Goal: Task Accomplishment & Management: Complete application form

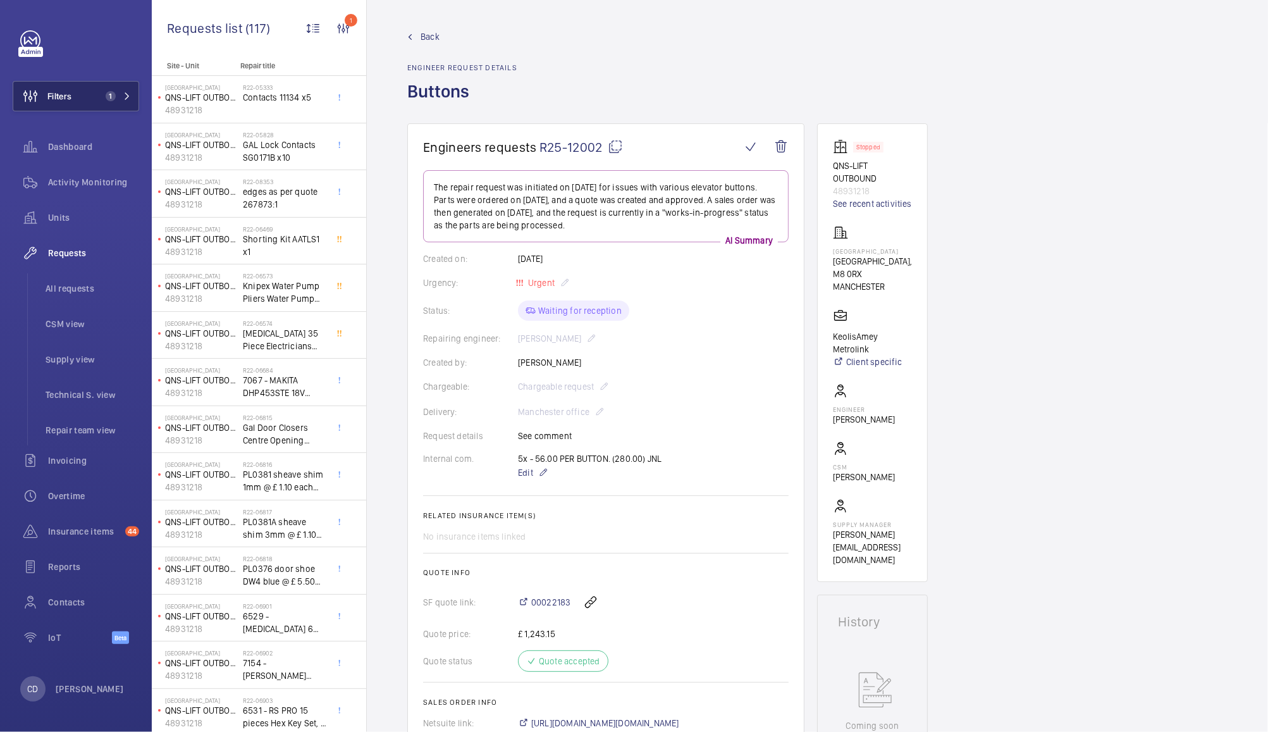
click at [87, 93] on button "Filters 1" at bounding box center [76, 96] width 126 height 30
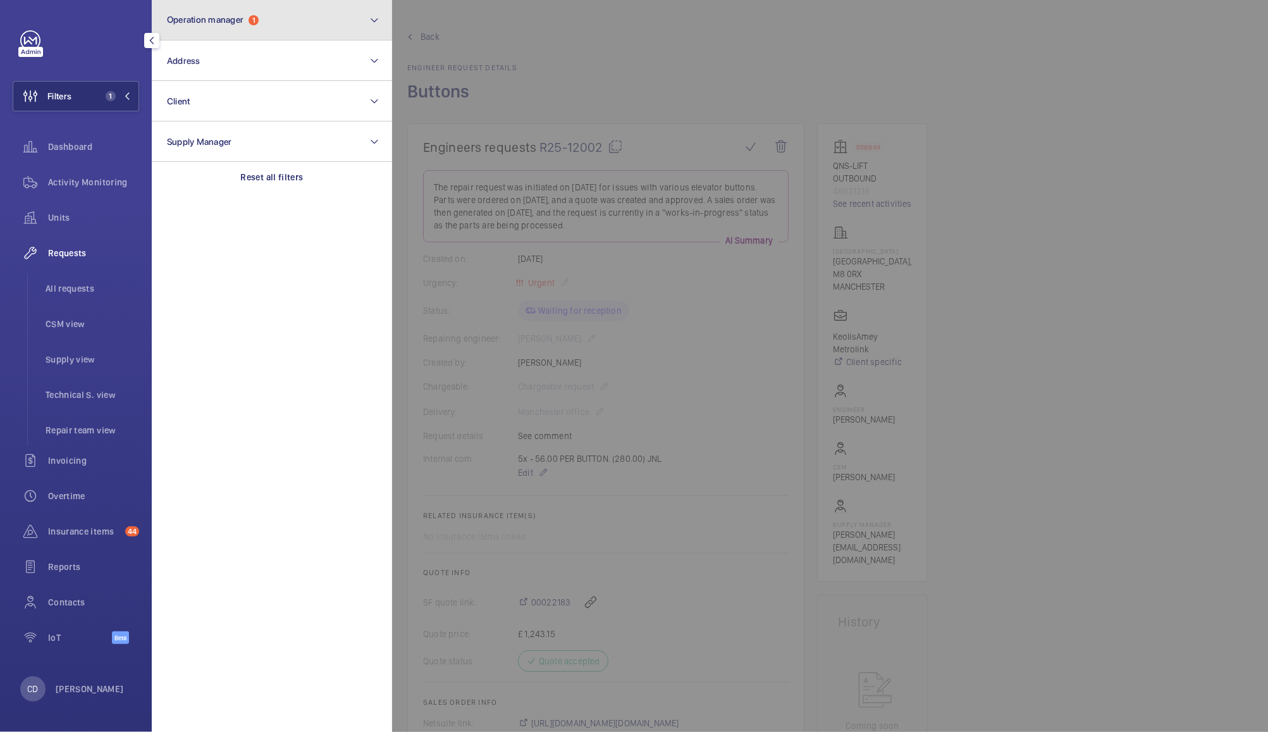
click at [271, 27] on button "Operation manager 1" at bounding box center [272, 20] width 240 height 40
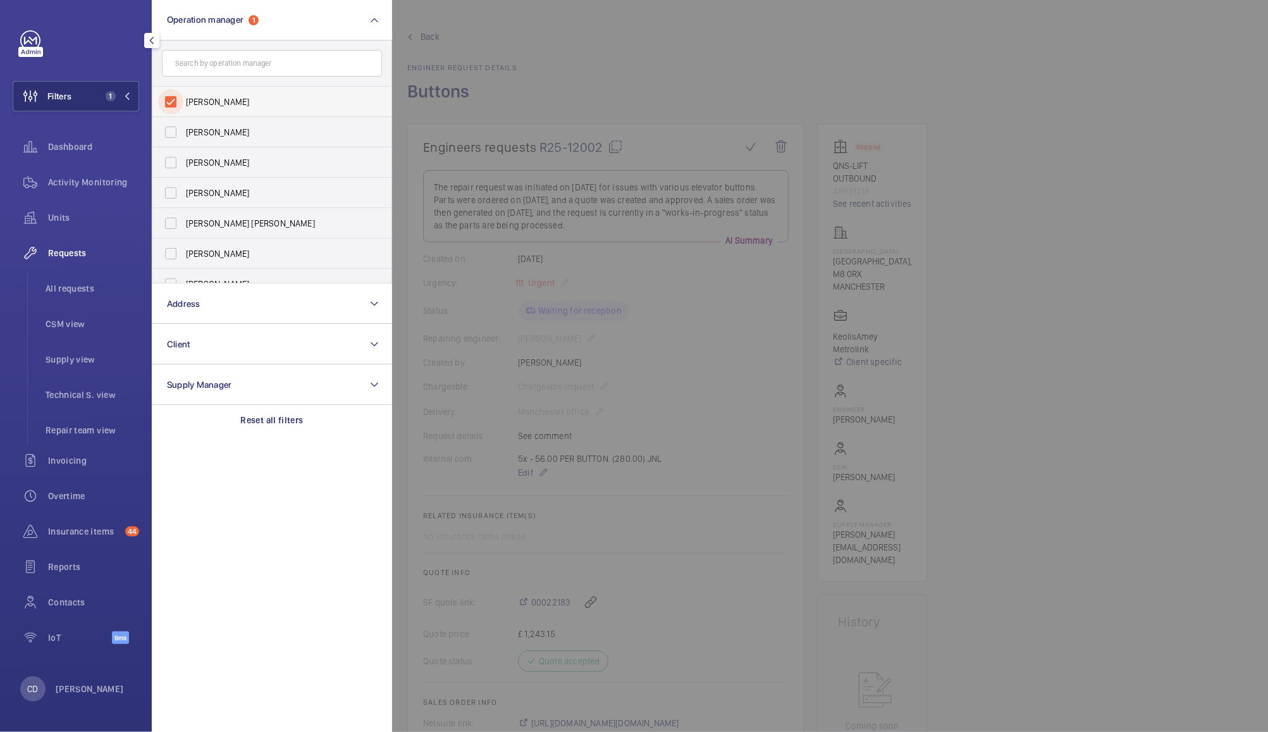
click at [177, 89] on input "[PERSON_NAME]" at bounding box center [170, 101] width 25 height 25
checkbox input "false"
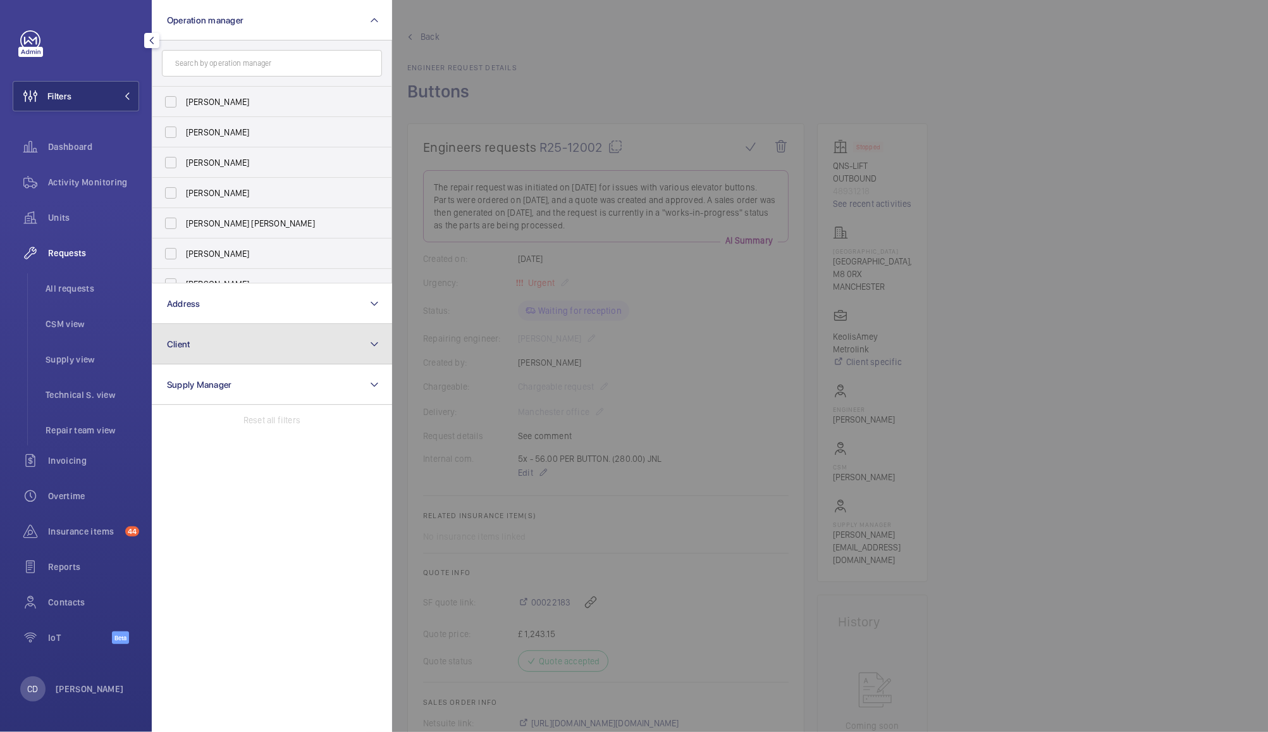
click at [218, 342] on button "Client" at bounding box center [272, 344] width 240 height 40
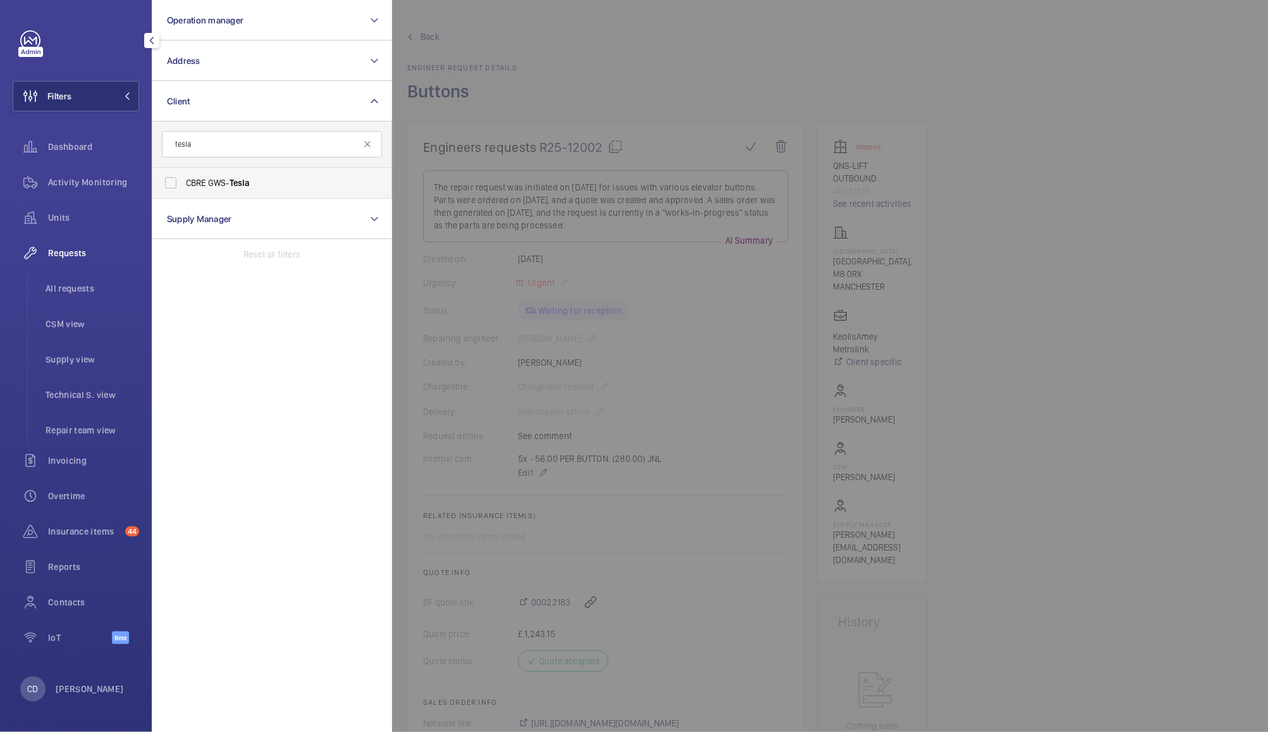
type input "tesla"
click at [204, 185] on span "CBRE GWS- Tesla" at bounding box center [273, 182] width 174 height 13
click at [183, 185] on input "CBRE GWS- Tesla" at bounding box center [170, 182] width 25 height 25
checkbox input "true"
click at [712, 77] on div at bounding box center [1026, 366] width 1268 height 732
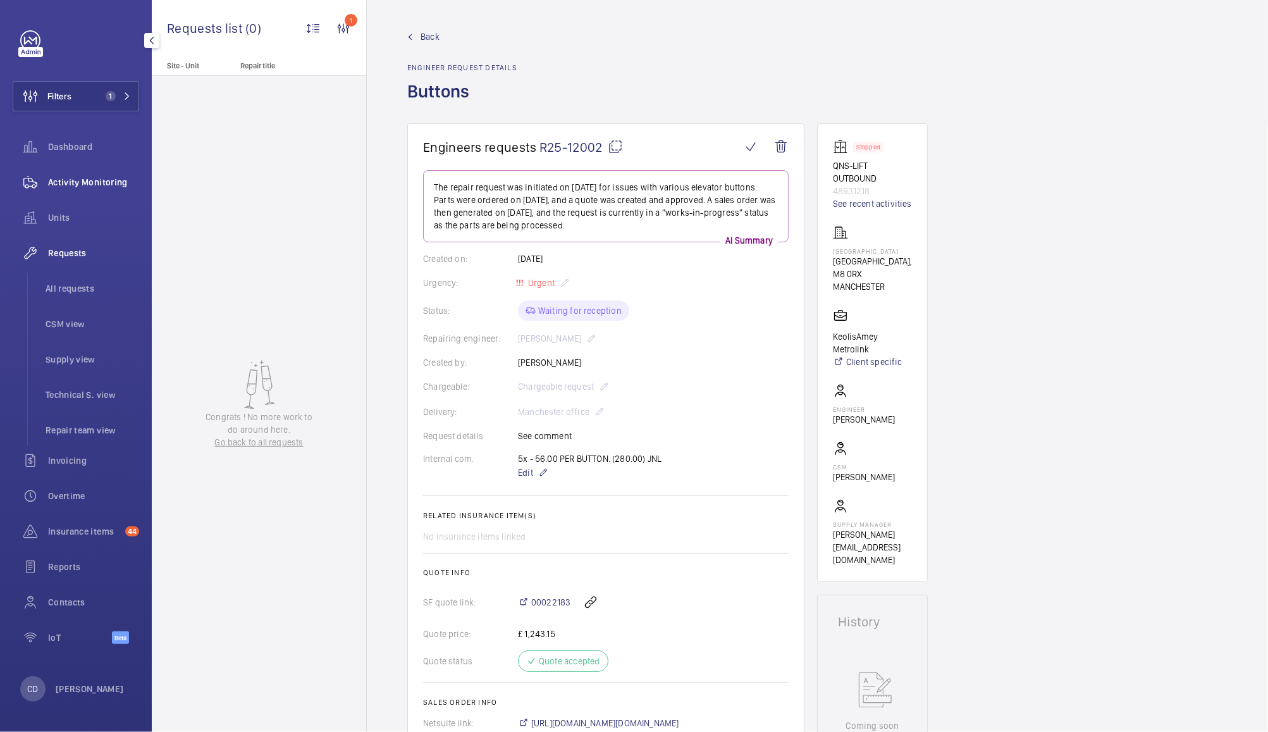
click at [62, 185] on span "Activity Monitoring" at bounding box center [93, 182] width 91 height 13
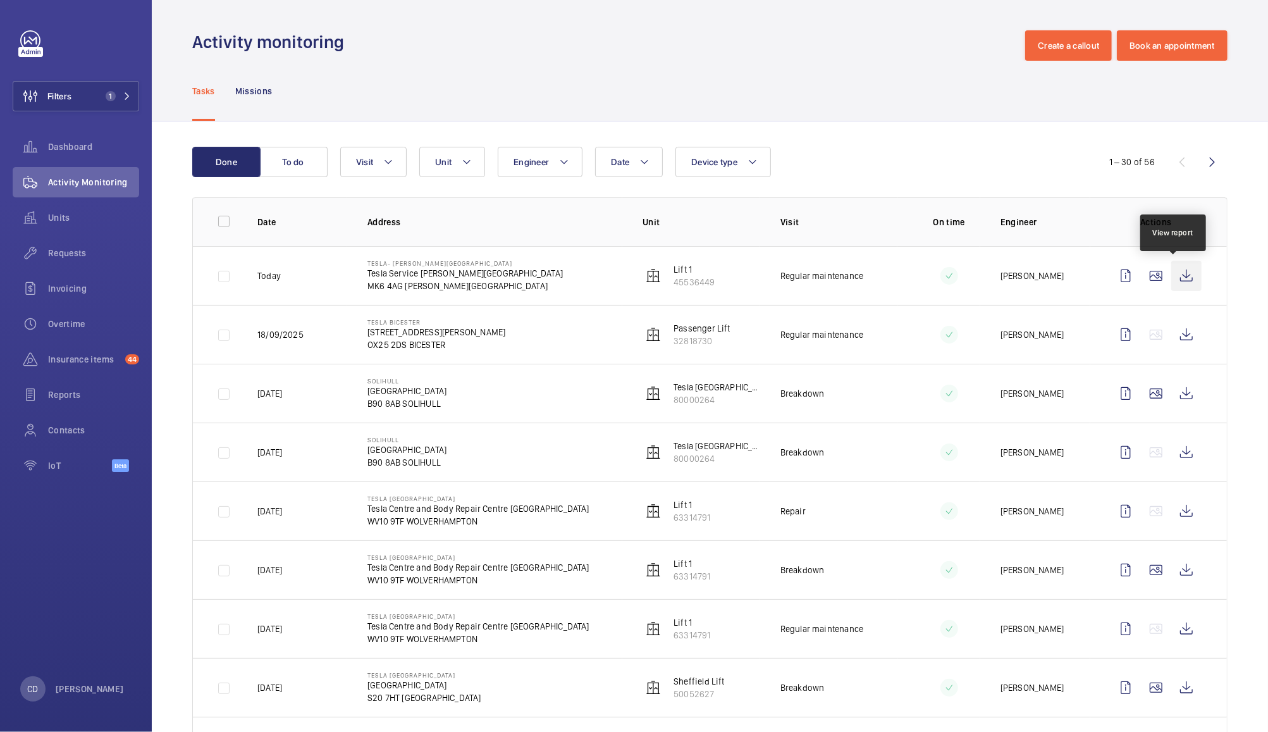
click at [1171, 280] on wm-front-icon-button at bounding box center [1186, 276] width 30 height 30
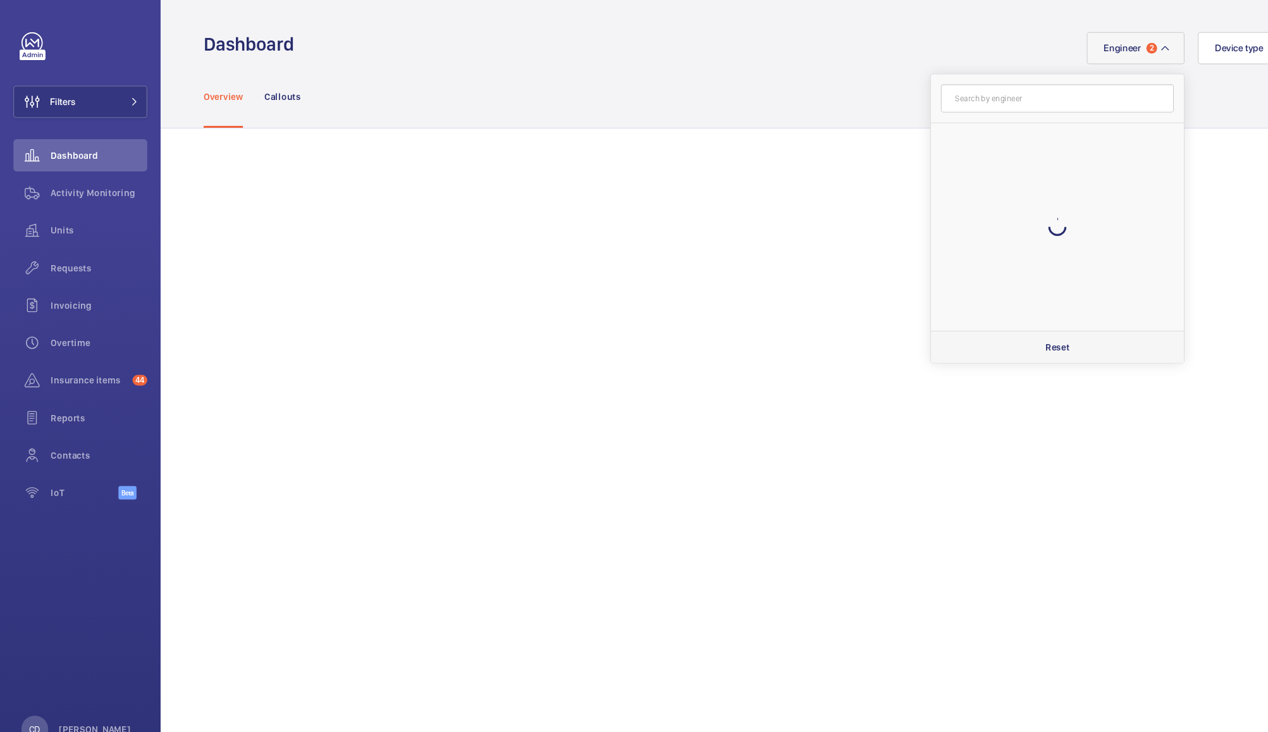
click at [992, 328] on p "Reset" at bounding box center [999, 328] width 23 height 13
click at [78, 252] on span "Requests" at bounding box center [93, 253] width 91 height 13
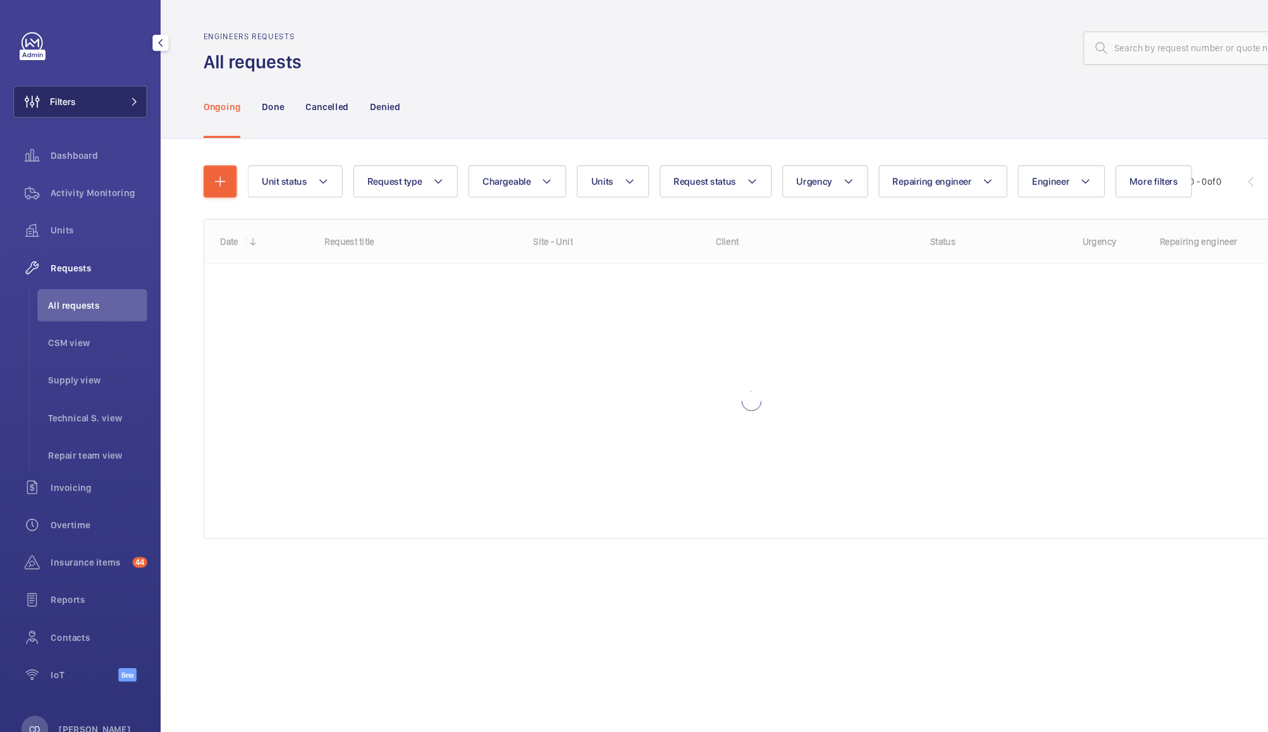
click at [82, 86] on button "Filters" at bounding box center [76, 96] width 126 height 30
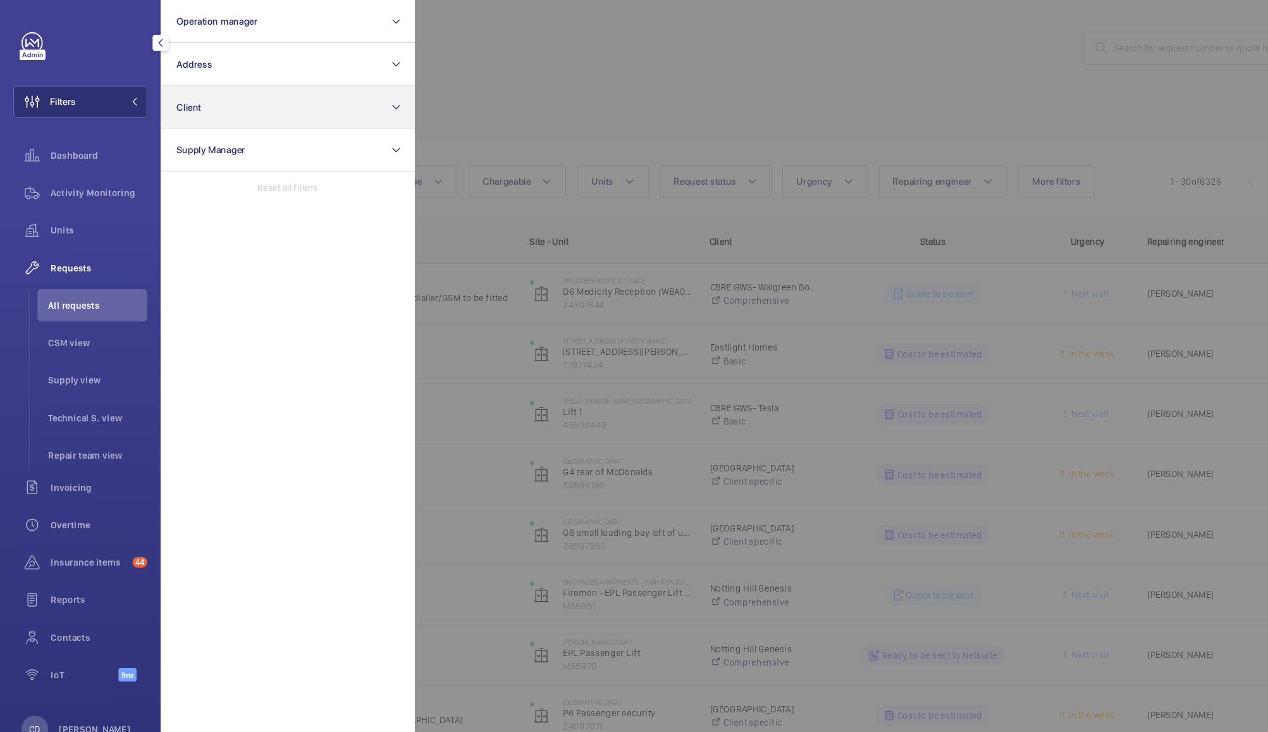
click at [272, 98] on button "Client" at bounding box center [272, 101] width 240 height 40
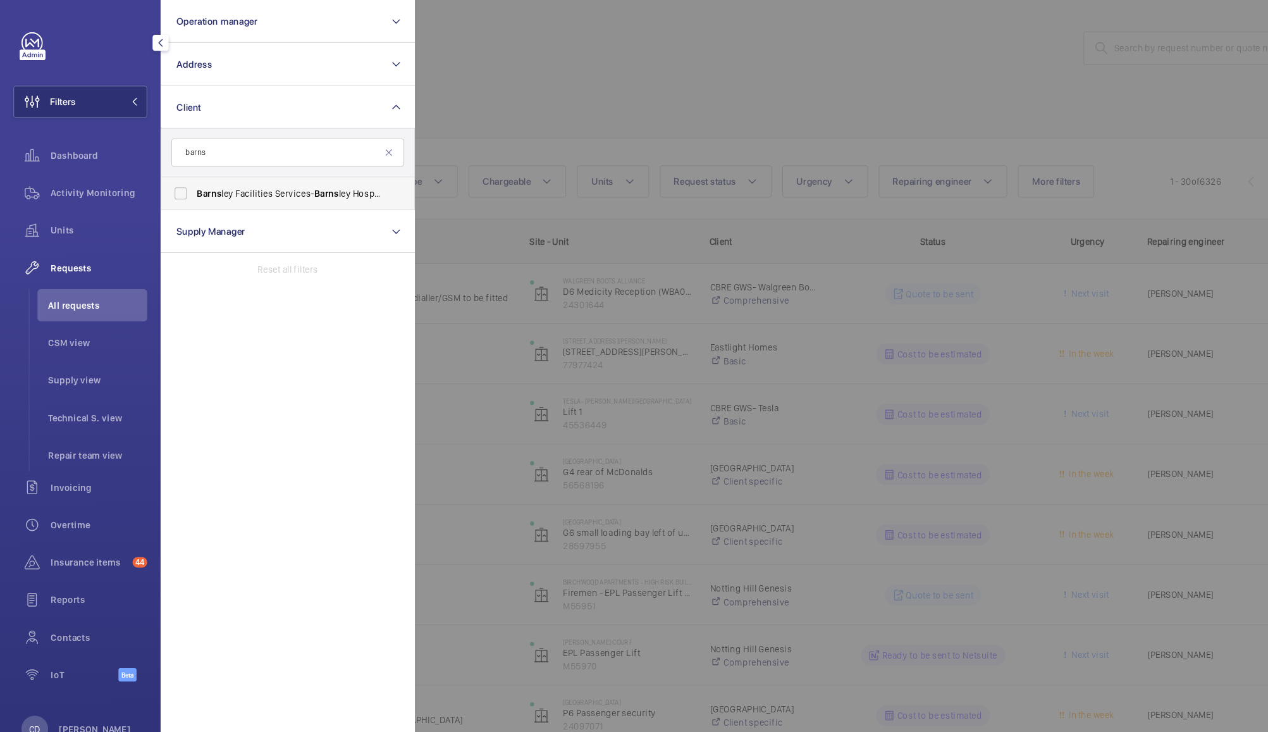
type input "barns"
click at [283, 186] on span "Barns ley Facilities Services- Barns ley Hospital" at bounding box center [273, 182] width 174 height 13
click at [183, 186] on input "Barns ley Facilities Services- Barns ley Hospital" at bounding box center [170, 182] width 25 height 25
checkbox input "true"
click at [516, 85] on div at bounding box center [1026, 366] width 1268 height 732
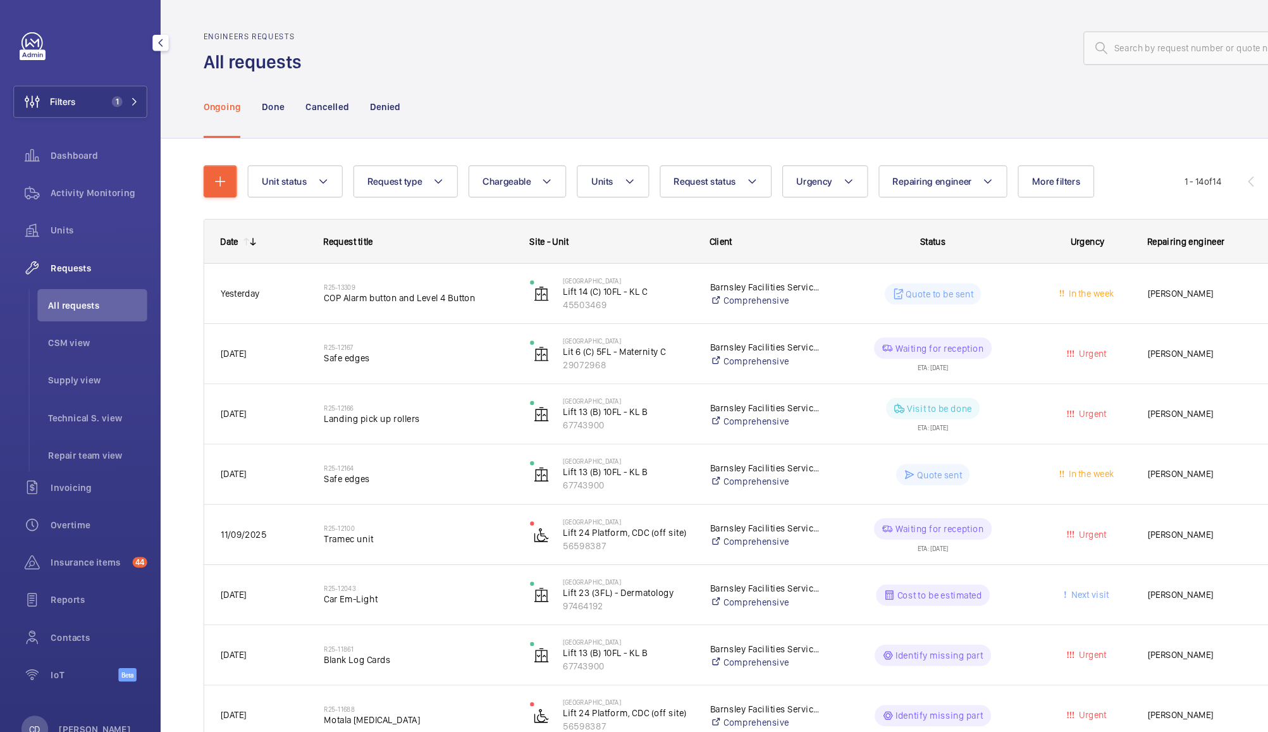
click at [957, 397] on wm-front-pills-cell "Visit to be done ETA: 17/09/2025" at bounding box center [881, 392] width 178 height 32
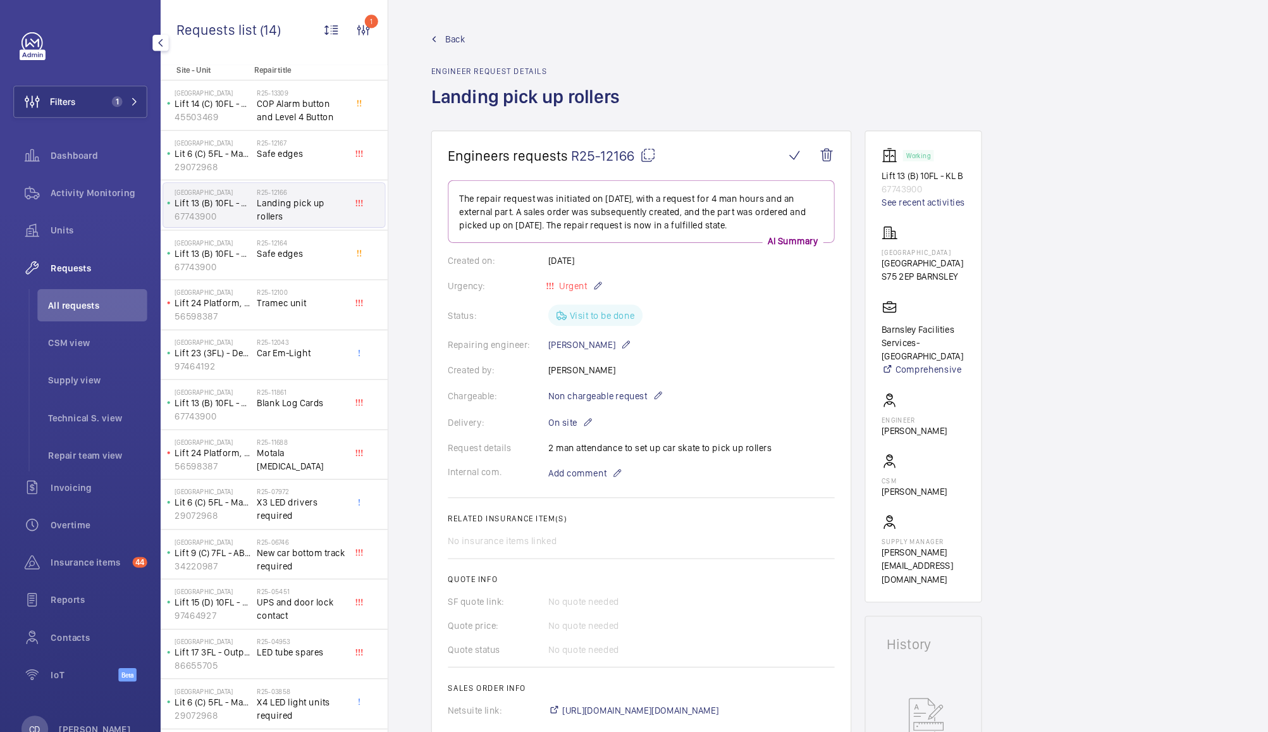
click at [75, 290] on span "All requests" at bounding box center [93, 288] width 94 height 13
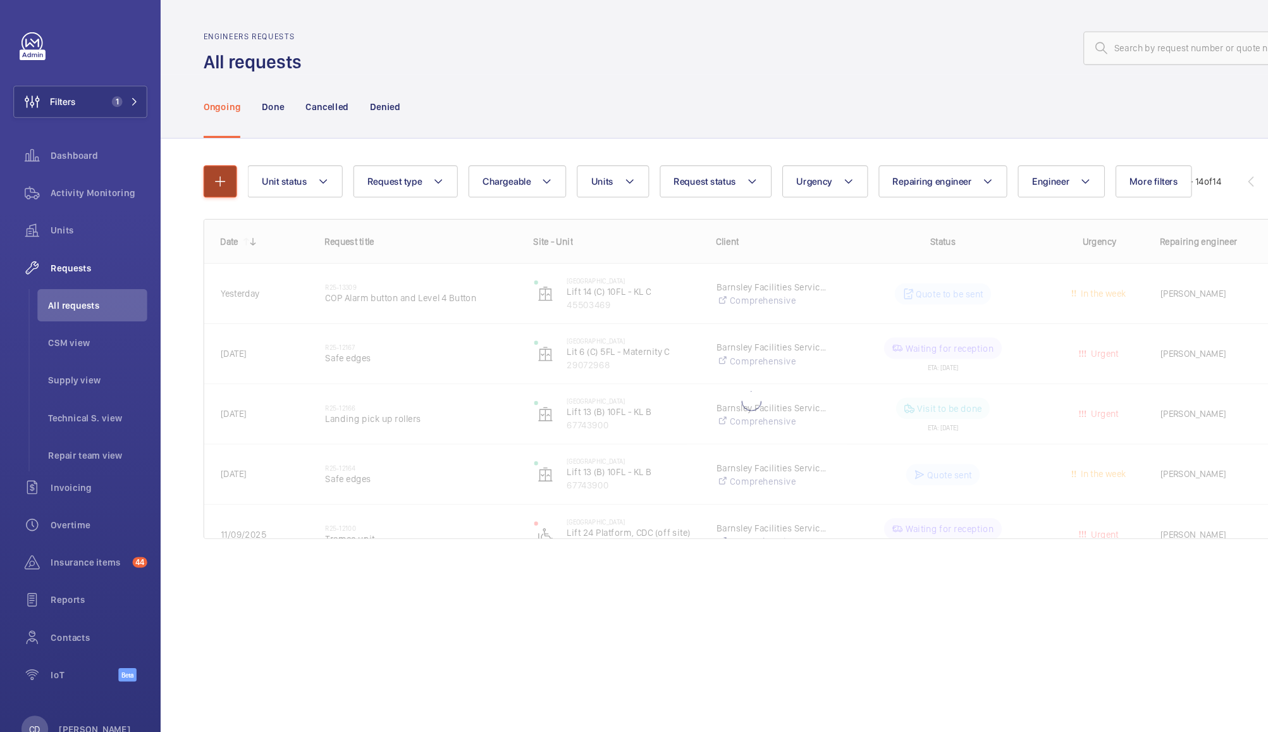
click at [207, 170] on mat-icon "button" at bounding box center [207, 171] width 15 height 15
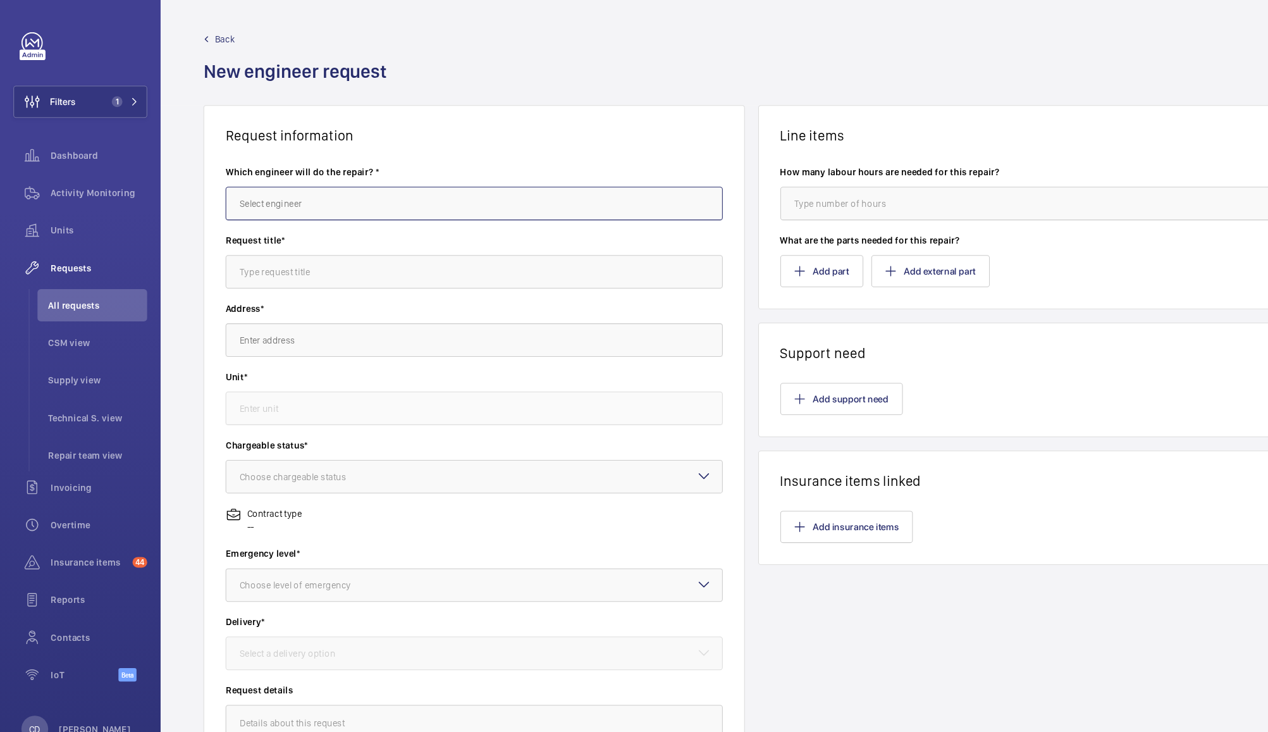
click at [331, 195] on input "text" at bounding box center [448, 192] width 470 height 32
click at [265, 290] on span "[PERSON_NAME]" at bounding box center [257, 292] width 63 height 13
type input "[PERSON_NAME]"
click at [331, 225] on label "Request title*" at bounding box center [448, 227] width 470 height 13
click at [361, 258] on input "text" at bounding box center [448, 257] width 470 height 32
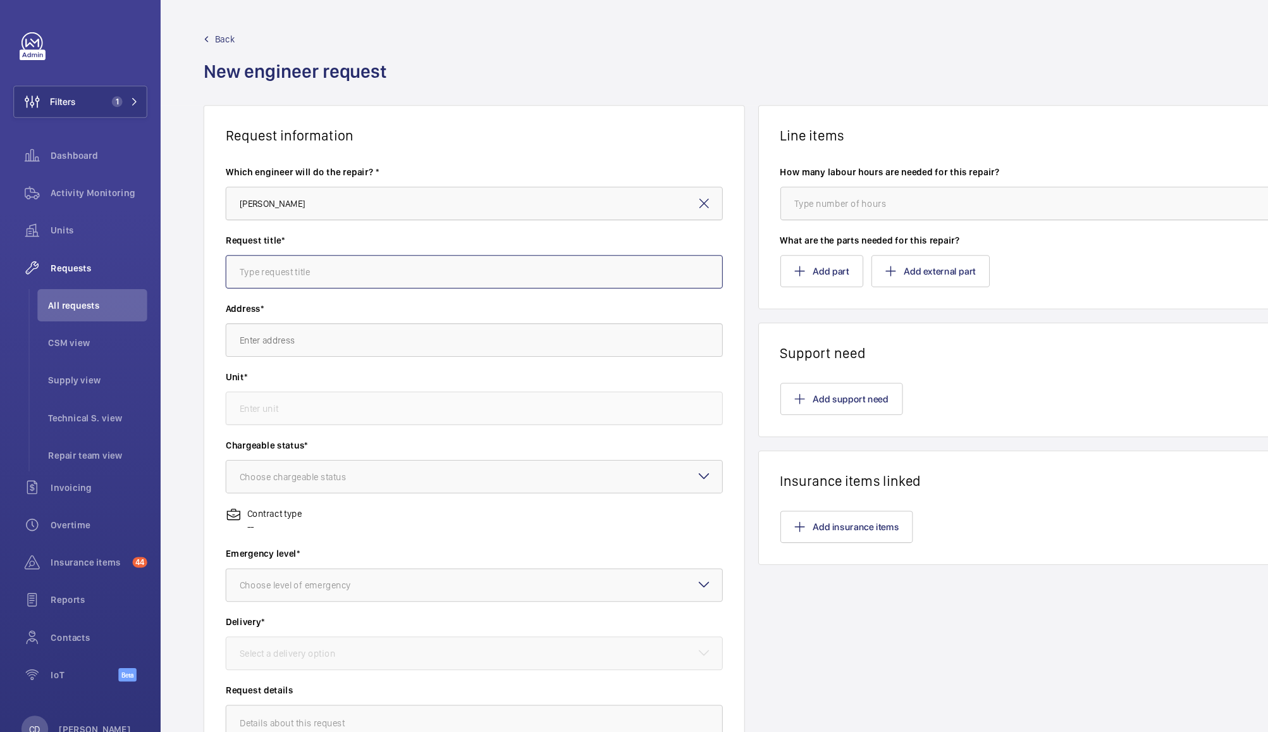
type input "L"
type input "D"
type input "KL B Pick Up"
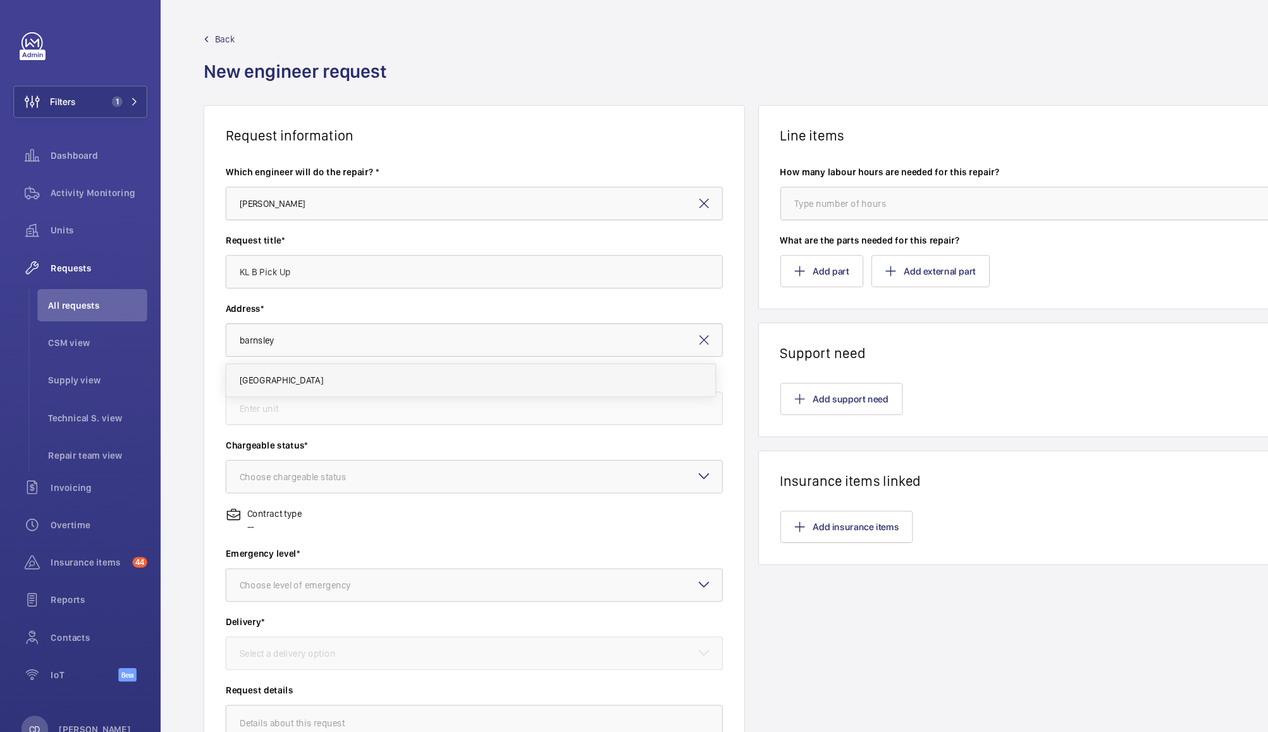
click at [305, 353] on span "Barnsley Hospital Barnsley Hospital, S75 2EP BARNSLEY" at bounding box center [265, 359] width 79 height 13
type input "Barnsley Hospital Barnsley Hospital, S75 2EP BARNSLEY"
click at [382, 384] on input "text" at bounding box center [448, 386] width 470 height 32
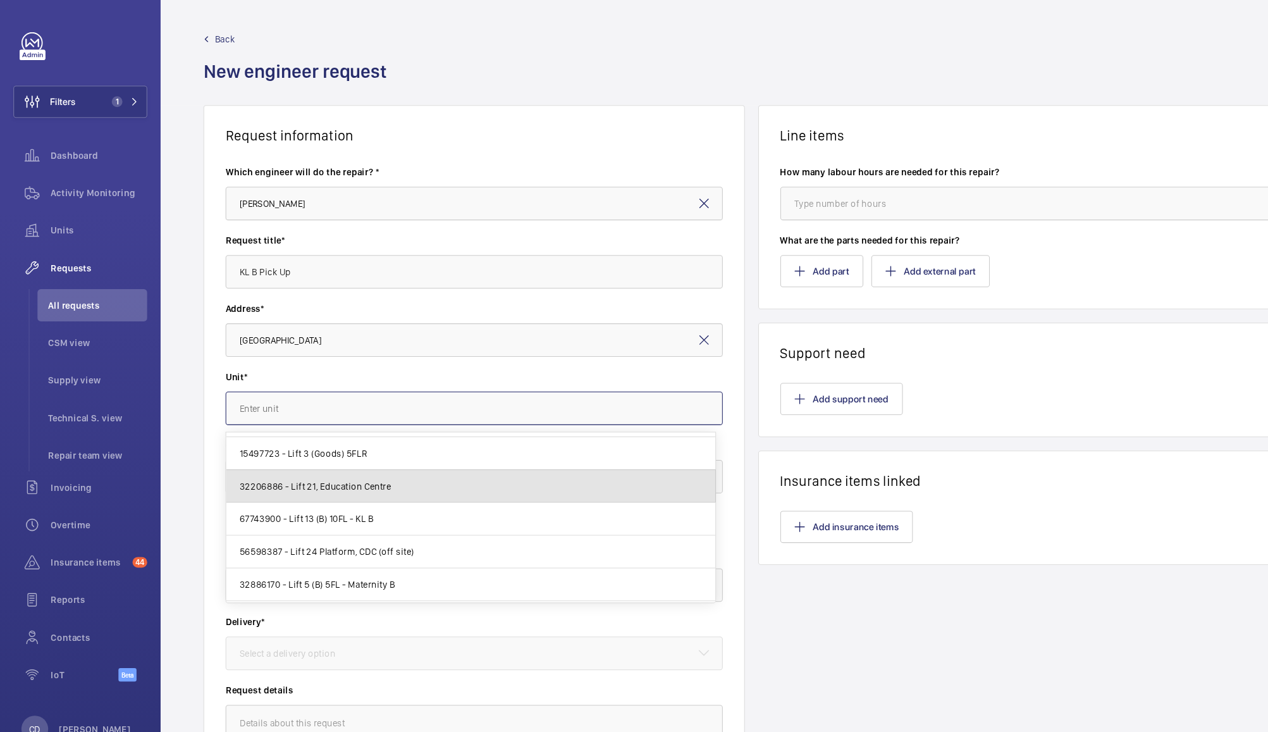
scroll to position [465, 0]
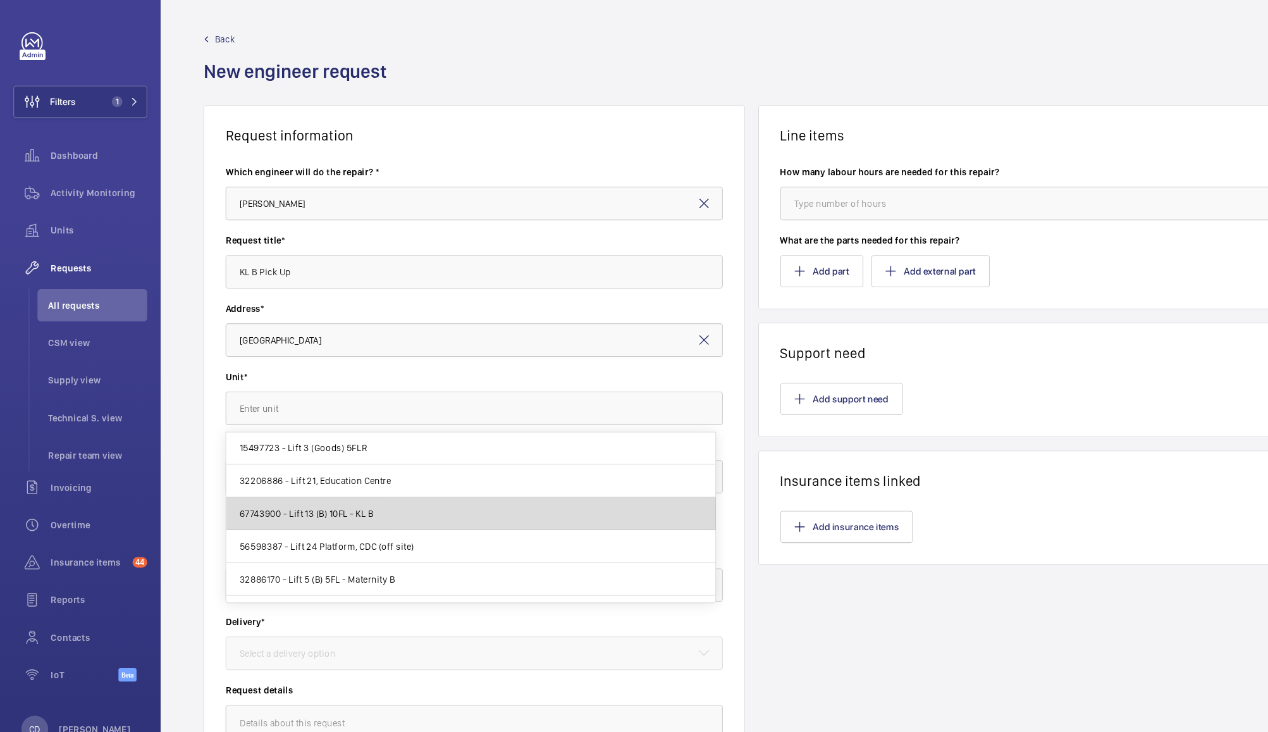
click at [492, 481] on mat-option "67743900 - Lift 13 (B) 10FL - KL B" at bounding box center [445, 485] width 462 height 31
type input "67743900 - Lift 13 (B) 10FL - KL B"
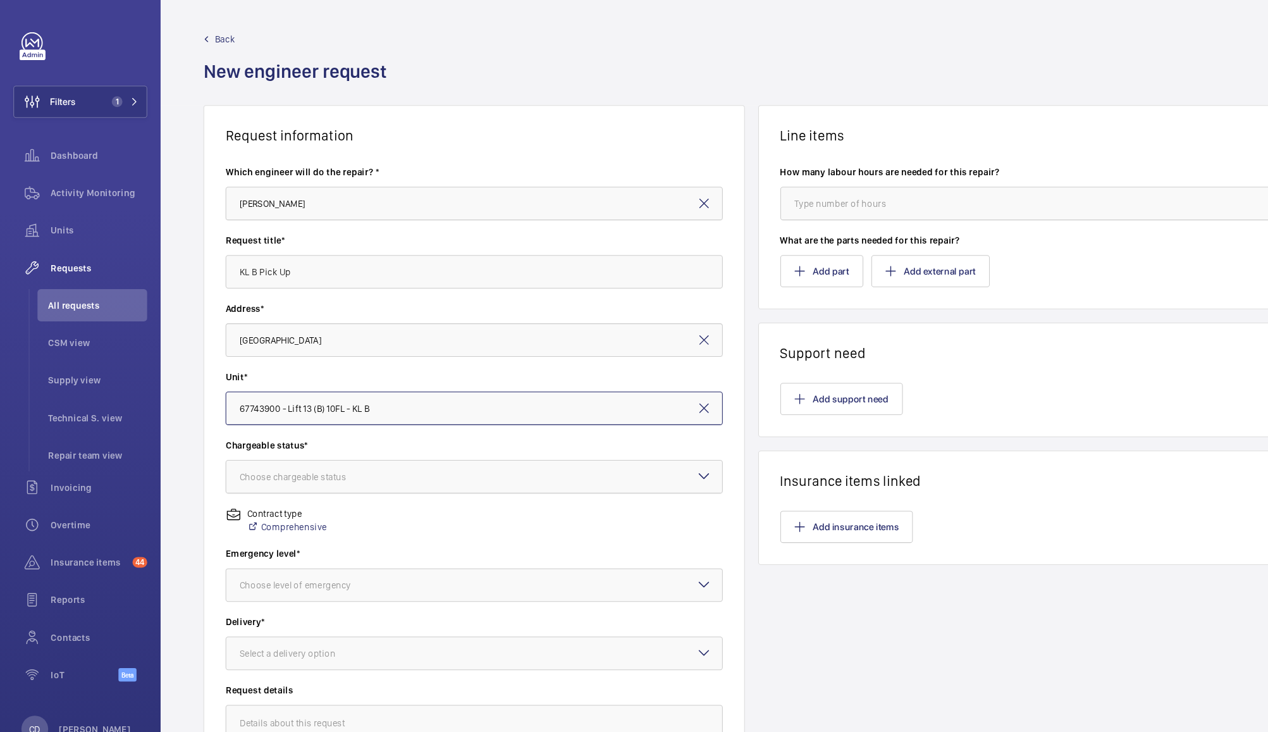
click at [484, 445] on div at bounding box center [448, 450] width 469 height 30
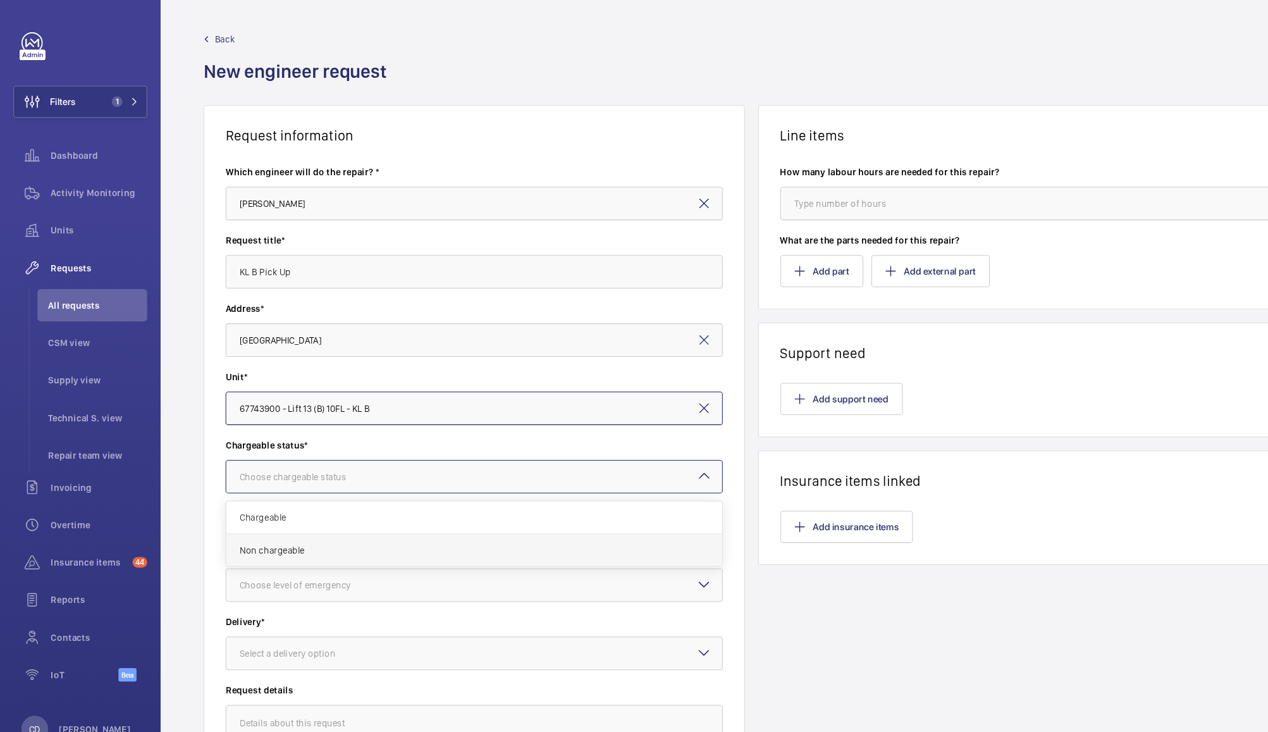
click at [488, 526] on span "Non chargeable" at bounding box center [447, 520] width 443 height 13
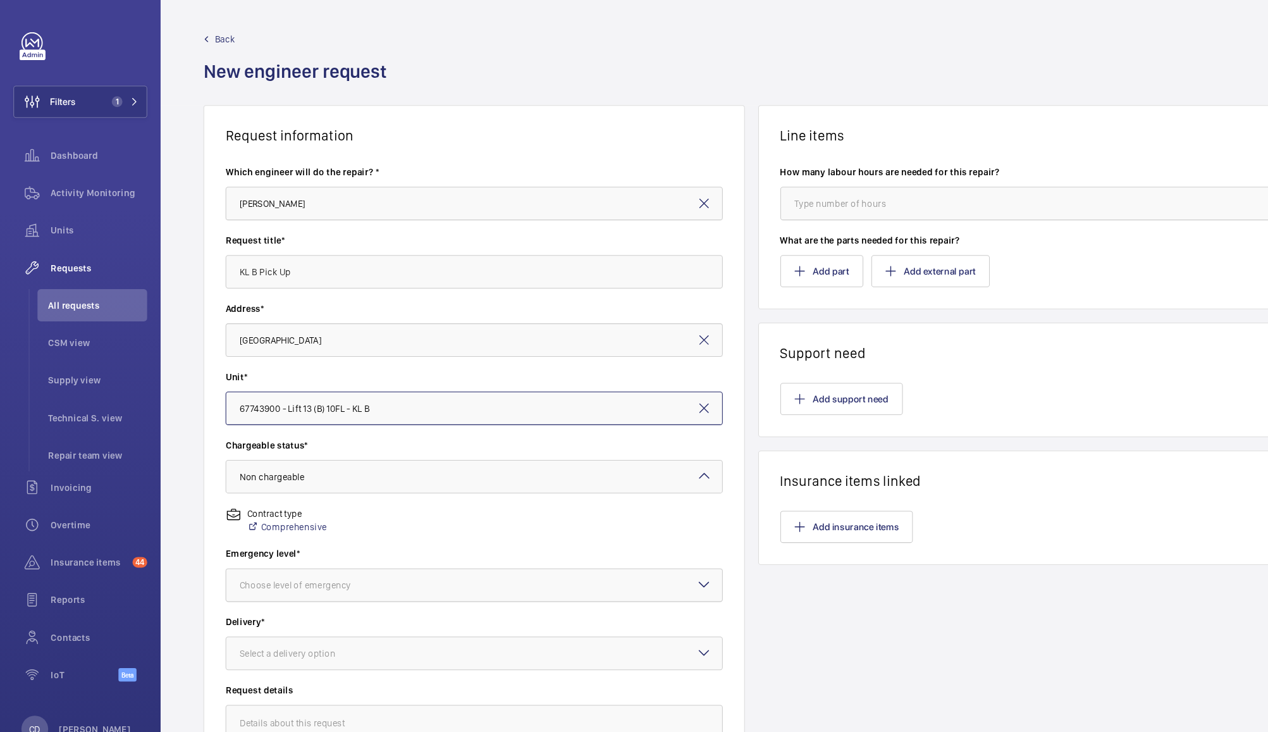
click at [494, 564] on div at bounding box center [448, 553] width 469 height 30
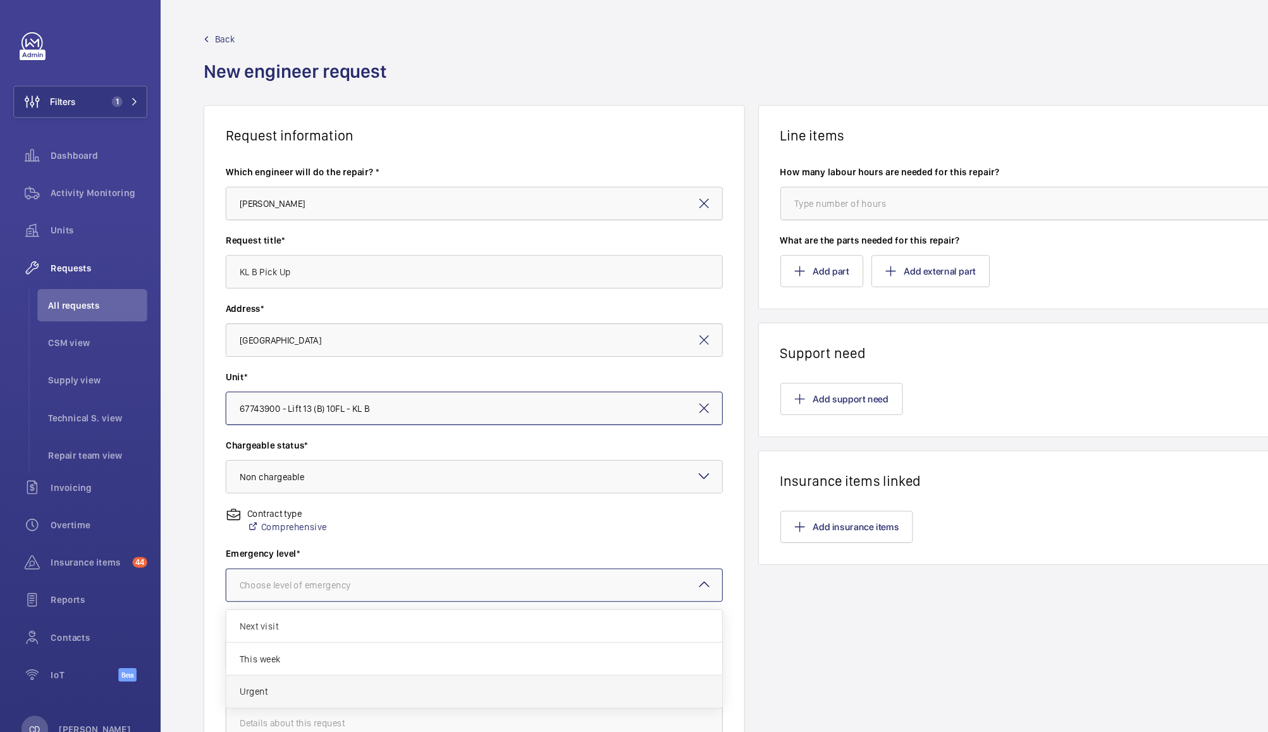
click at [484, 650] on span "Urgent" at bounding box center [447, 653] width 443 height 13
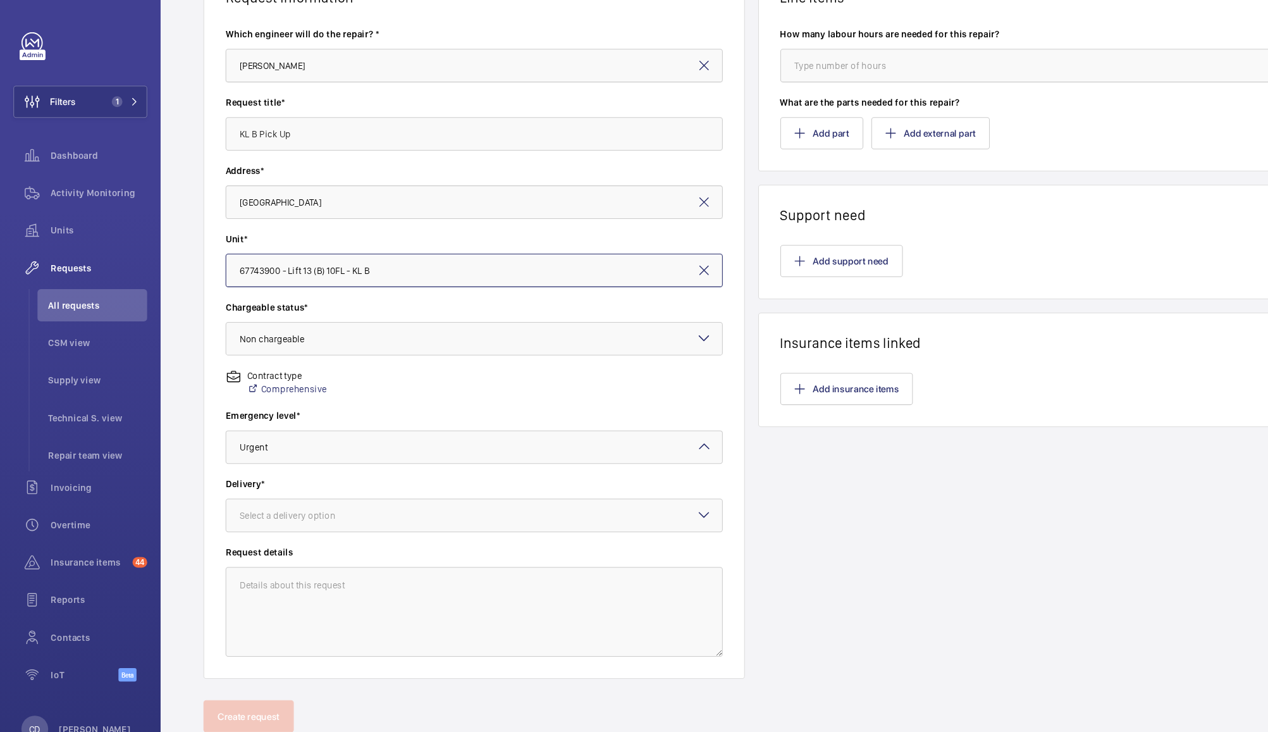
scroll to position [129, 0]
click at [510, 493] on div at bounding box center [448, 488] width 469 height 30
click at [481, 559] on span "On site" at bounding box center [447, 557] width 443 height 13
click at [494, 587] on textarea at bounding box center [448, 579] width 470 height 85
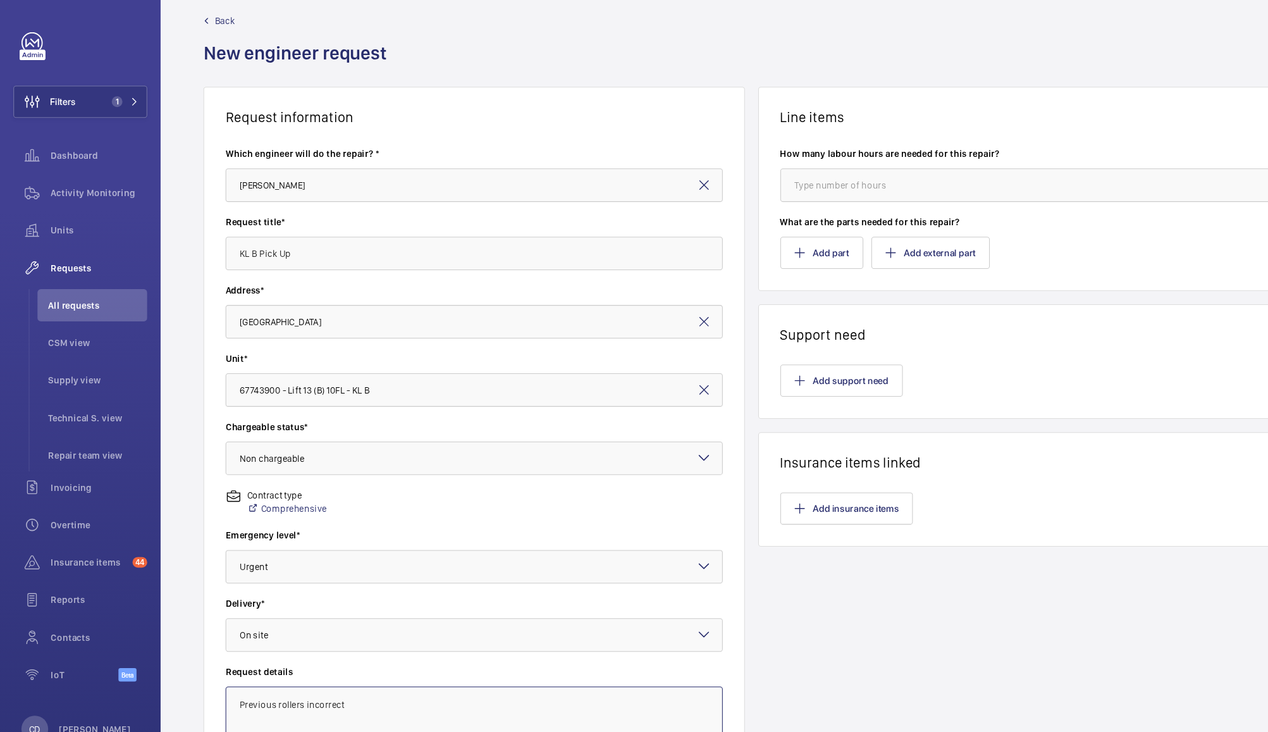
scroll to position [0, 0]
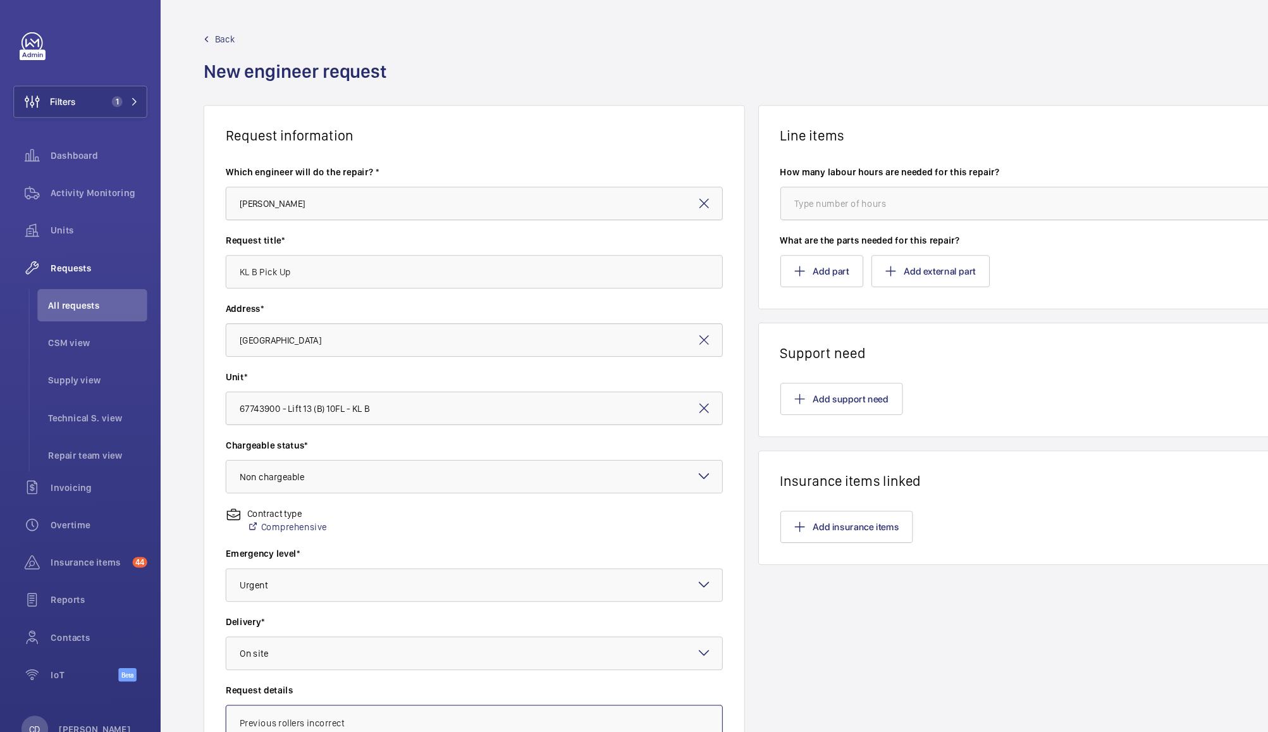
type textarea "Previous rollers incorrect"
click at [773, 261] on button "Add part" at bounding box center [776, 256] width 78 height 30
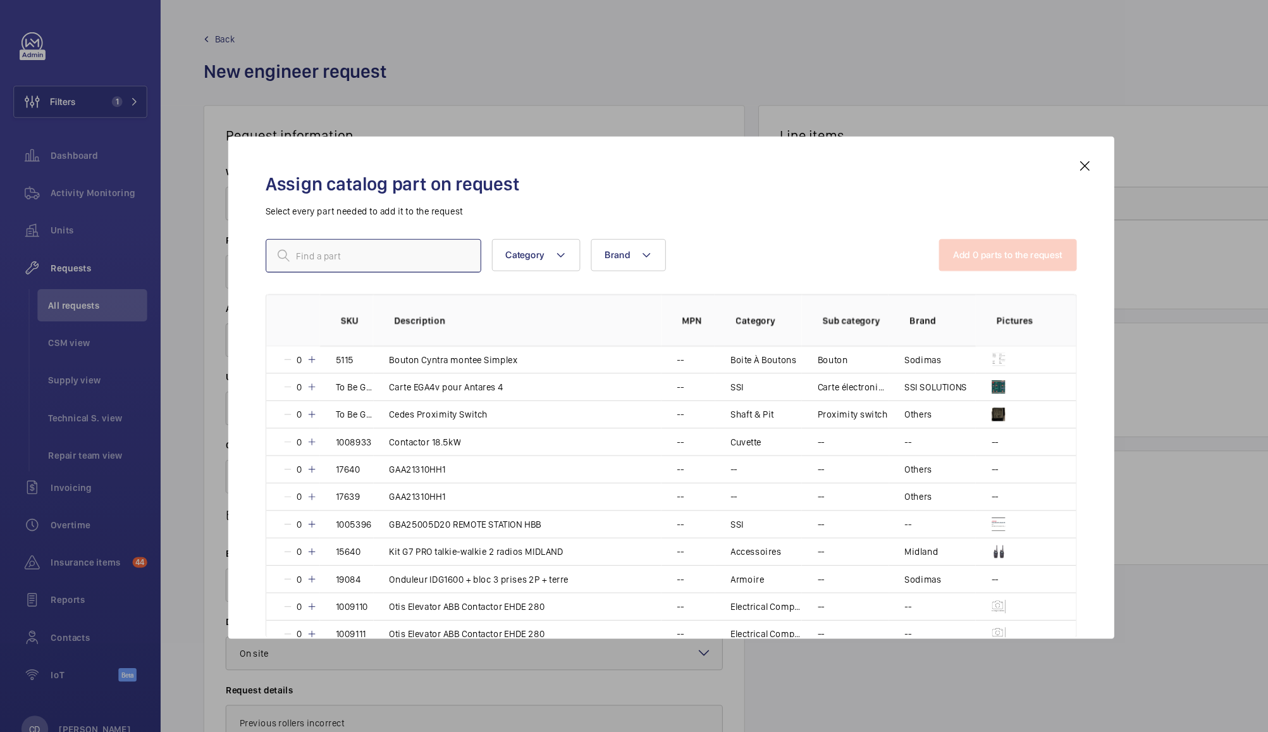
click at [361, 236] on input "text" at bounding box center [353, 242] width 204 height 32
paste input "Selcom Lock Assembly T11L-41C Pegasus IP54"
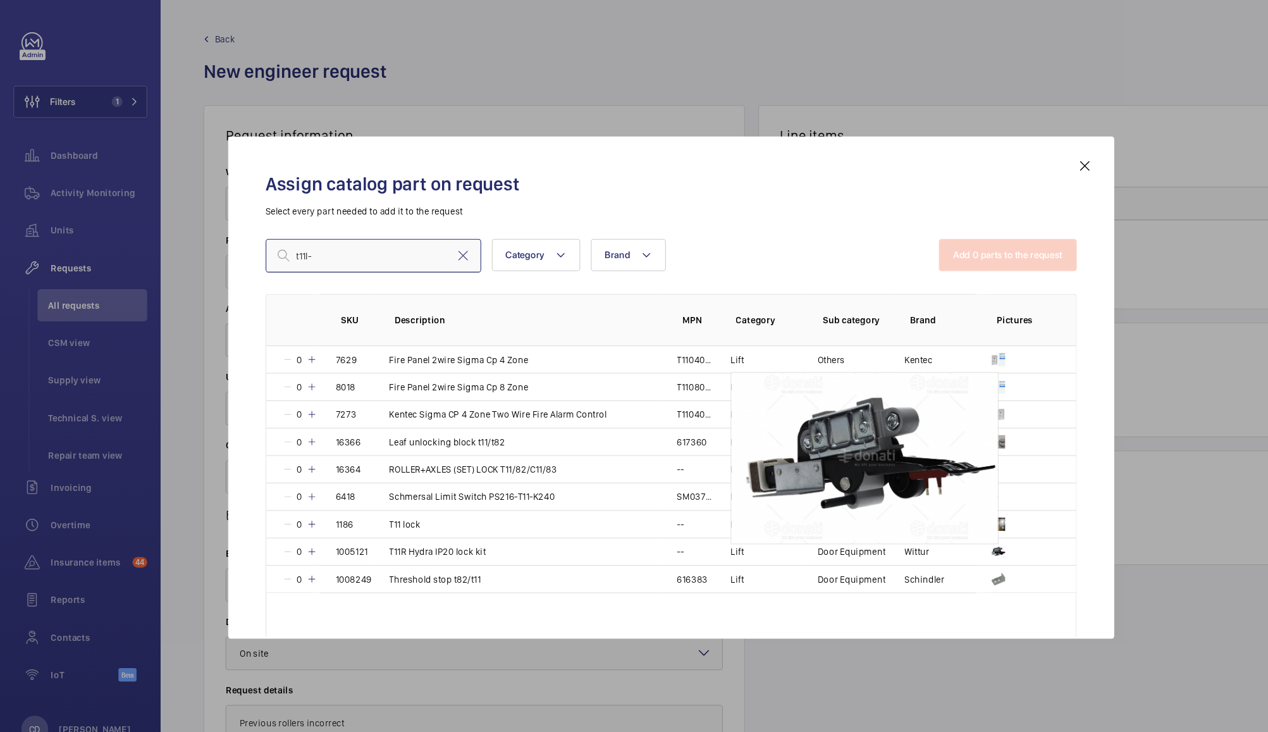
type input "t11l-"
click at [1024, 159] on mat-icon at bounding box center [1025, 156] width 15 height 15
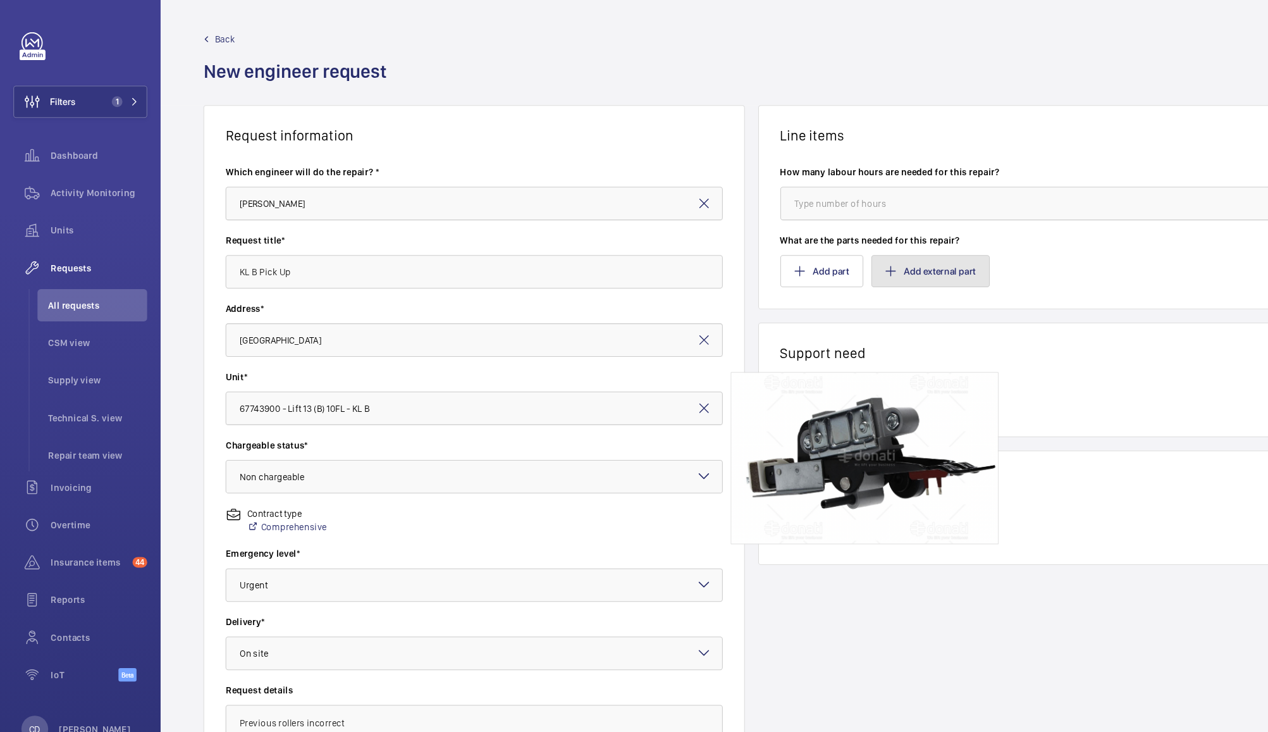
click at [886, 257] on button "Add external part" at bounding box center [879, 256] width 112 height 30
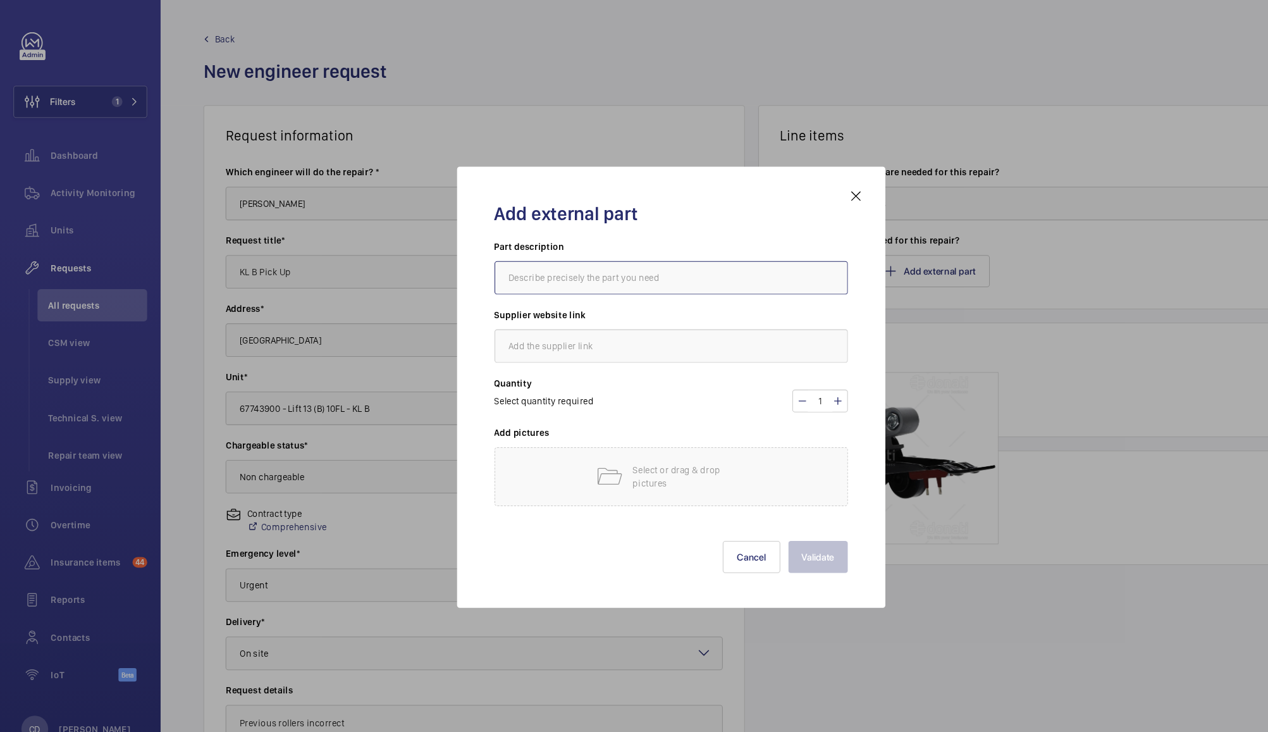
click at [560, 259] on input "text" at bounding box center [634, 263] width 334 height 32
paste input "Selcom Lock Assembly T11L-41C Pegasus IP54"
type input "Selcom Lock Assembly T11L-41C Pegasus IP54"
click at [624, 322] on input "text" at bounding box center [634, 327] width 334 height 32
click at [701, 262] on input "Selcom Lock Assembly T11L-41C Pegasus IP54" at bounding box center [634, 263] width 334 height 32
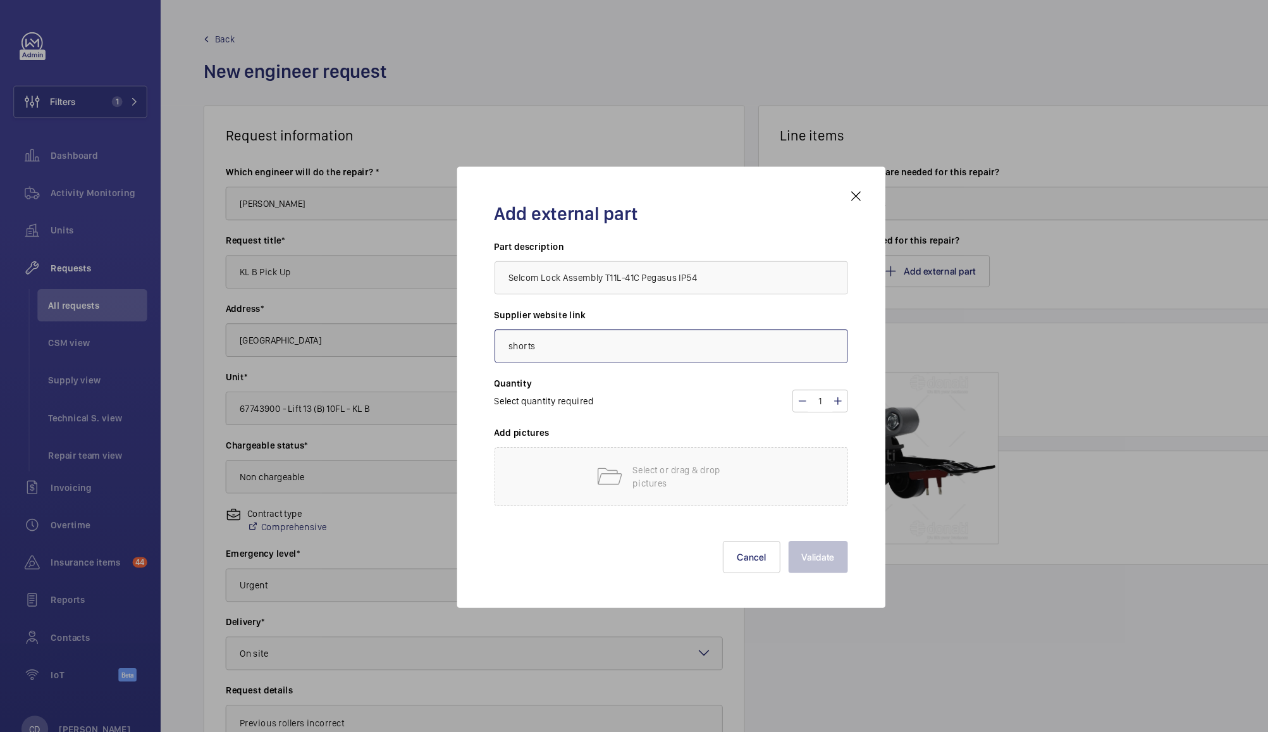
click at [608, 324] on input "shorts" at bounding box center [634, 327] width 334 height 32
type input "shorts/wittur?"
click at [649, 443] on p "Select or drag & drop pictures" at bounding box center [652, 450] width 108 height 25
click at [622, 454] on p "Select or drag & drop pictures" at bounding box center [652, 450] width 108 height 25
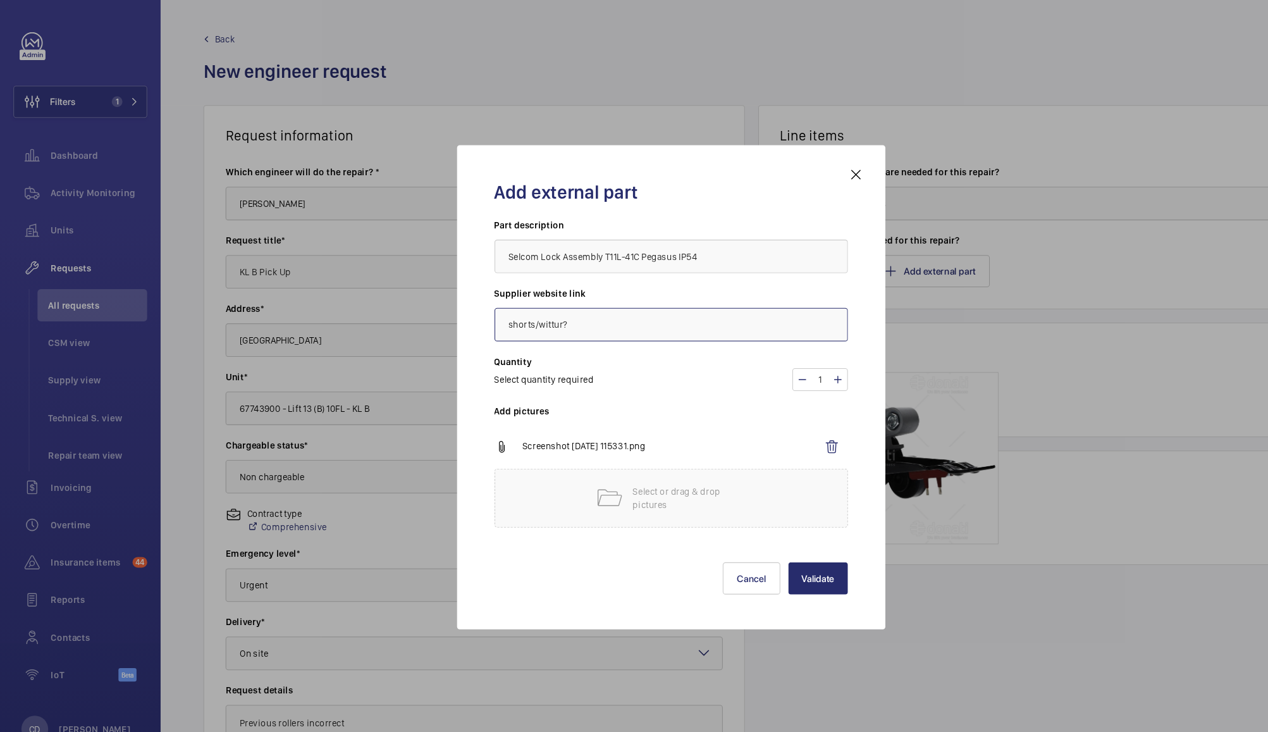
click at [566, 301] on input "shorts/wittur?" at bounding box center [634, 307] width 334 height 32
click at [774, 549] on button "Validate" at bounding box center [773, 546] width 56 height 30
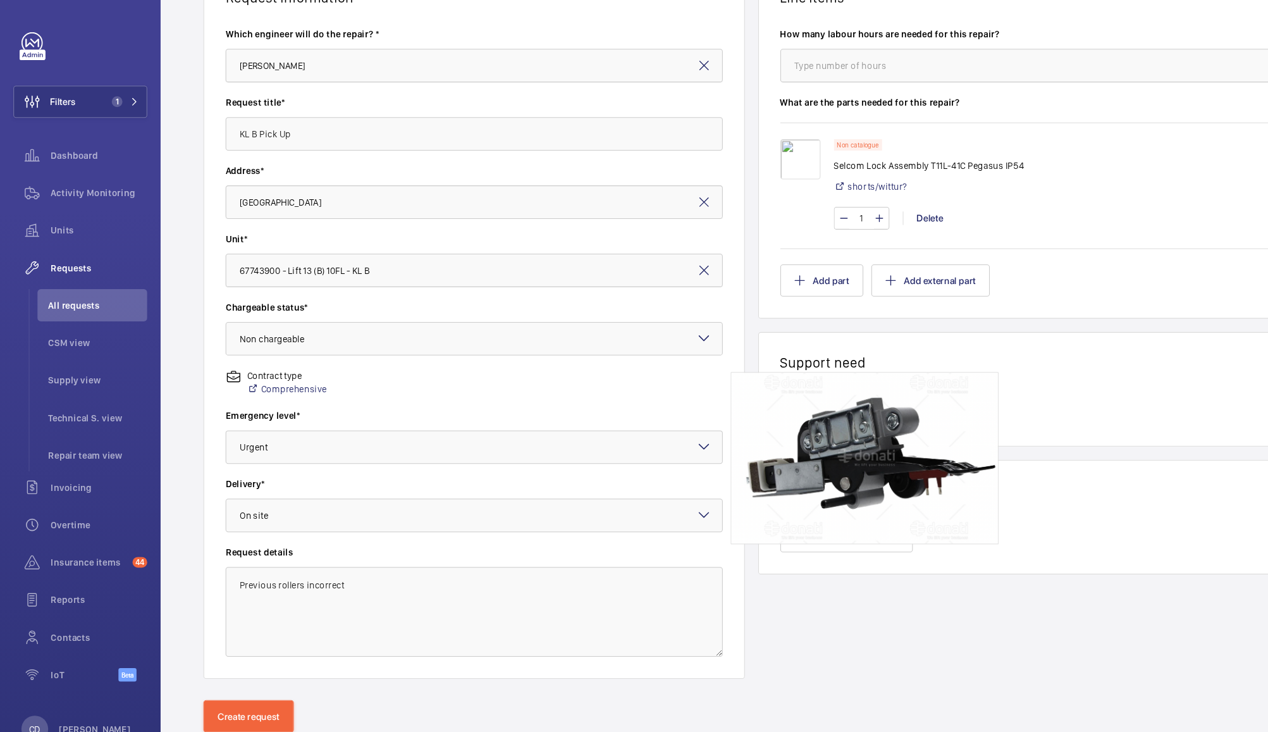
scroll to position [130, 0]
click at [511, 548] on textarea "Previous rollers incorrect" at bounding box center [448, 578] width 470 height 85
type textarea "Previous rollers incorrect. Part info from Shorts on the picture but may be che…"
click at [242, 671] on button "Create request" at bounding box center [234, 677] width 85 height 30
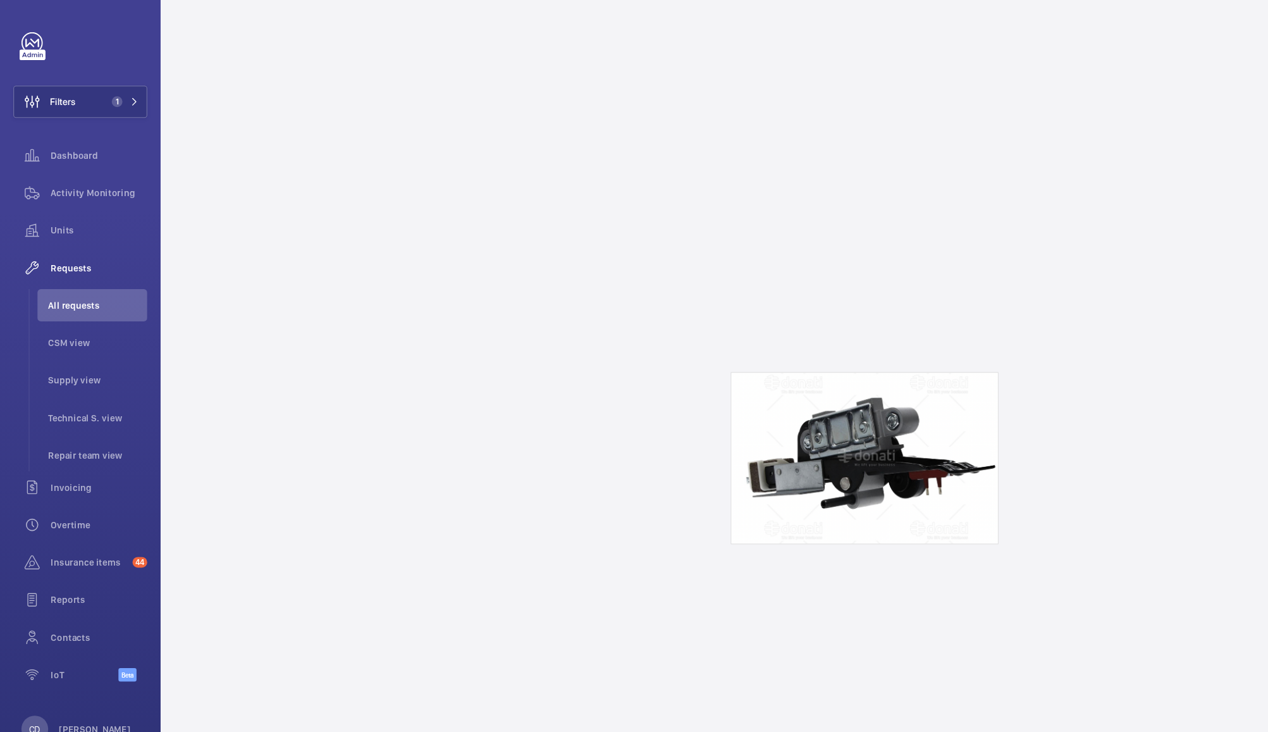
scroll to position [0, 0]
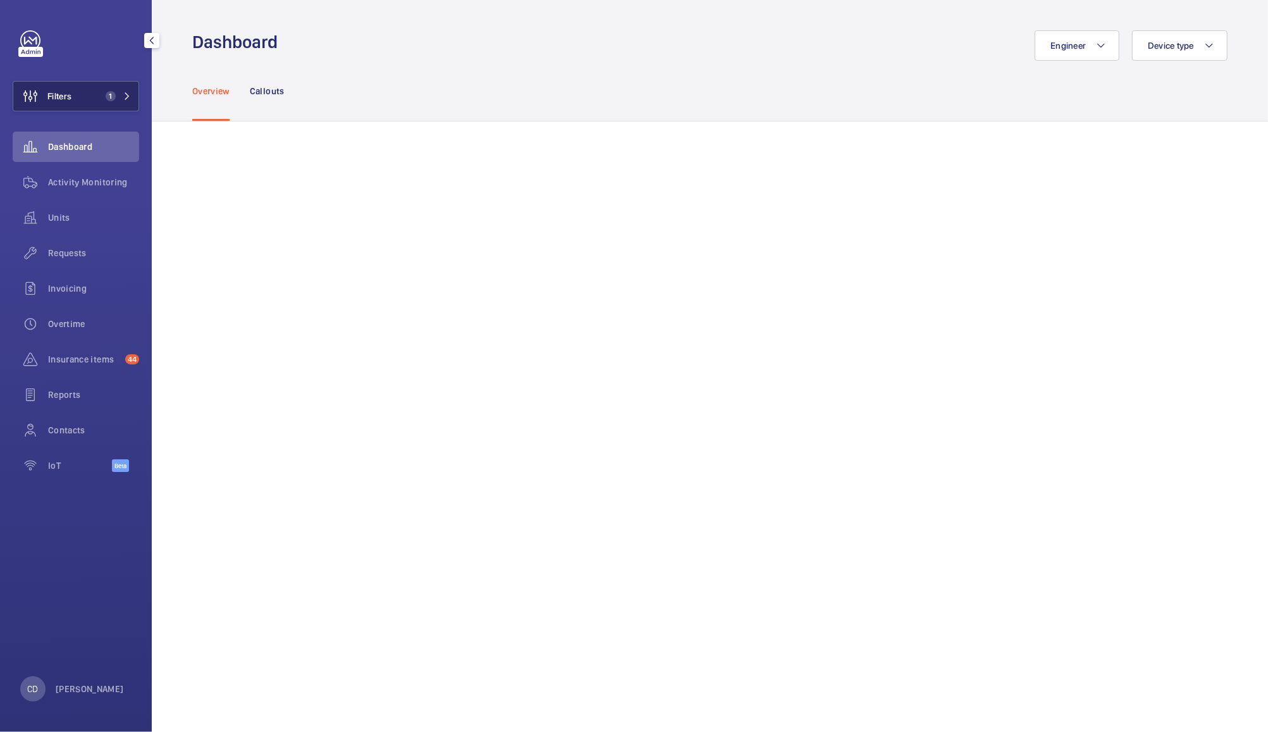
click at [69, 91] on span "Filters" at bounding box center [59, 96] width 24 height 13
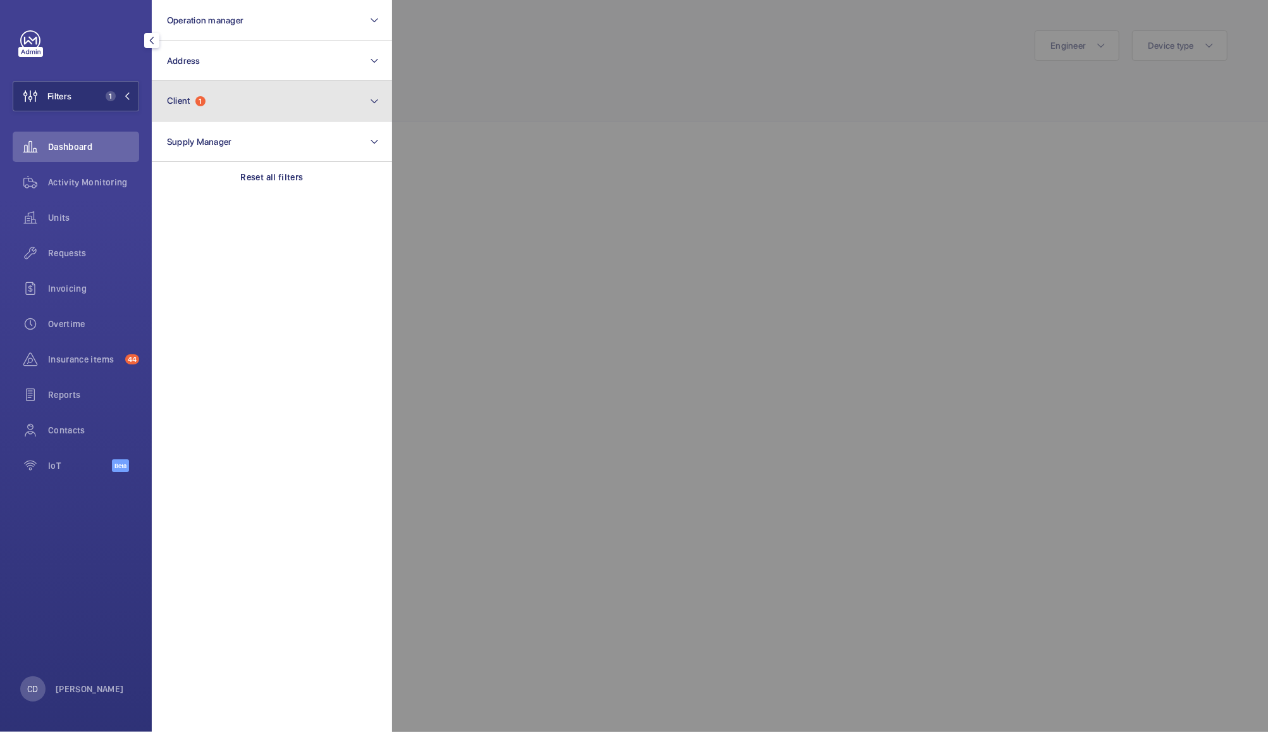
click at [276, 110] on button "Client 1" at bounding box center [272, 101] width 240 height 40
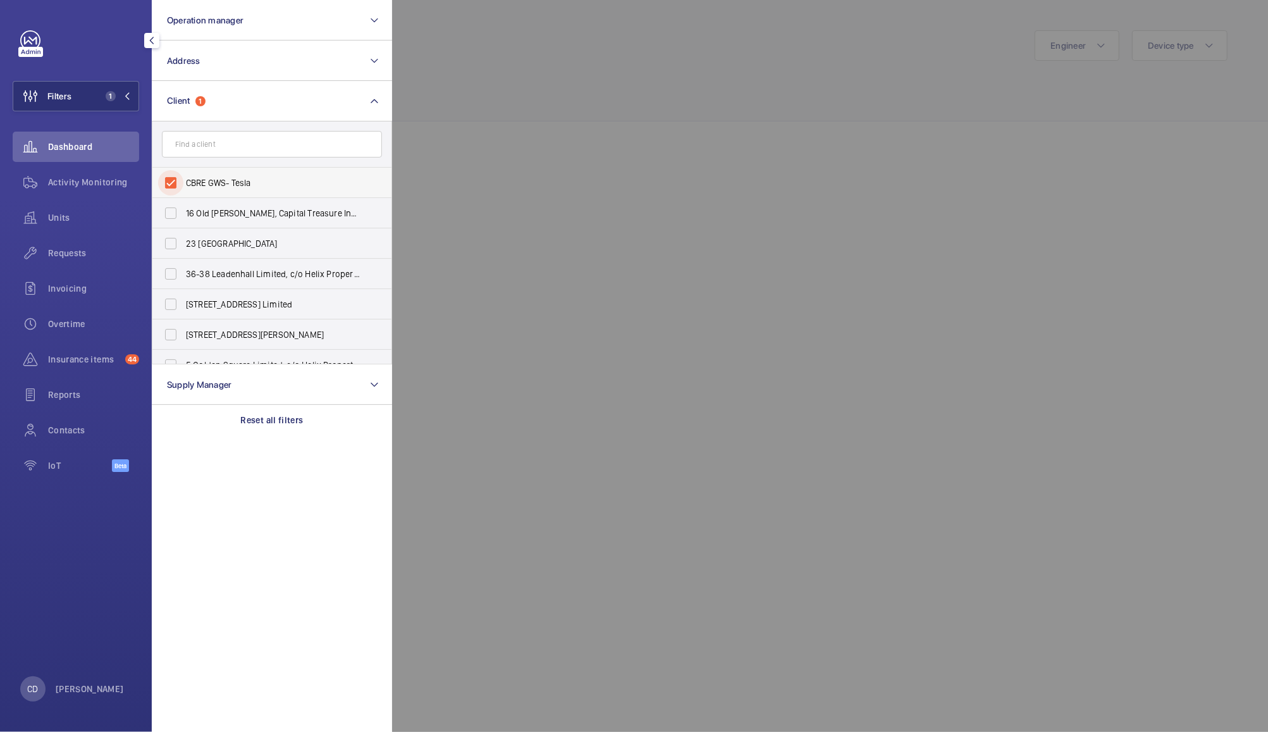
click at [181, 178] on input "CBRE GWS- Tesla" at bounding box center [170, 182] width 25 height 25
checkbox input "false"
click at [271, 10] on button "Operation manager" at bounding box center [272, 20] width 240 height 40
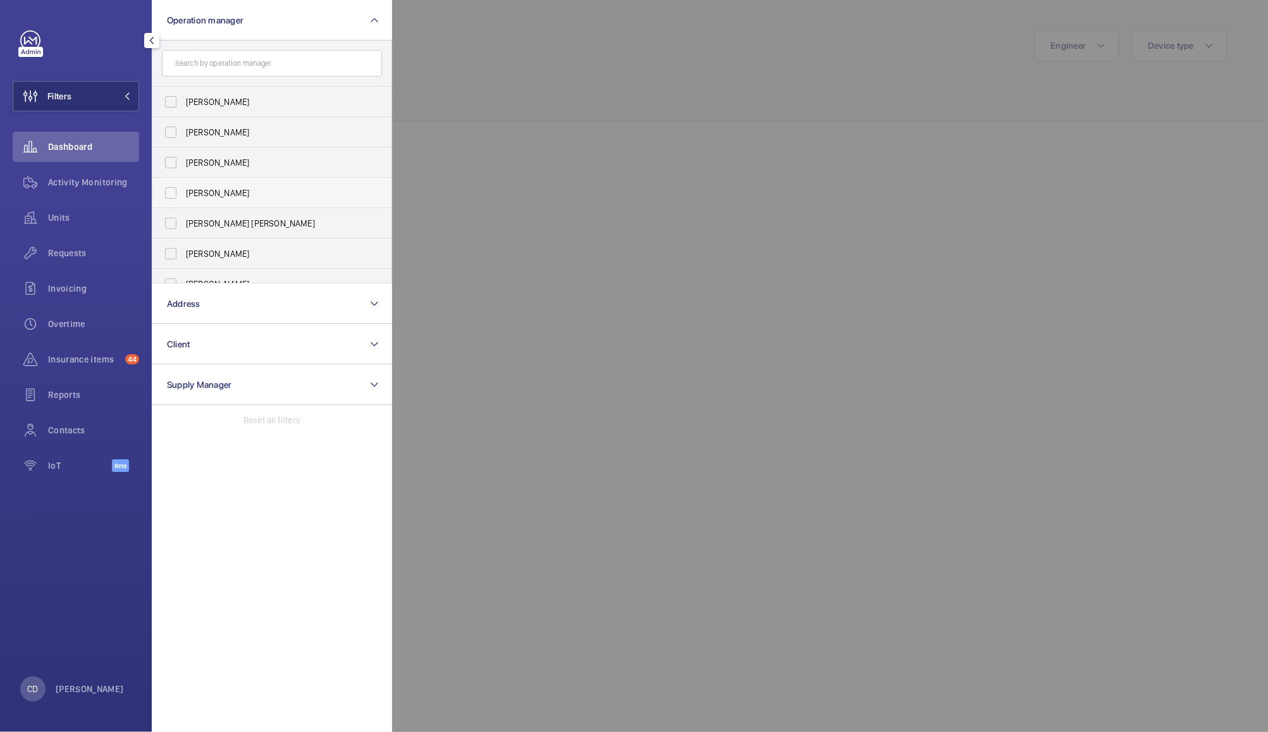
click at [214, 198] on span "[PERSON_NAME]" at bounding box center [273, 193] width 174 height 13
click at [183, 198] on input "[PERSON_NAME]" at bounding box center [170, 192] width 25 height 25
checkbox input "true"
click at [562, 47] on div at bounding box center [1026, 366] width 1268 height 732
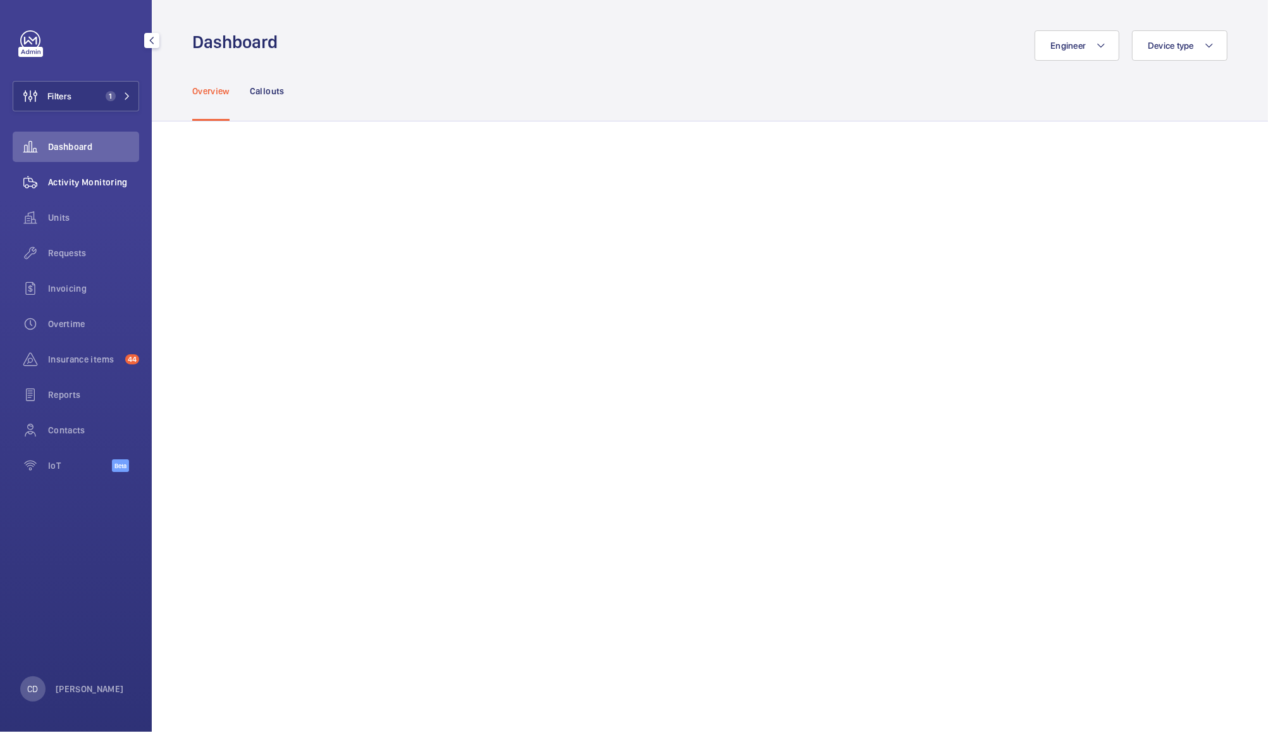
click at [78, 191] on div "Activity Monitoring" at bounding box center [76, 182] width 126 height 30
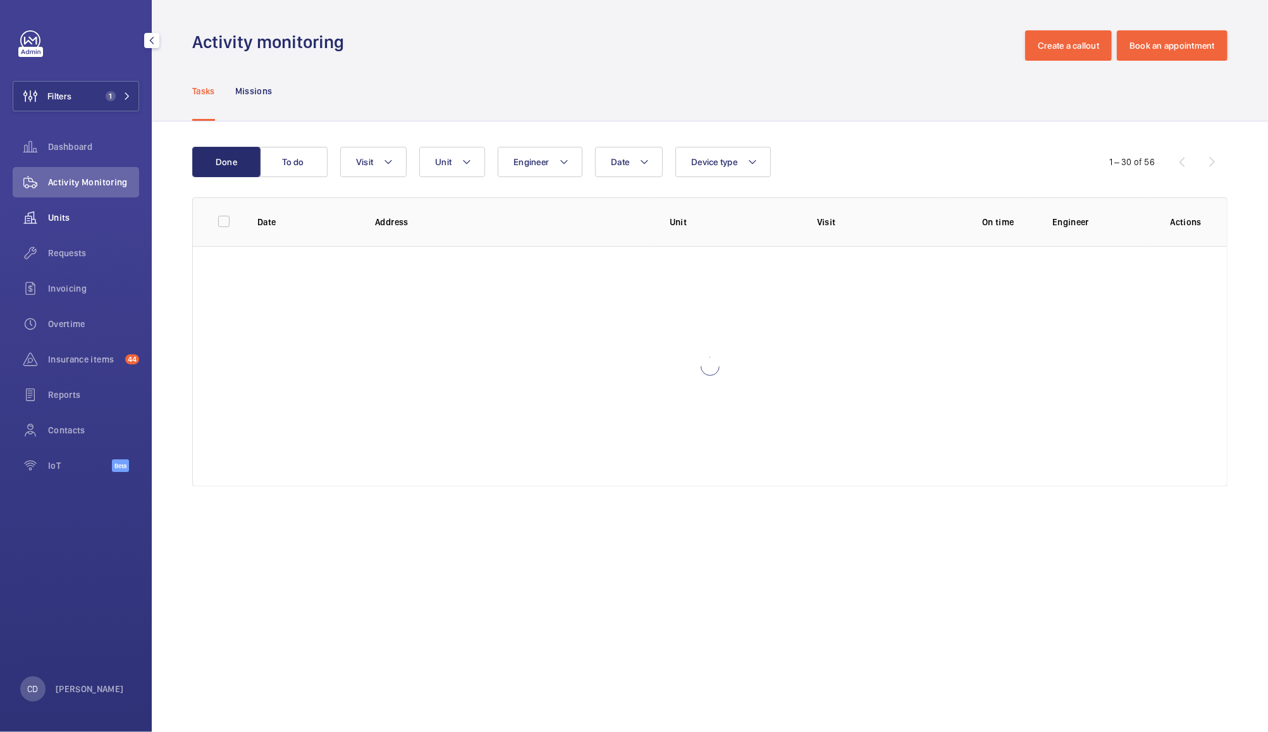
click at [42, 220] on wm-front-icon-button at bounding box center [30, 217] width 35 height 30
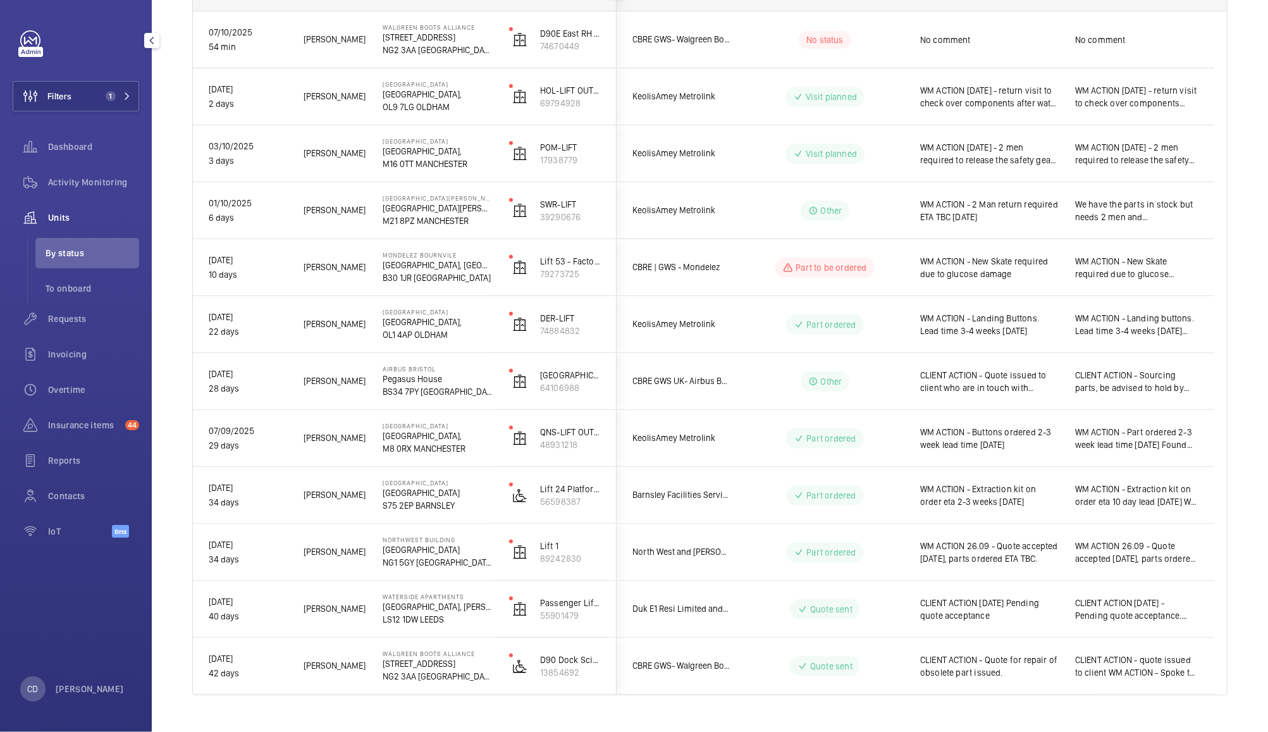
scroll to position [245, 0]
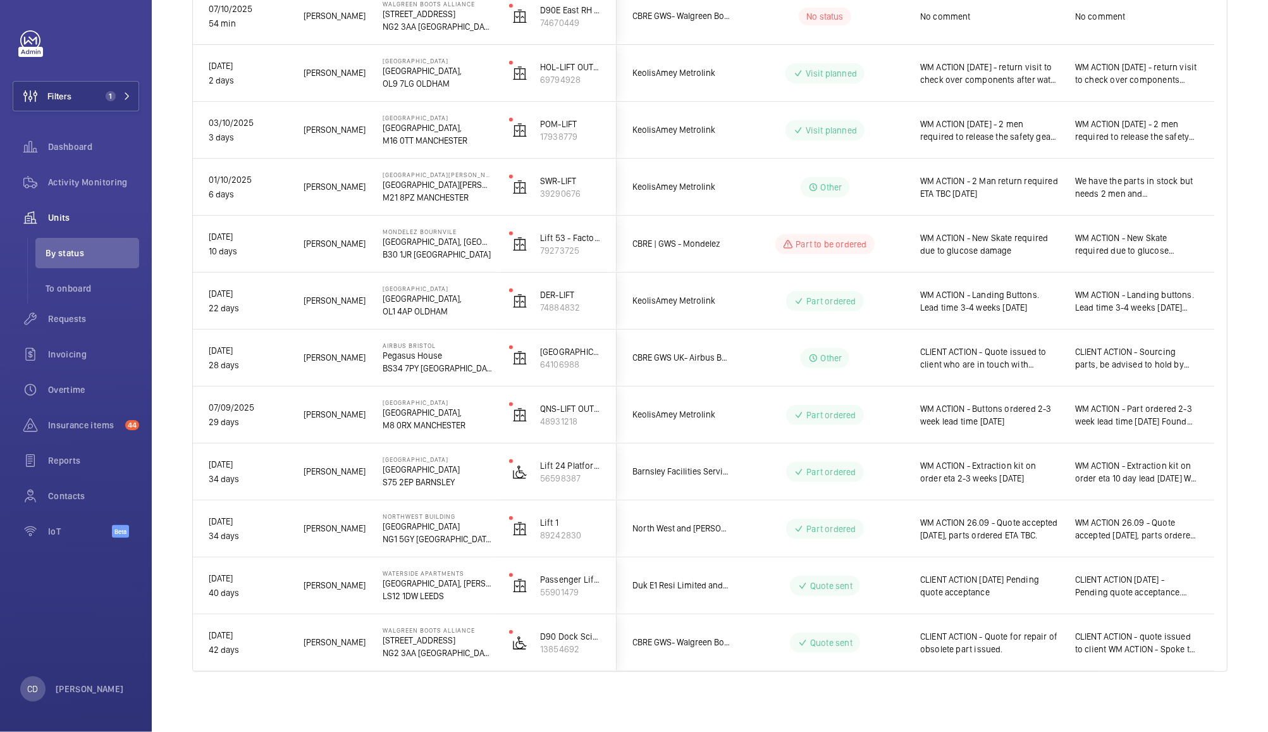
click at [1036, 536] on span "WM ACTION 26.09 - Quote accepted 24th September, parts ordered ETA TBC." at bounding box center [989, 528] width 138 height 25
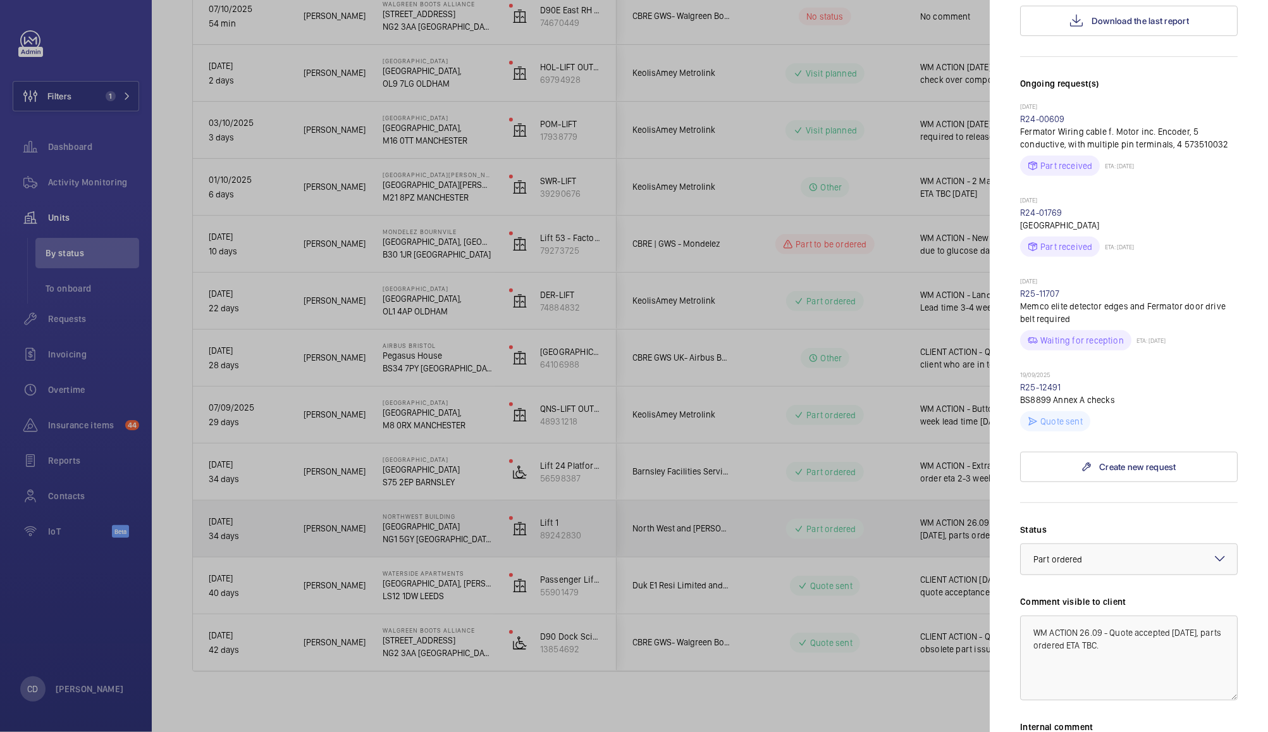
scroll to position [327, 0]
click at [1150, 543] on div at bounding box center [1129, 558] width 216 height 30
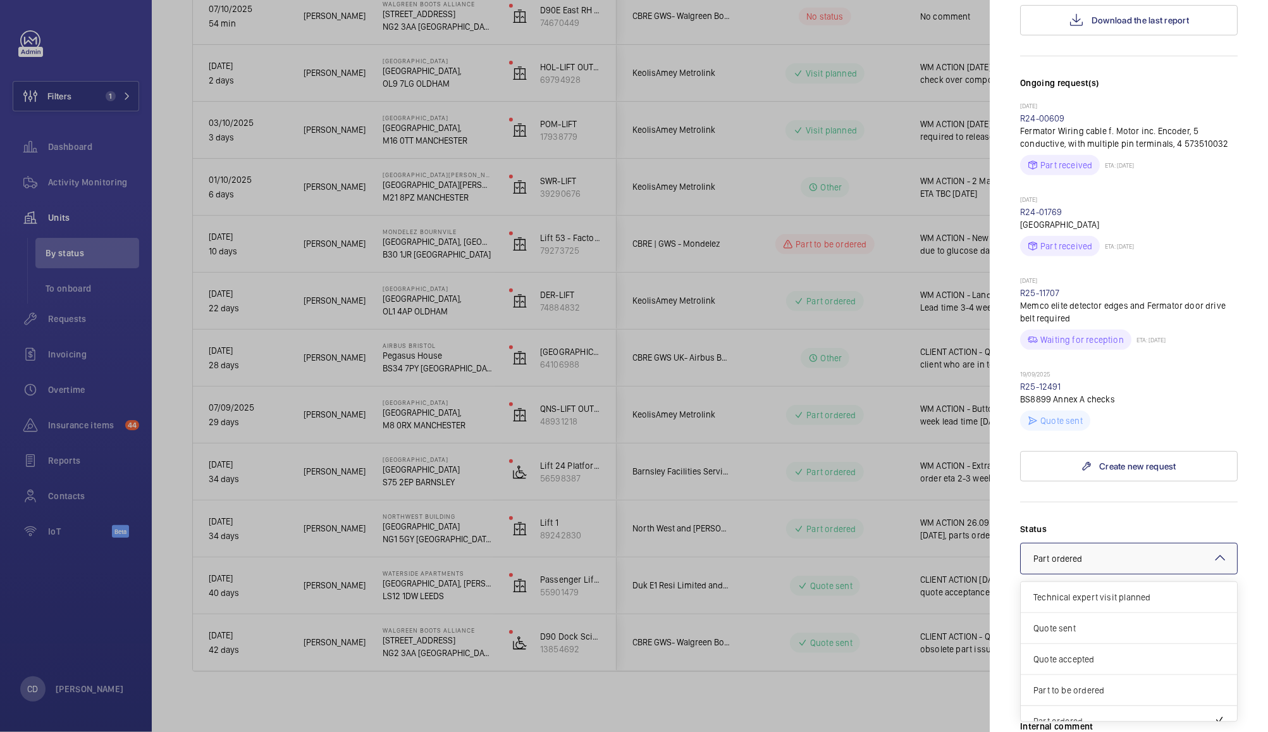
scroll to position [107, 0]
click at [1118, 670] on span "Visit planned" at bounding box center [1128, 676] width 191 height 13
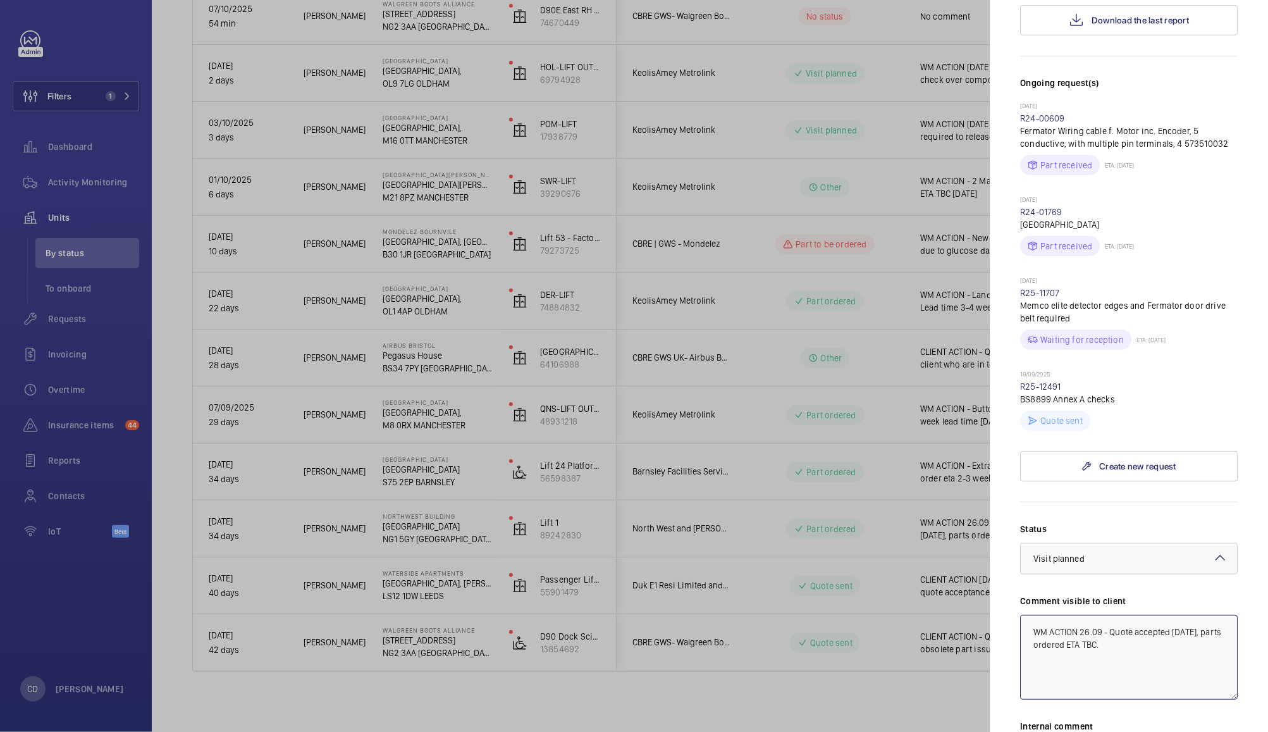
click at [1086, 615] on textarea "WM ACTION 26.09 - Quote accepted 24th September, parts ordered ETA TBC." at bounding box center [1129, 657] width 218 height 85
click at [1087, 615] on textarea "WM ACTION 26.09 - Quote accepted 24th September, parts ordered ETA TBC." at bounding box center [1129, 657] width 218 height 85
type textarea "WM ACTION ETA for repair 9th October"
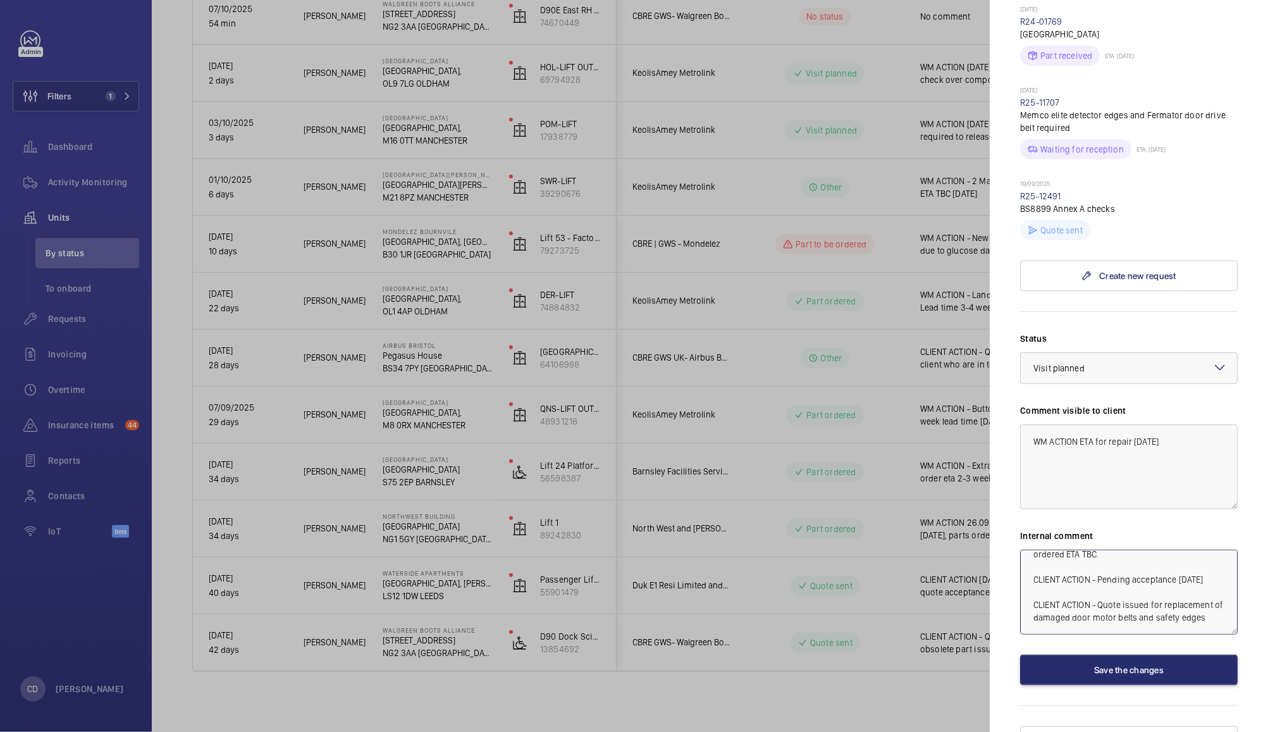
paste textarea "ETA for repair 9th October"
type textarea "WM ACTION ETA for repair 9th October"
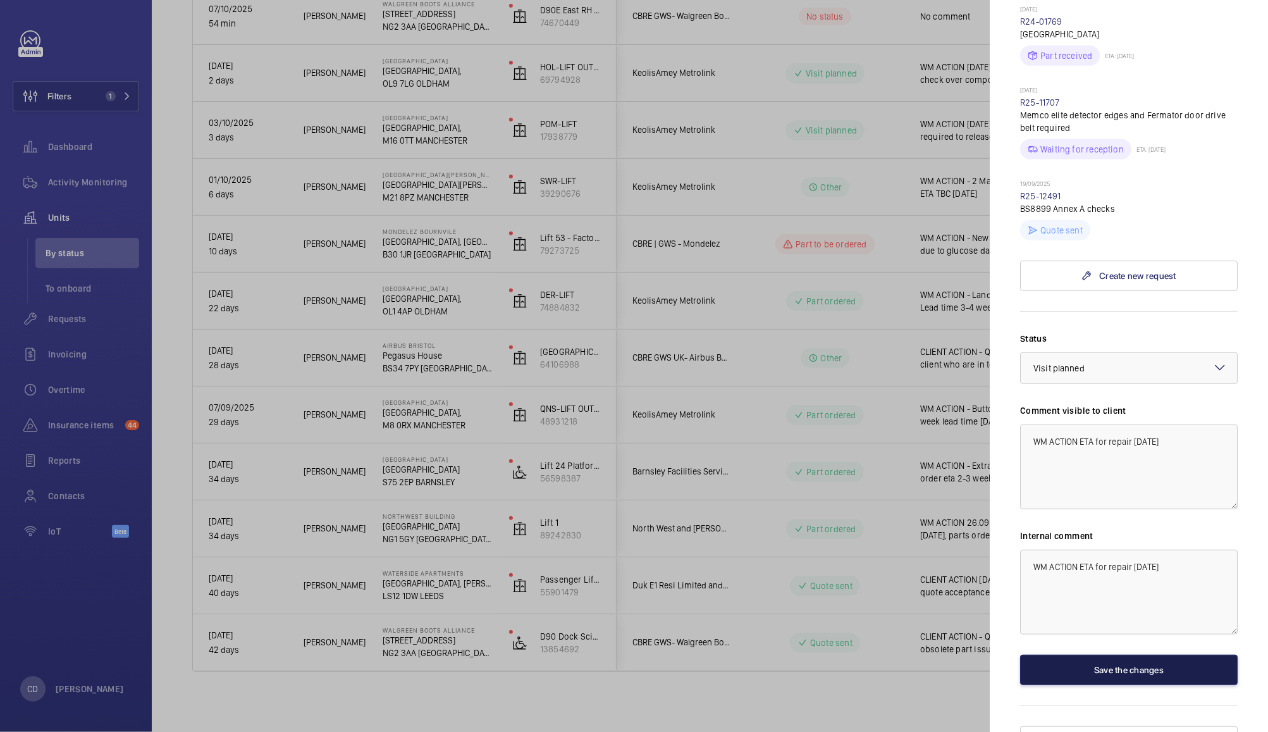
click at [1146, 655] on button "Save the changes" at bounding box center [1129, 670] width 218 height 30
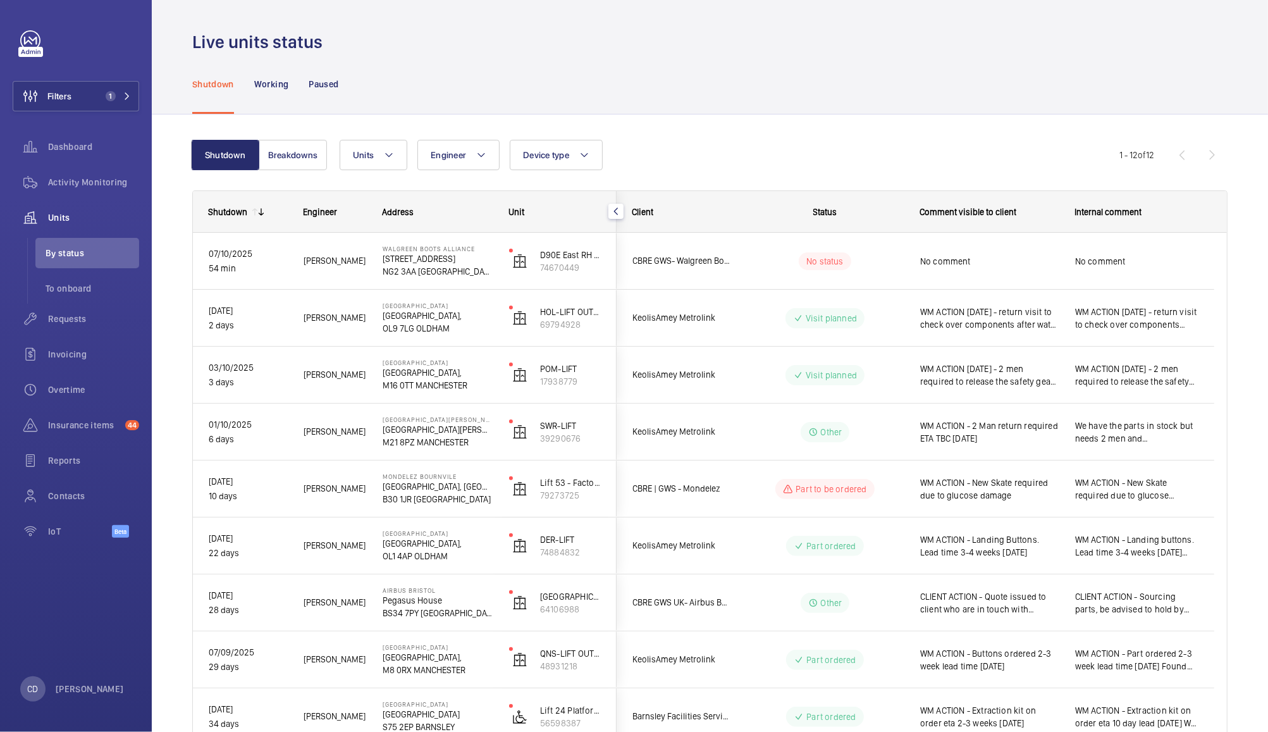
click at [979, 263] on span "No comment" at bounding box center [989, 261] width 138 height 13
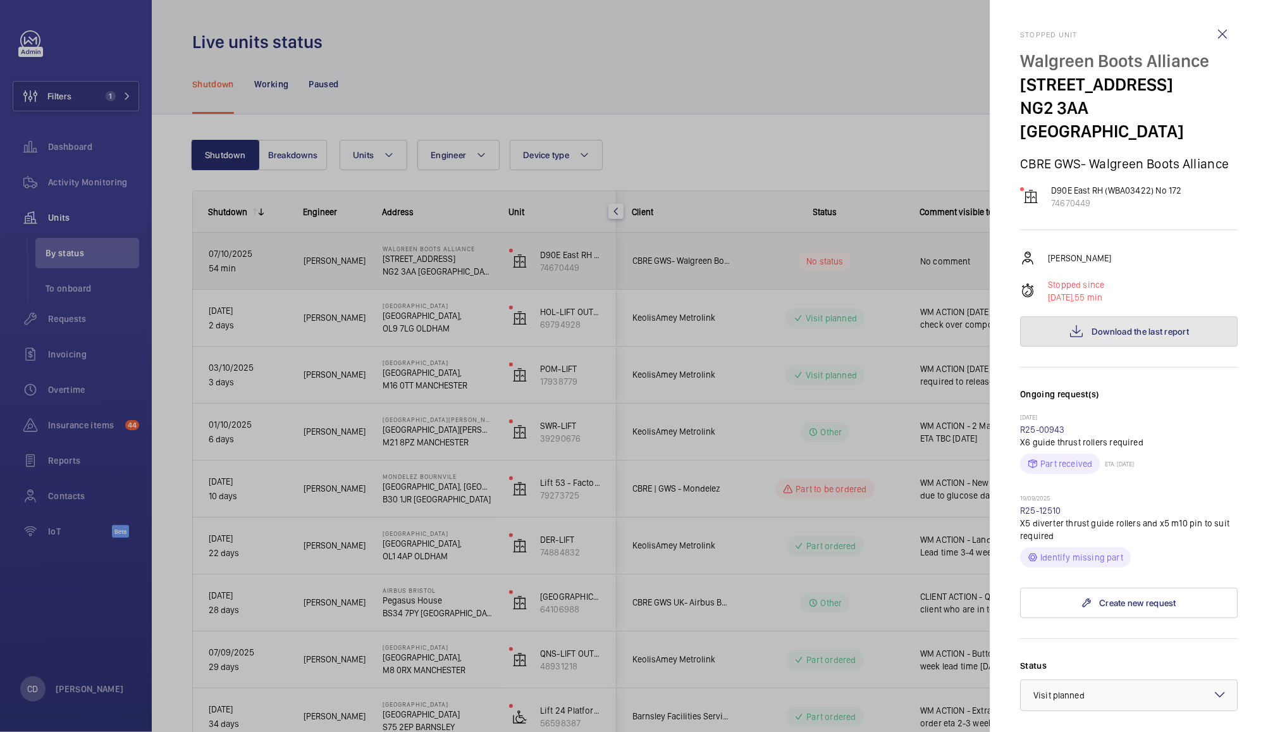
click at [1151, 326] on span "Download the last report" at bounding box center [1140, 331] width 97 height 10
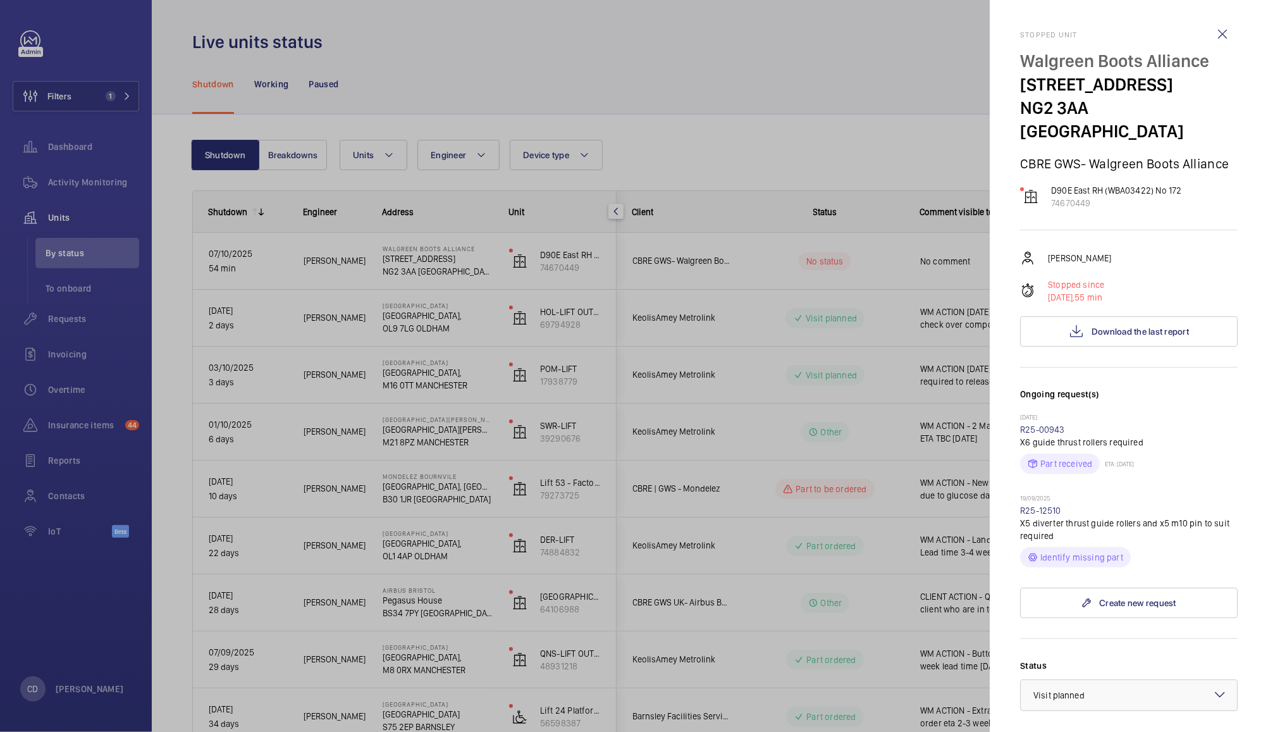
click at [809, 91] on div at bounding box center [634, 366] width 1268 height 732
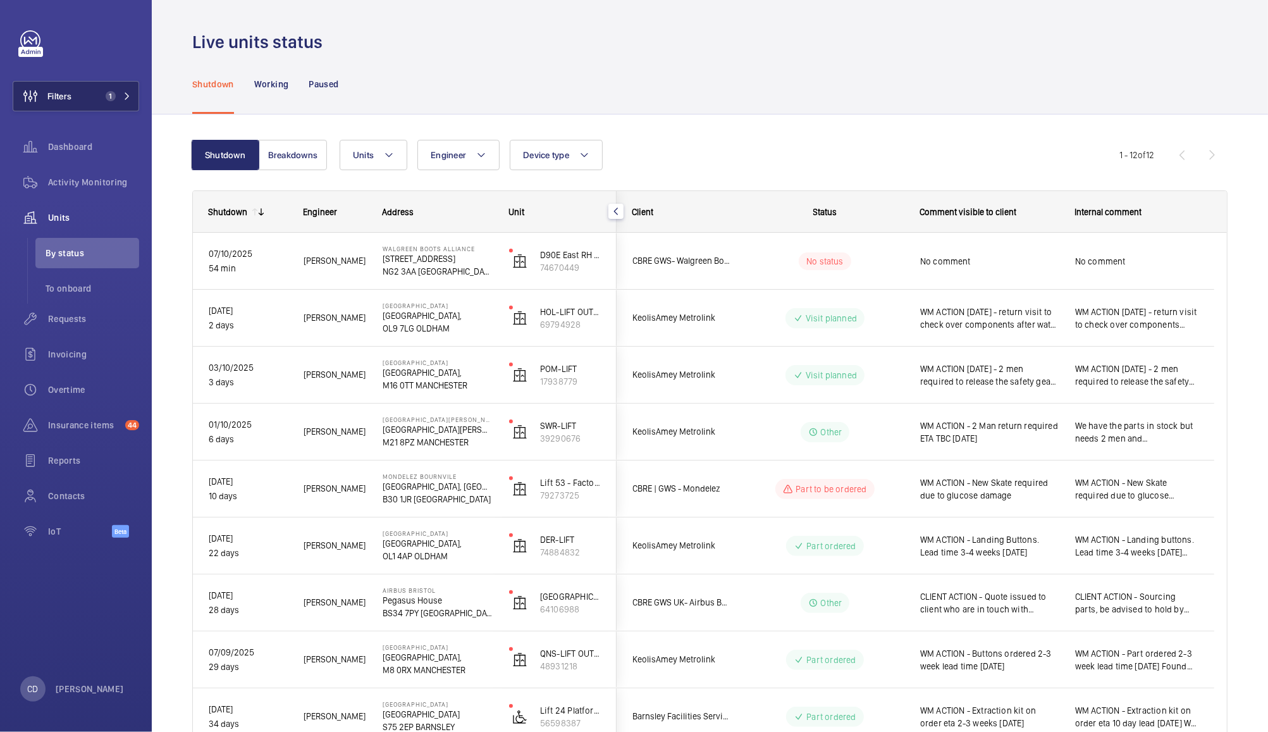
click at [82, 96] on button "Filters 1" at bounding box center [76, 96] width 126 height 30
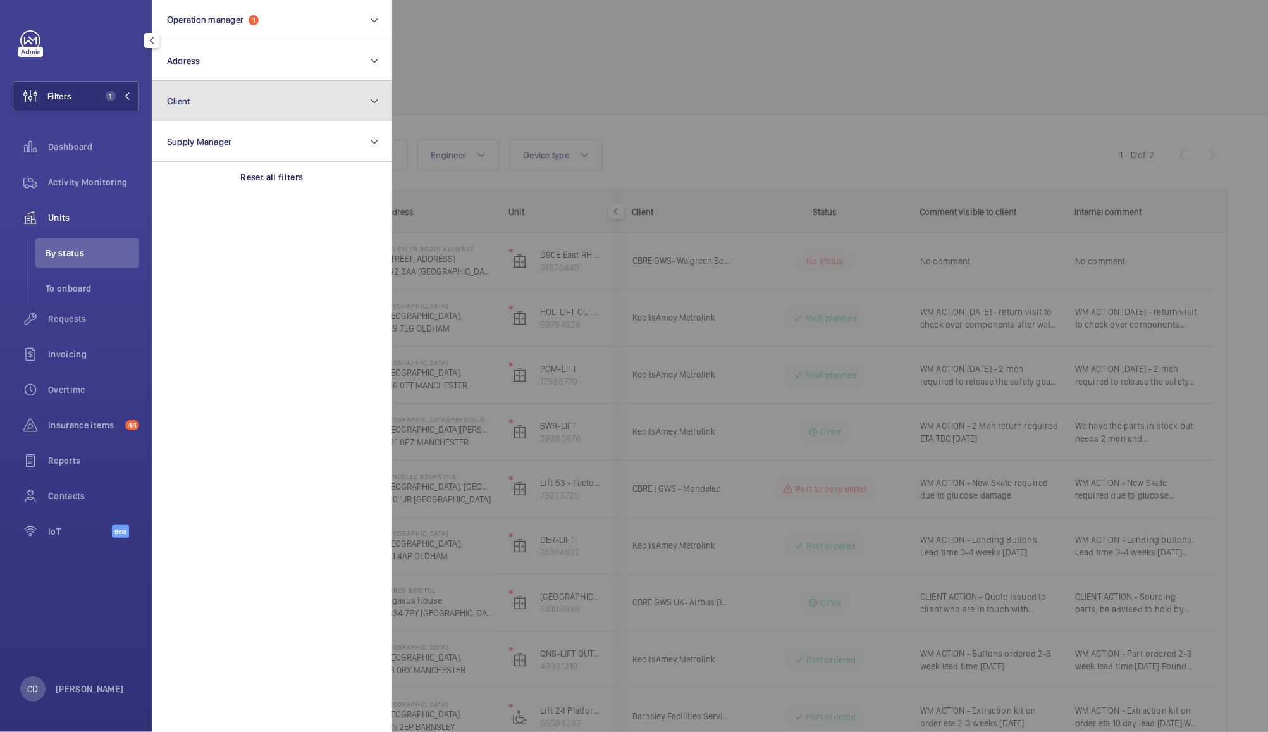
click at [254, 106] on button "Client" at bounding box center [272, 101] width 240 height 40
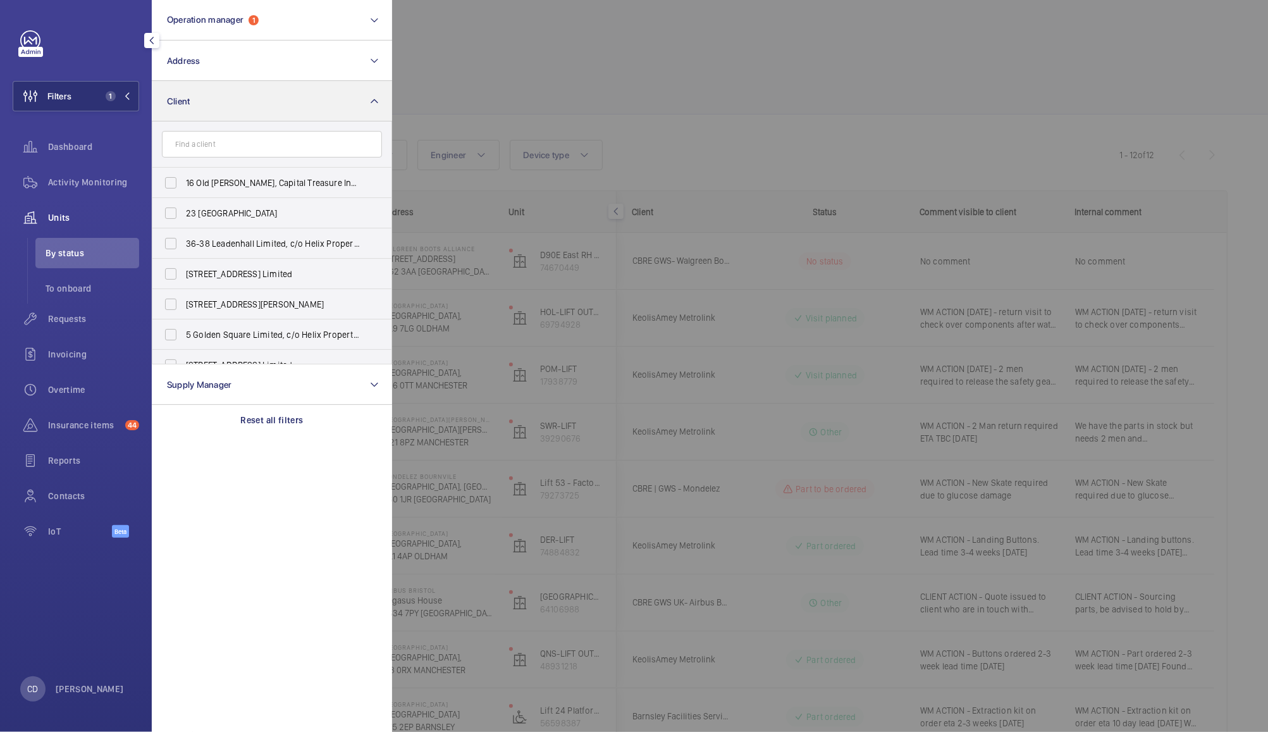
type input "n"
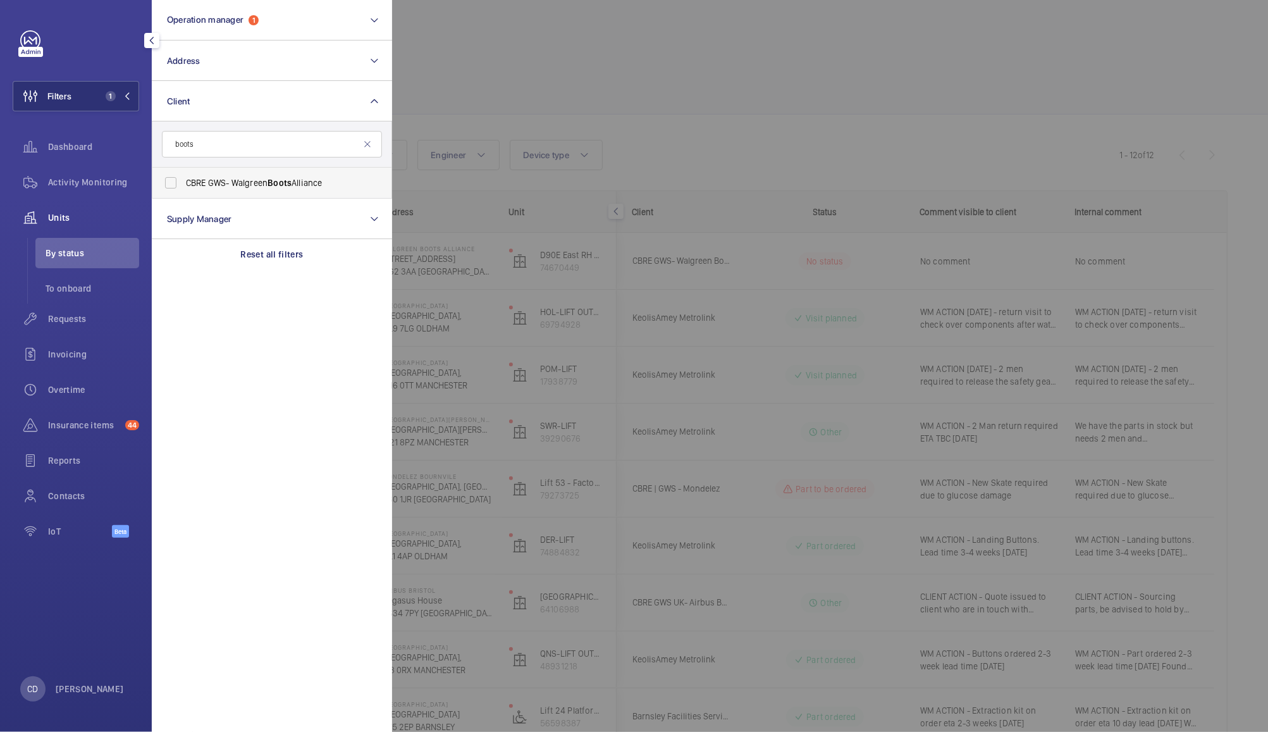
type input "boots"
click at [249, 176] on span "CBRE GWS- Walgreen Boots Alliance" at bounding box center [273, 182] width 174 height 13
click at [183, 176] on input "CBRE GWS- Walgreen Boots Alliance" at bounding box center [170, 182] width 25 height 25
checkbox input "true"
click at [574, 44] on div at bounding box center [1026, 366] width 1268 height 732
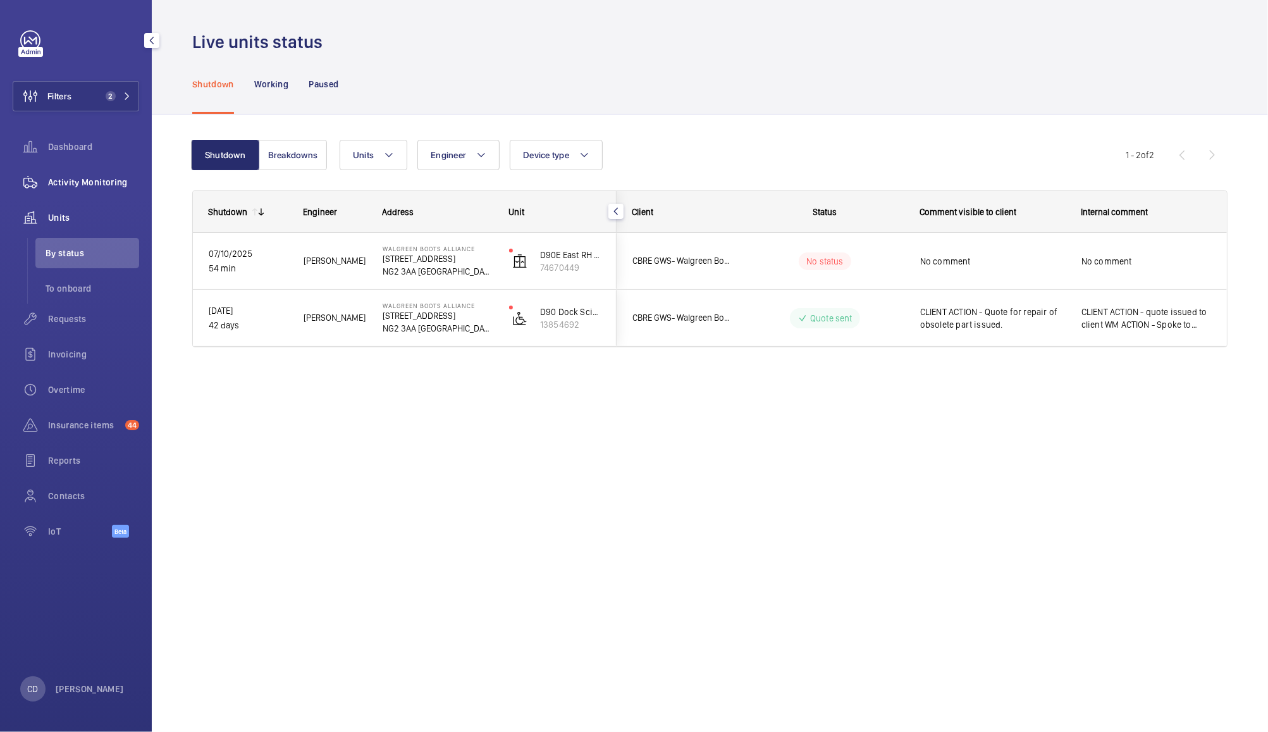
click at [90, 173] on div "Activity Monitoring" at bounding box center [76, 182] width 126 height 30
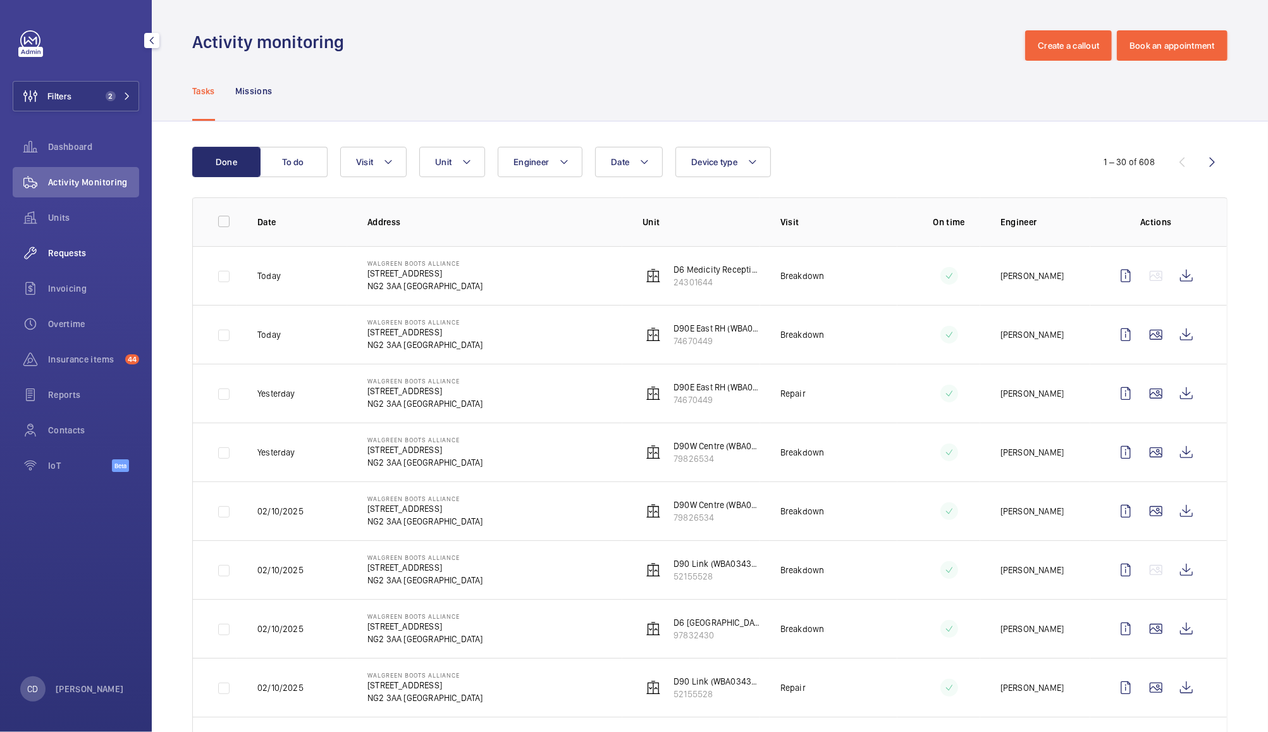
click at [66, 259] on span "Requests" at bounding box center [93, 253] width 91 height 13
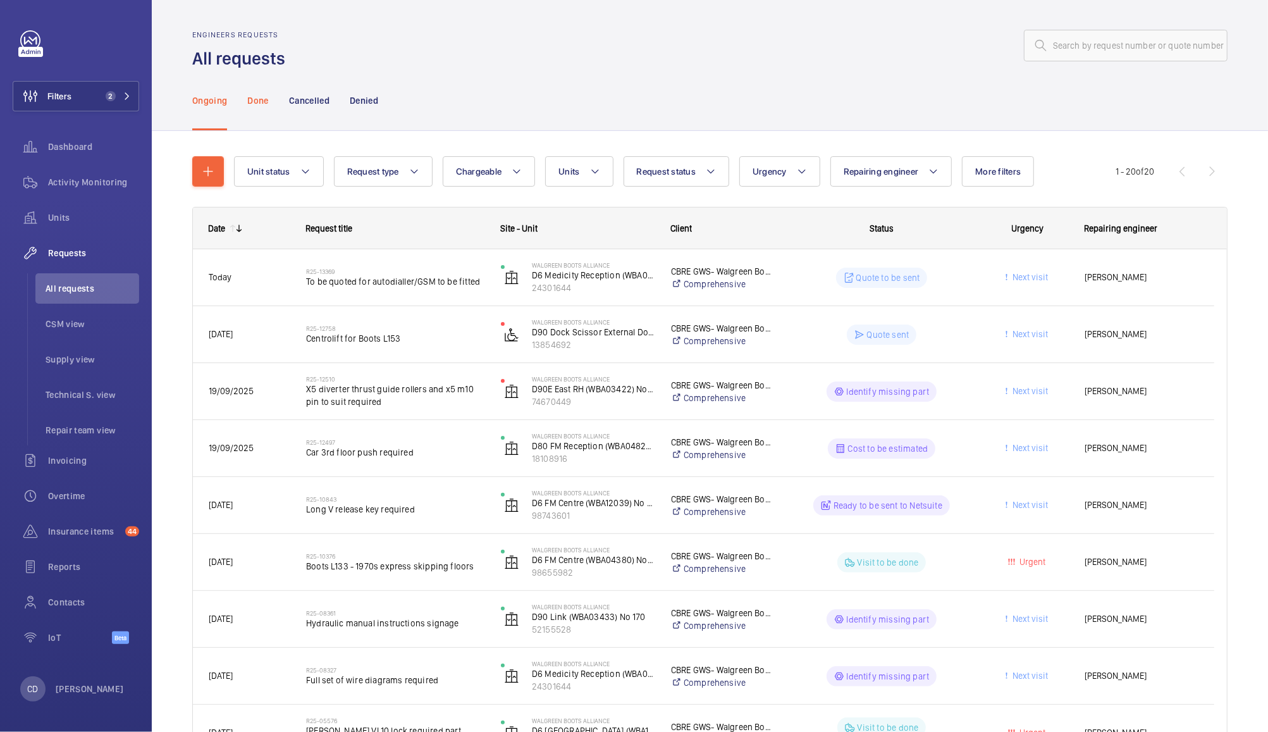
click at [252, 100] on p "Done" at bounding box center [257, 100] width 21 height 13
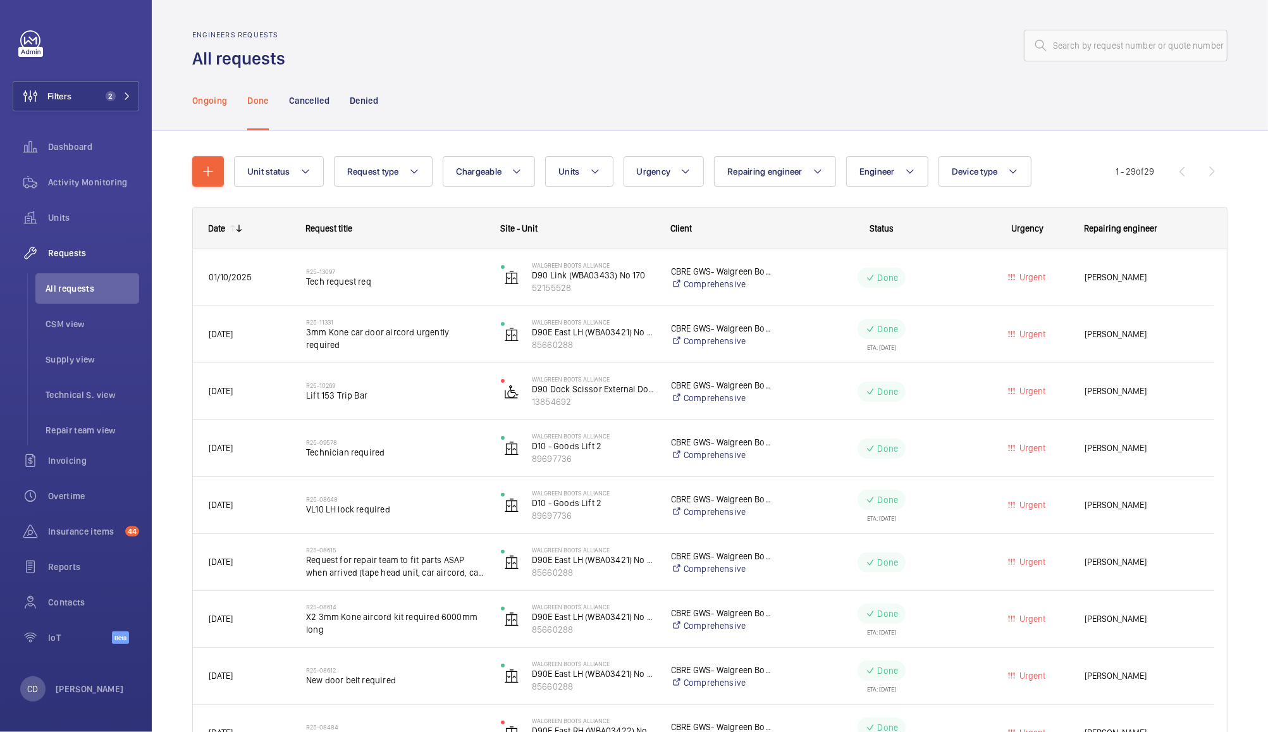
click at [200, 104] on p "Ongoing" at bounding box center [209, 100] width 35 height 13
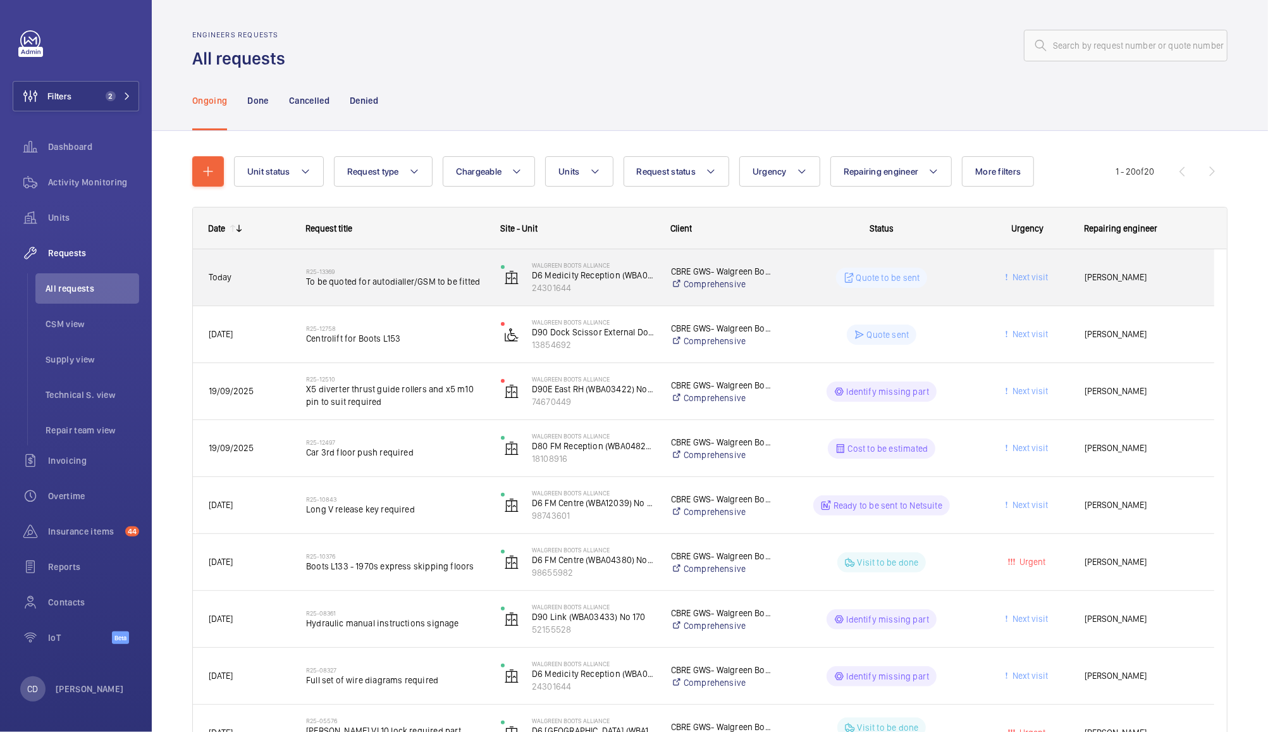
click at [803, 285] on wm-front-pills-cell "Quote to be sent" at bounding box center [881, 278] width 178 height 20
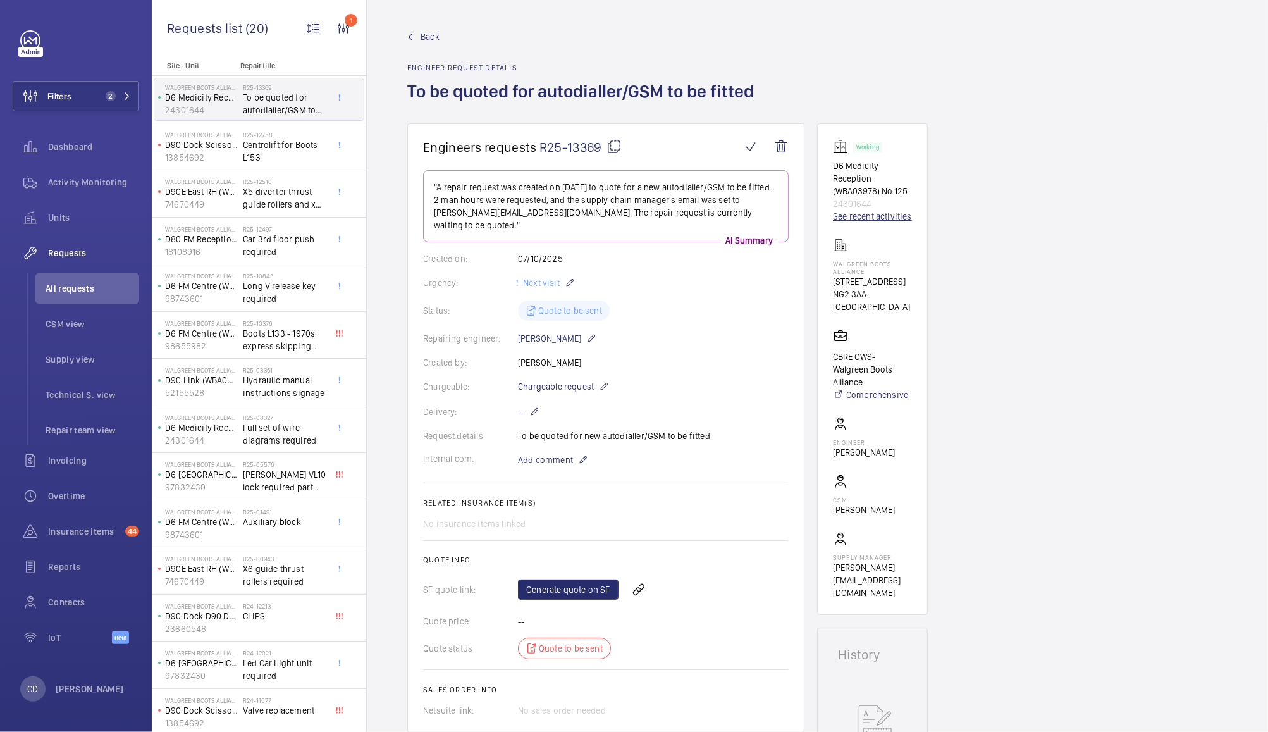
click at [879, 221] on link "See recent activities" at bounding box center [872, 216] width 79 height 13
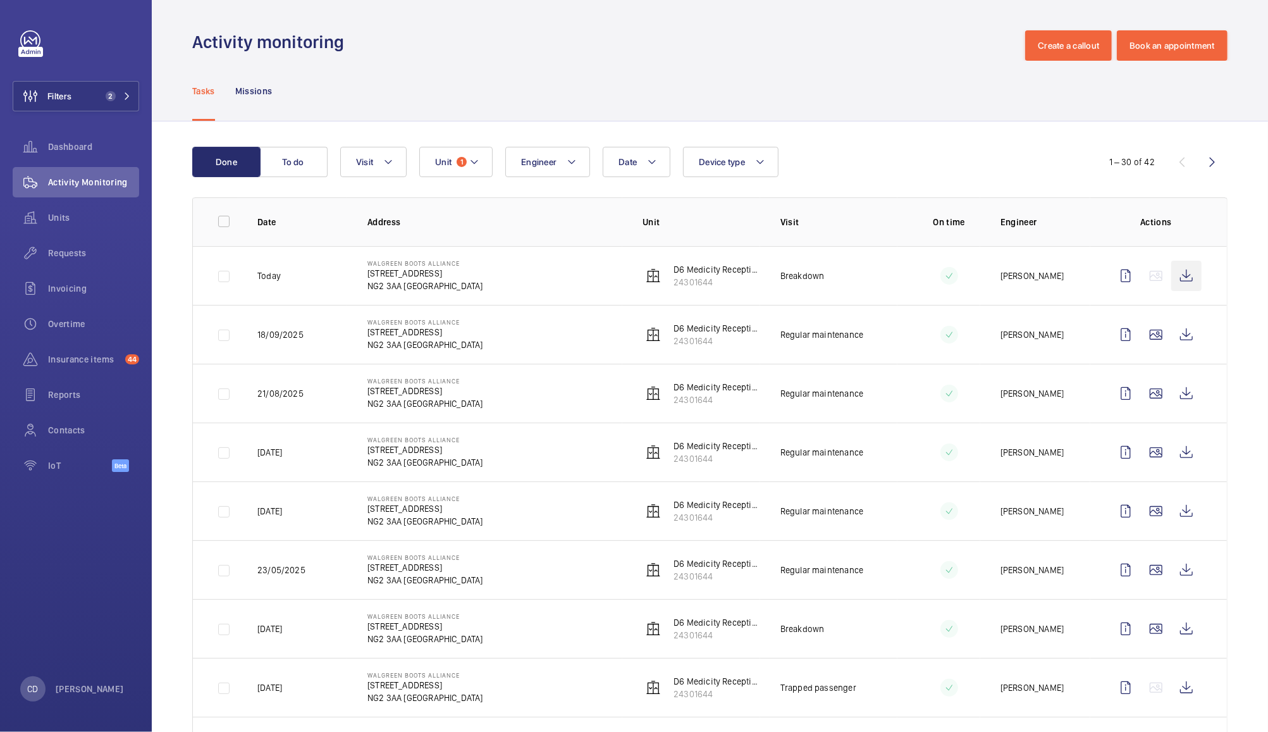
click at [1175, 276] on wm-front-icon-button at bounding box center [1186, 276] width 30 height 30
click at [461, 162] on span "1" at bounding box center [462, 162] width 10 height 10
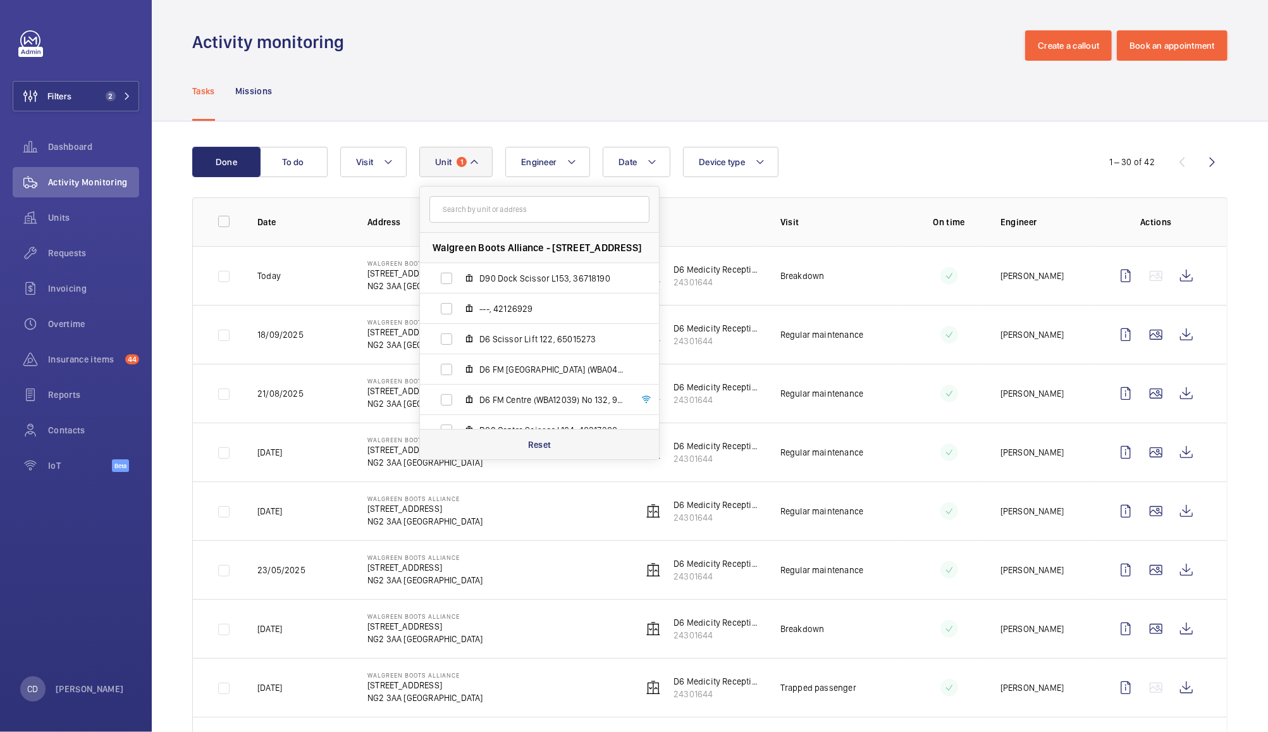
click at [557, 448] on div "Reset" at bounding box center [539, 444] width 239 height 30
click at [808, 100] on div "Tasks Missions" at bounding box center [709, 91] width 1035 height 60
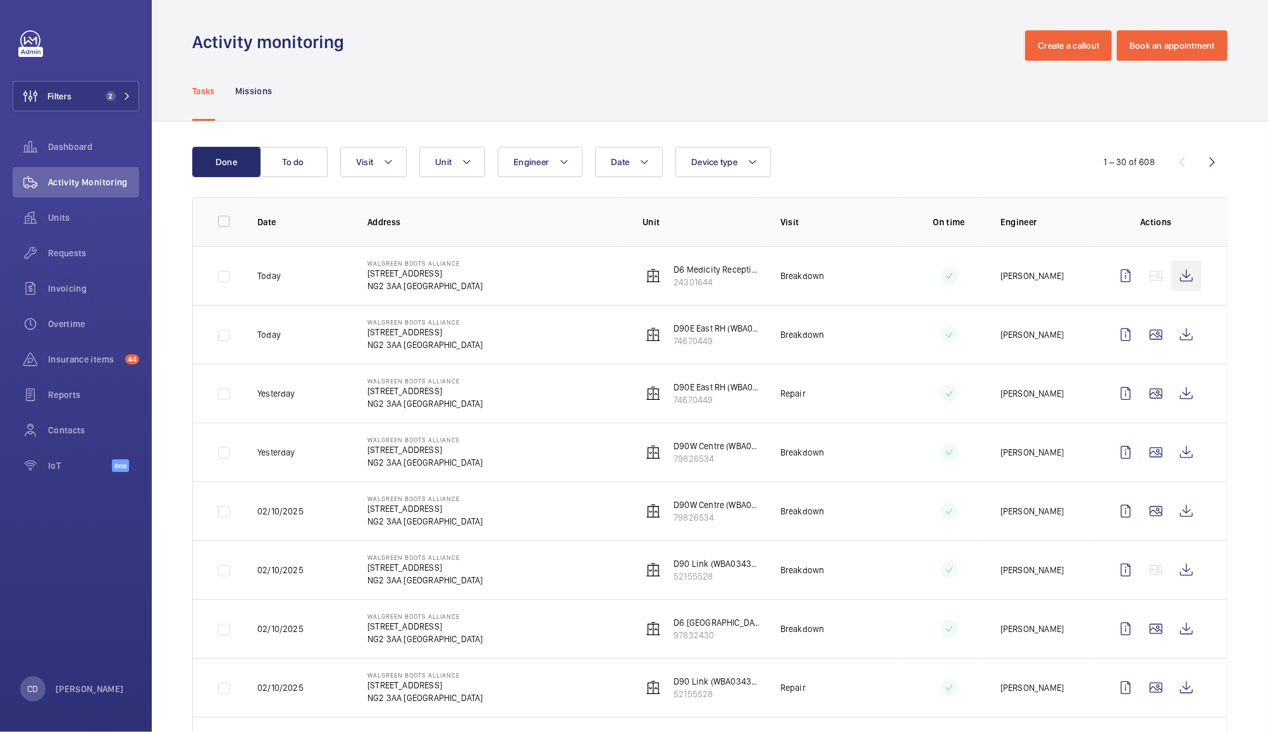
click at [1172, 279] on wm-front-icon-button at bounding box center [1186, 276] width 30 height 30
click at [1174, 335] on wm-front-icon-button at bounding box center [1186, 334] width 30 height 30
click at [1143, 334] on wm-front-icon-button at bounding box center [1156, 334] width 30 height 30
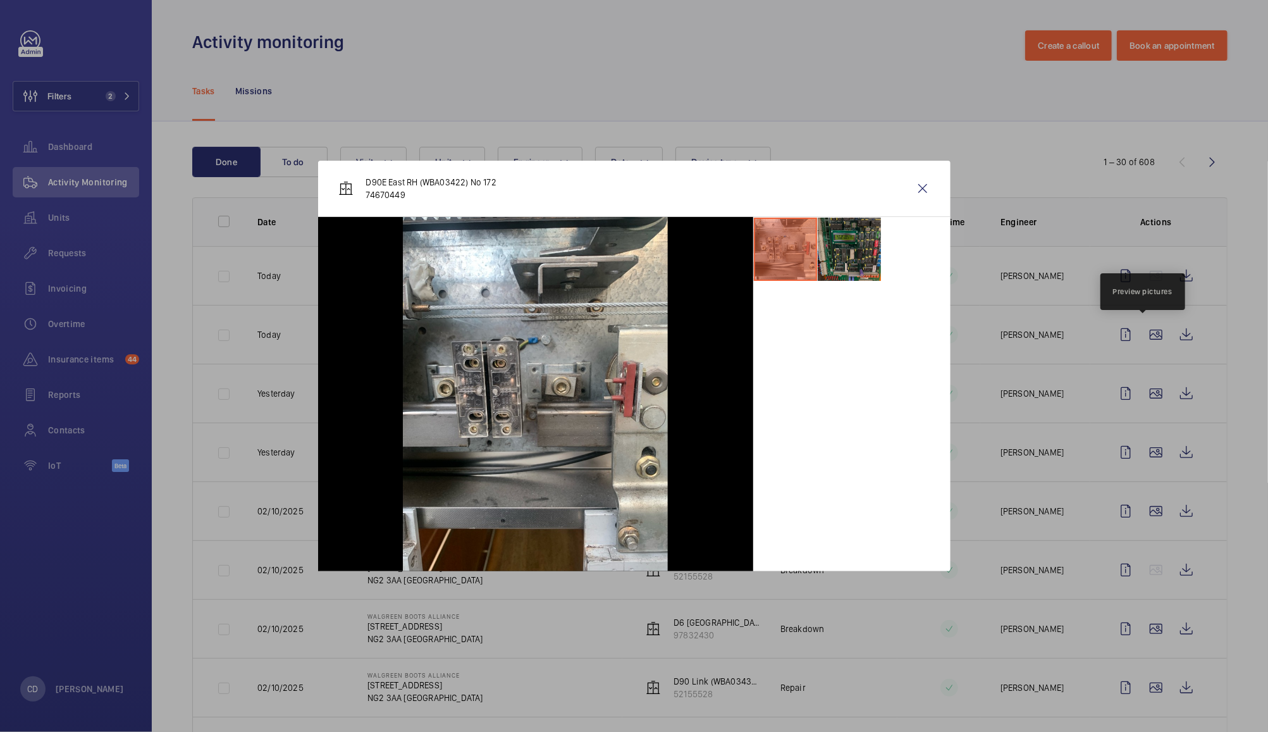
click at [864, 263] on li at bounding box center [849, 249] width 63 height 63
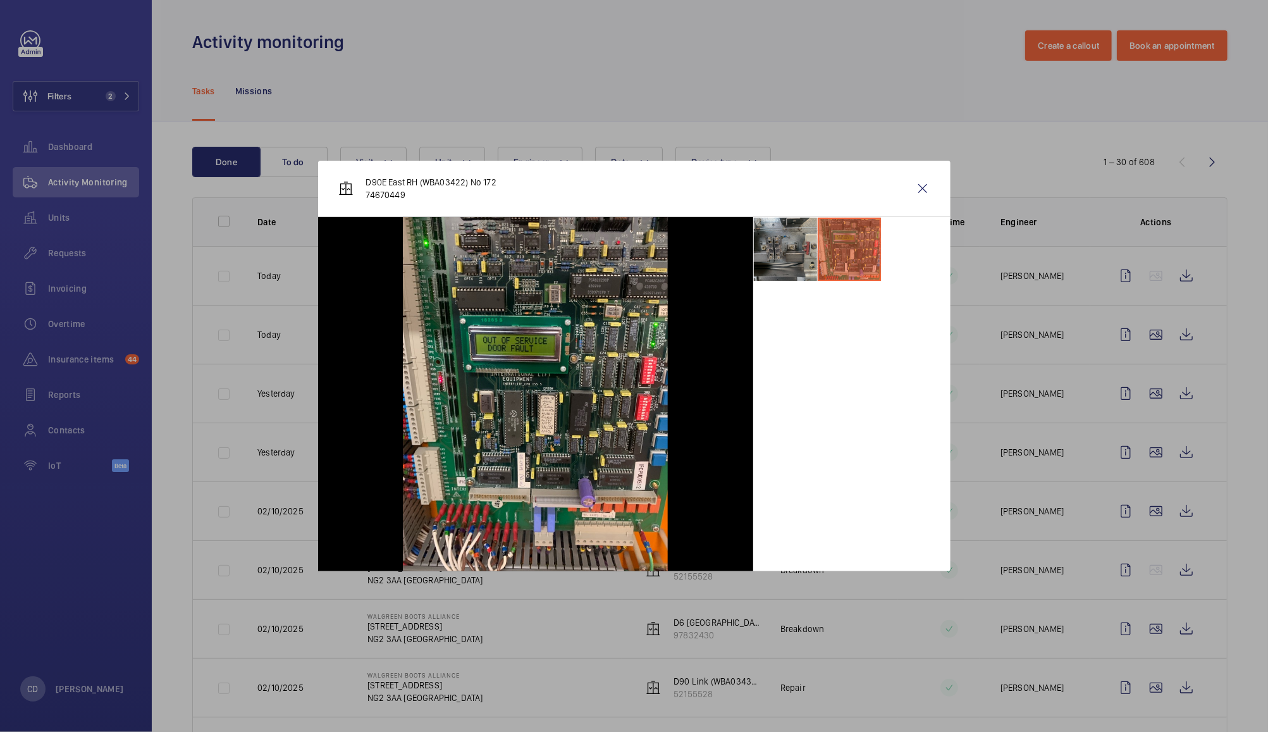
click at [794, 261] on li at bounding box center [785, 249] width 63 height 63
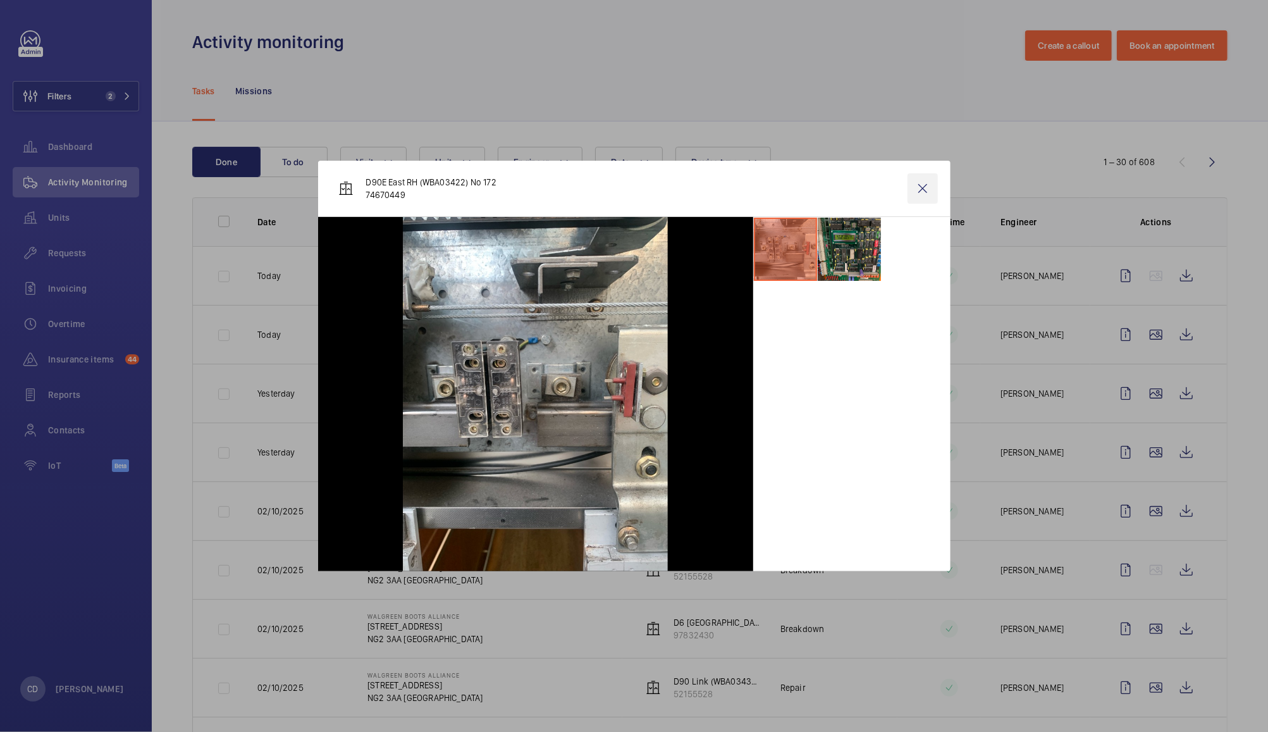
click at [922, 189] on wm-front-icon-button at bounding box center [922, 188] width 30 height 30
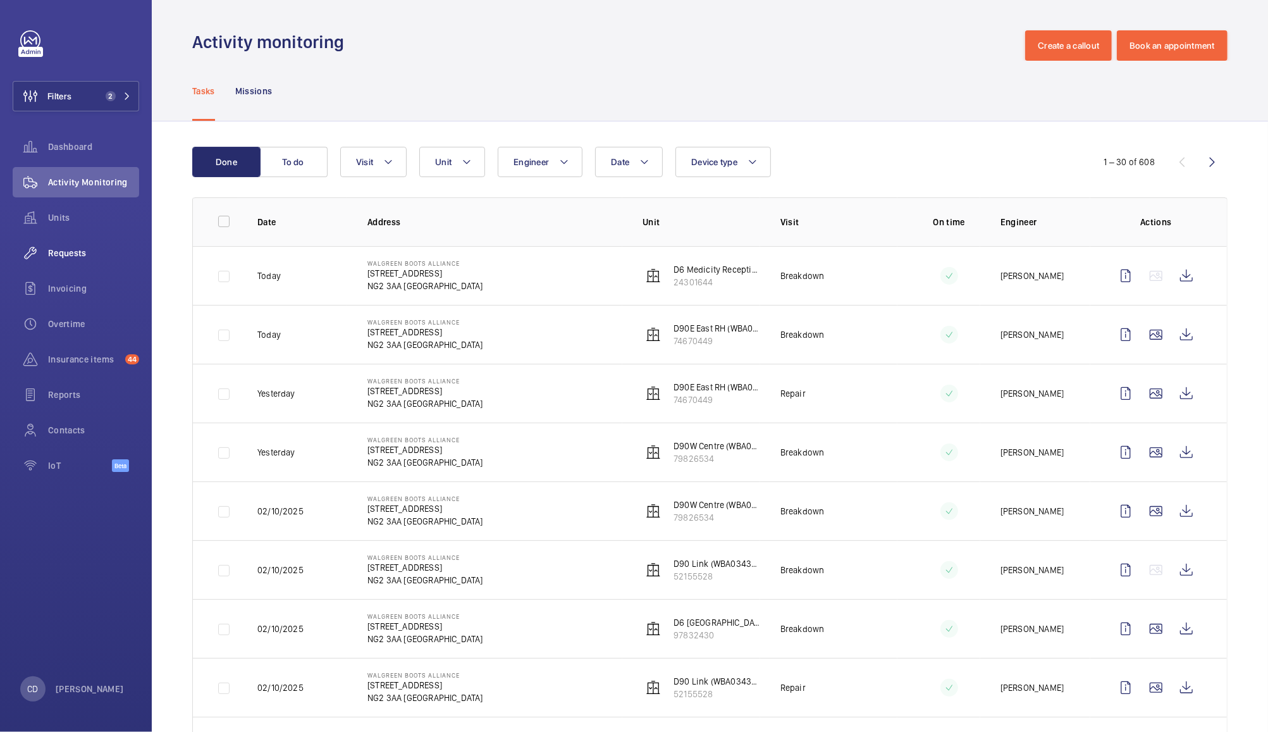
click at [78, 247] on span "Requests" at bounding box center [93, 253] width 91 height 13
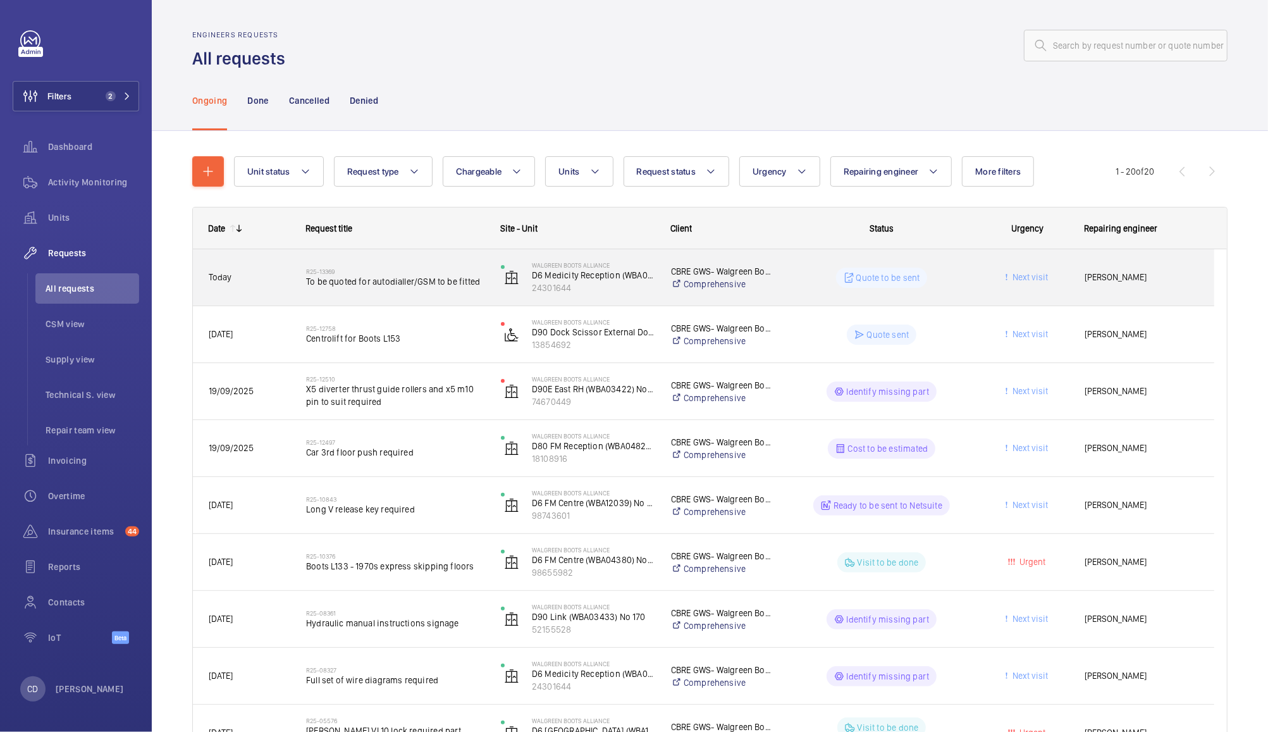
click at [794, 283] on wm-front-pills-cell "Quote to be sent" at bounding box center [881, 278] width 178 height 20
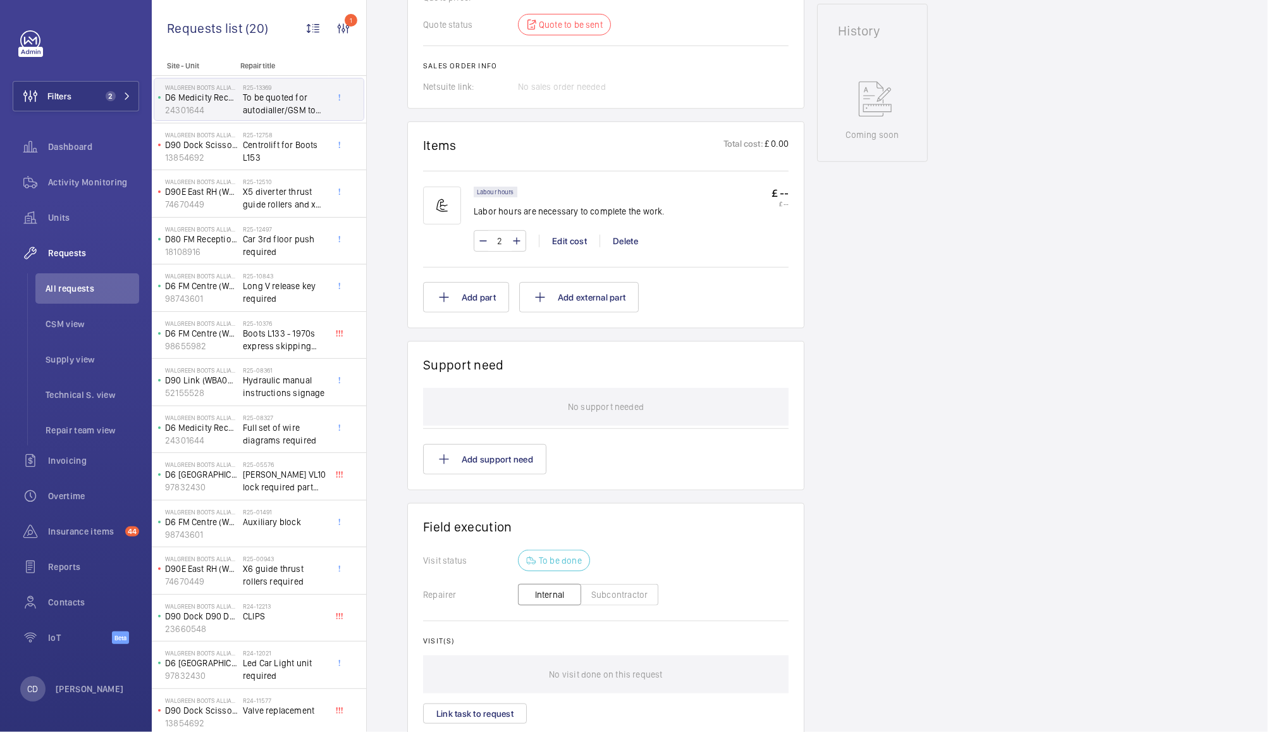
scroll to position [624, 0]
click at [473, 283] on button "Add part" at bounding box center [466, 296] width 86 height 30
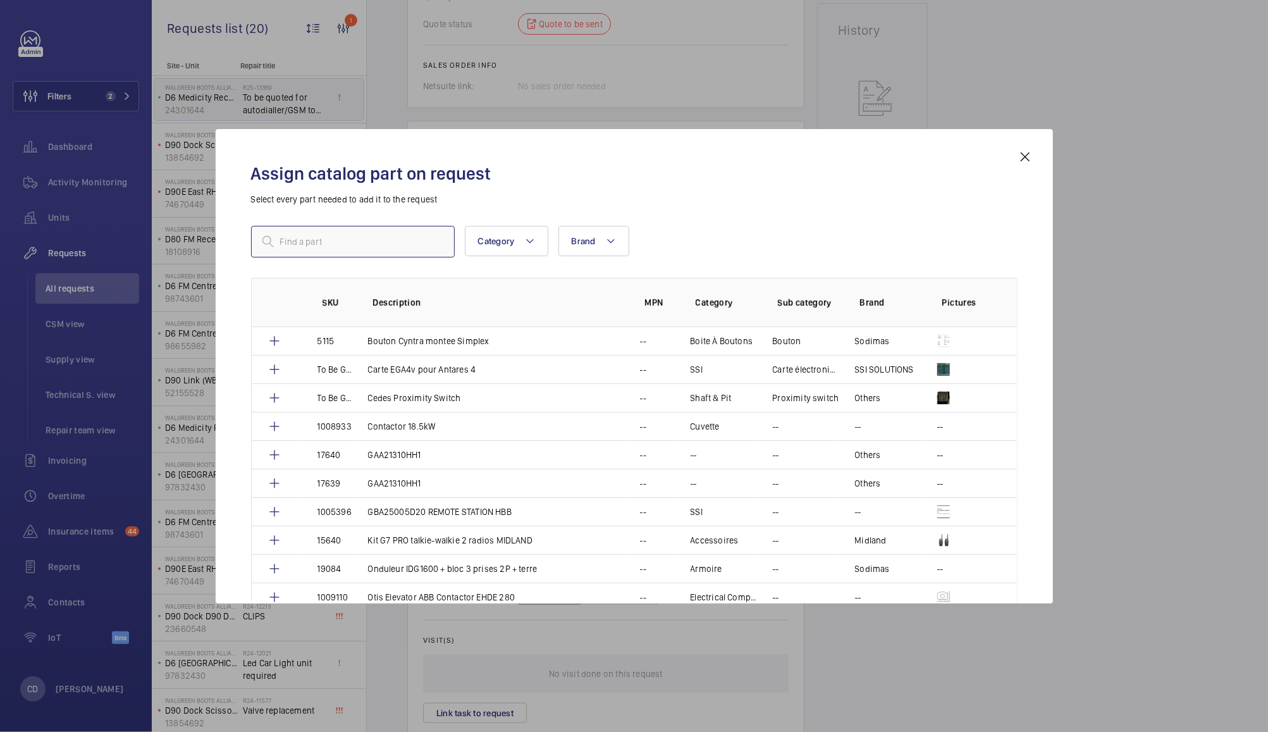
click at [380, 244] on input "text" at bounding box center [353, 242] width 204 height 32
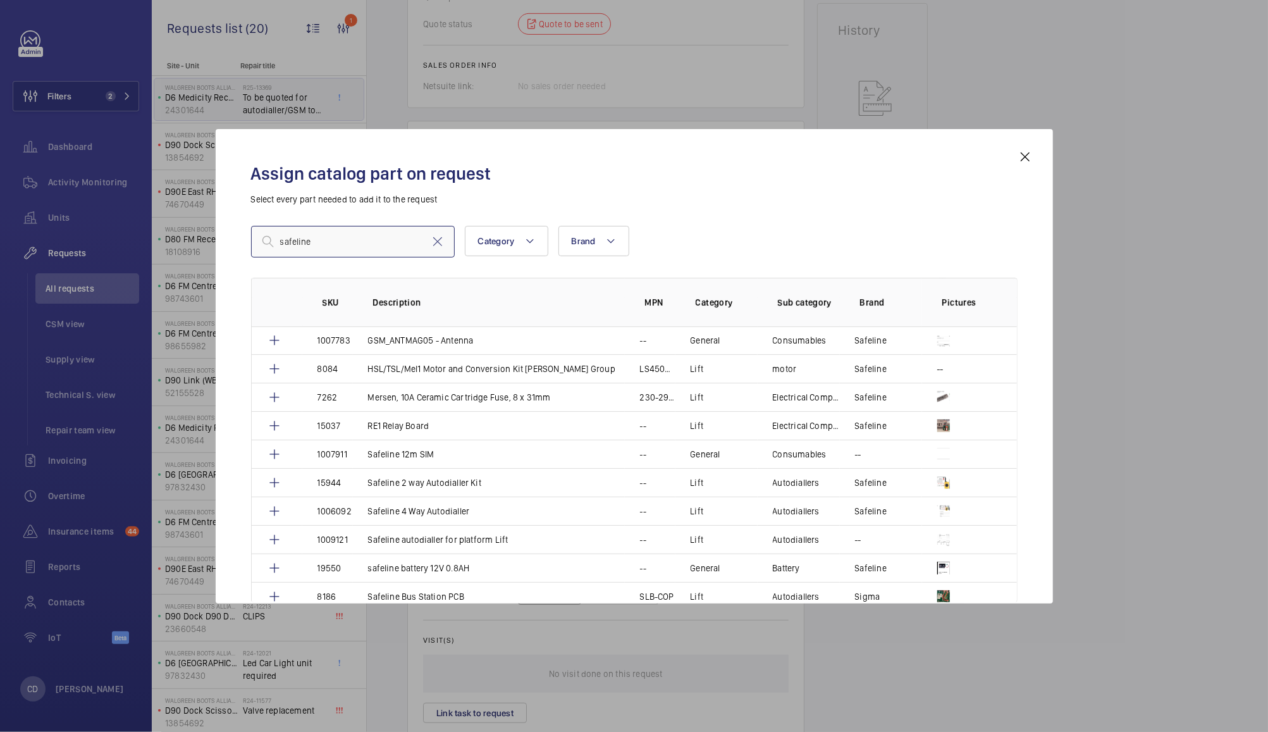
scroll to position [257, 0]
type input "safeline"
click at [275, 509] on mat-icon at bounding box center [274, 510] width 15 height 15
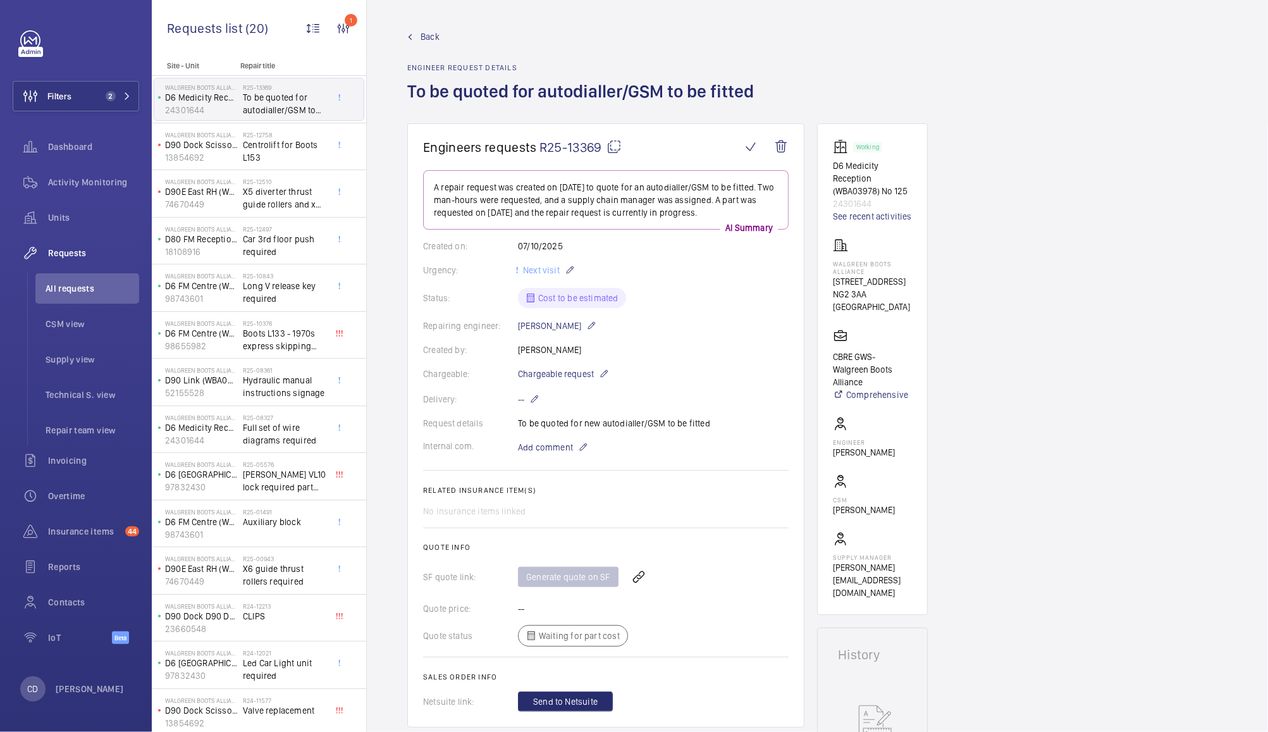
scroll to position [475, 0]
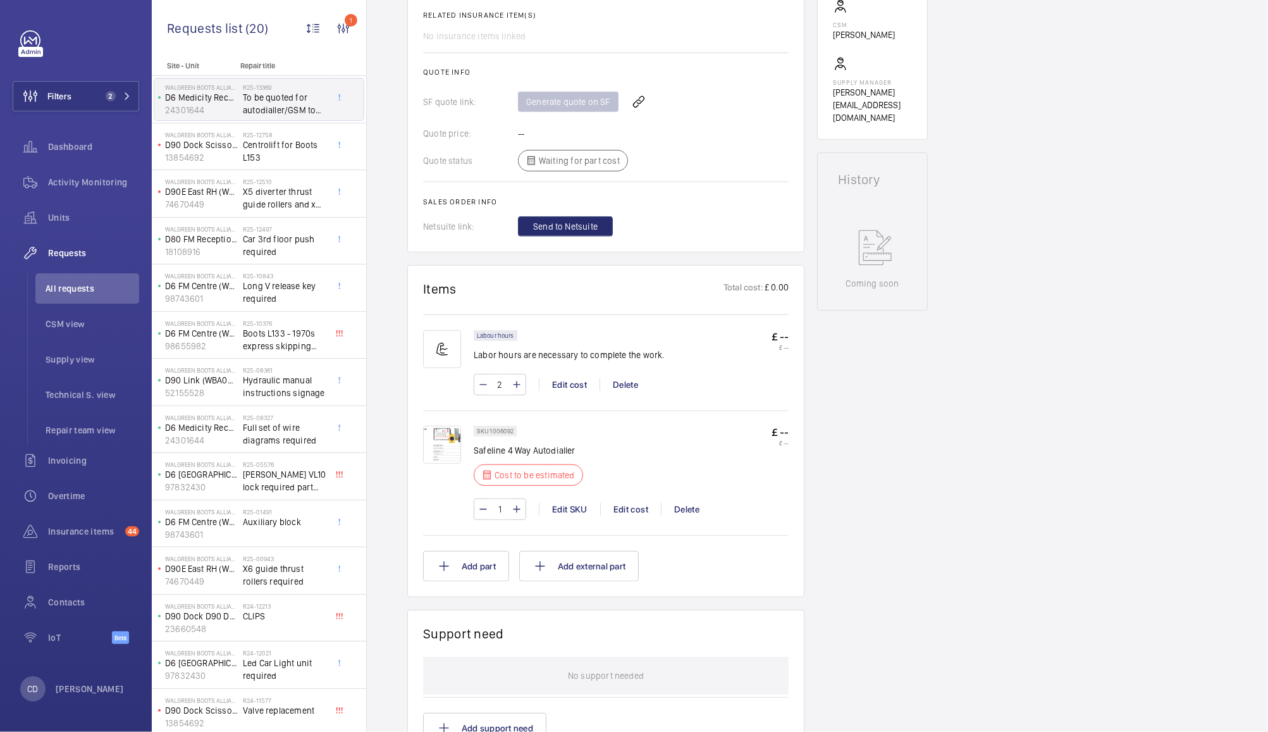
click at [435, 445] on img at bounding box center [442, 445] width 38 height 38
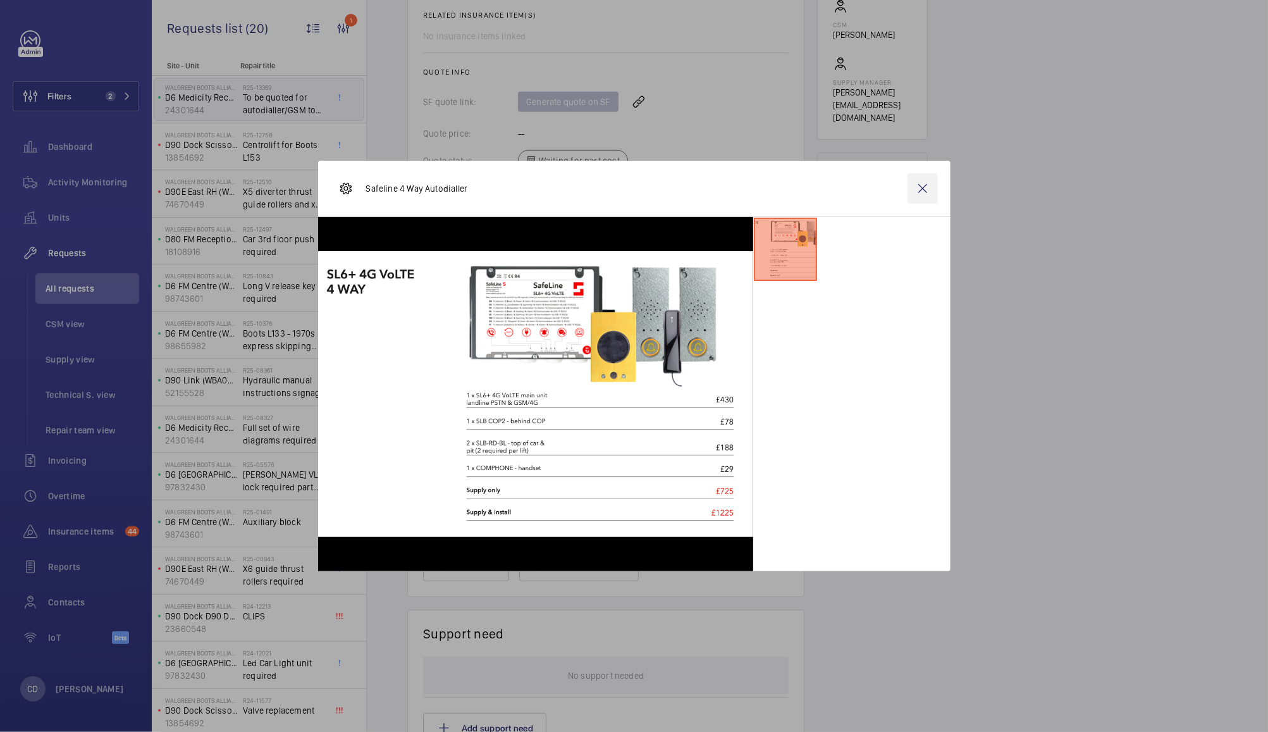
click at [928, 187] on wm-front-icon-button at bounding box center [922, 188] width 30 height 30
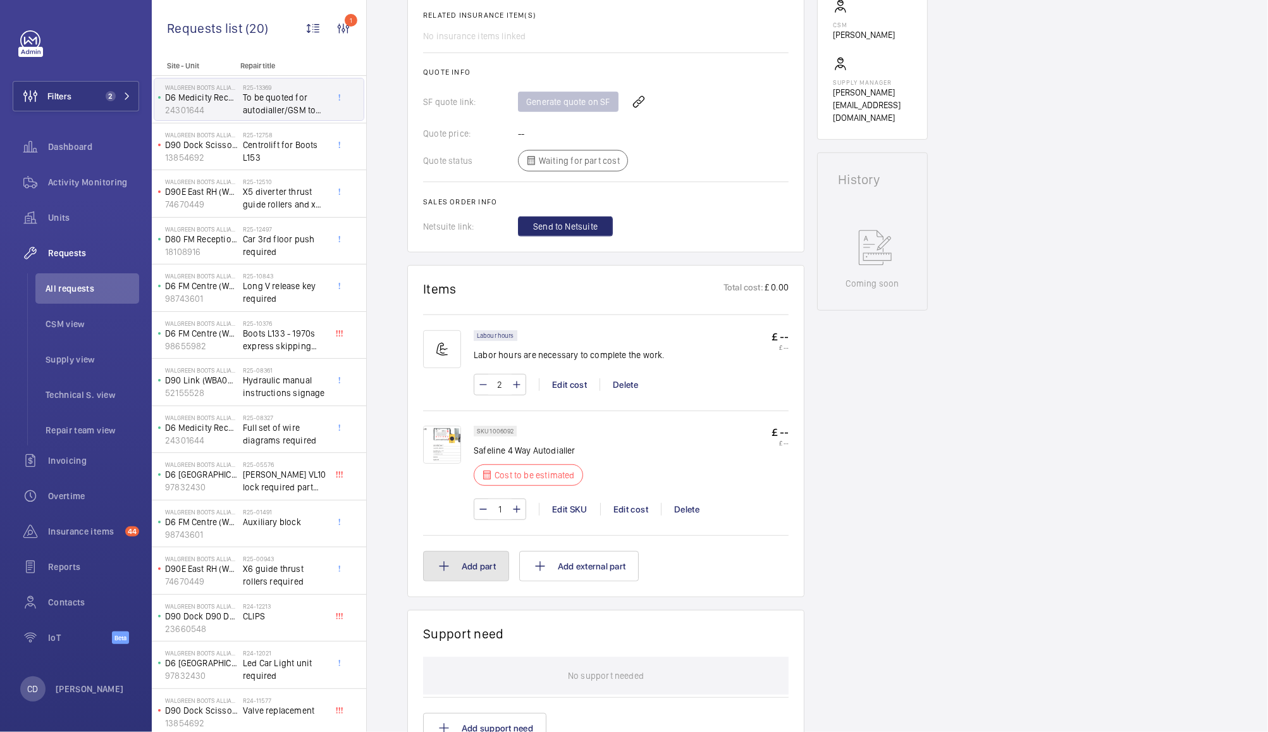
click at [465, 567] on button "Add part" at bounding box center [466, 566] width 86 height 30
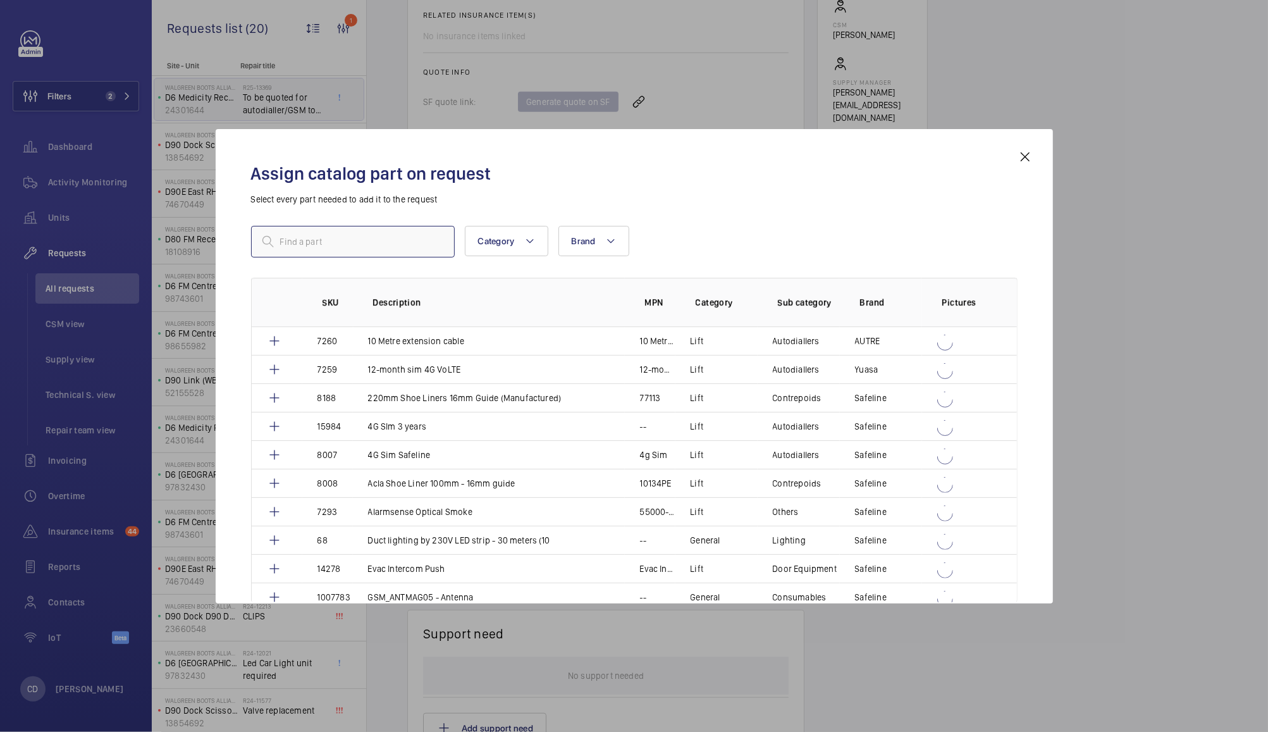
click at [324, 249] on input "text" at bounding box center [353, 242] width 204 height 32
type input "safeline"
click at [274, 429] on mat-icon at bounding box center [274, 426] width 15 height 15
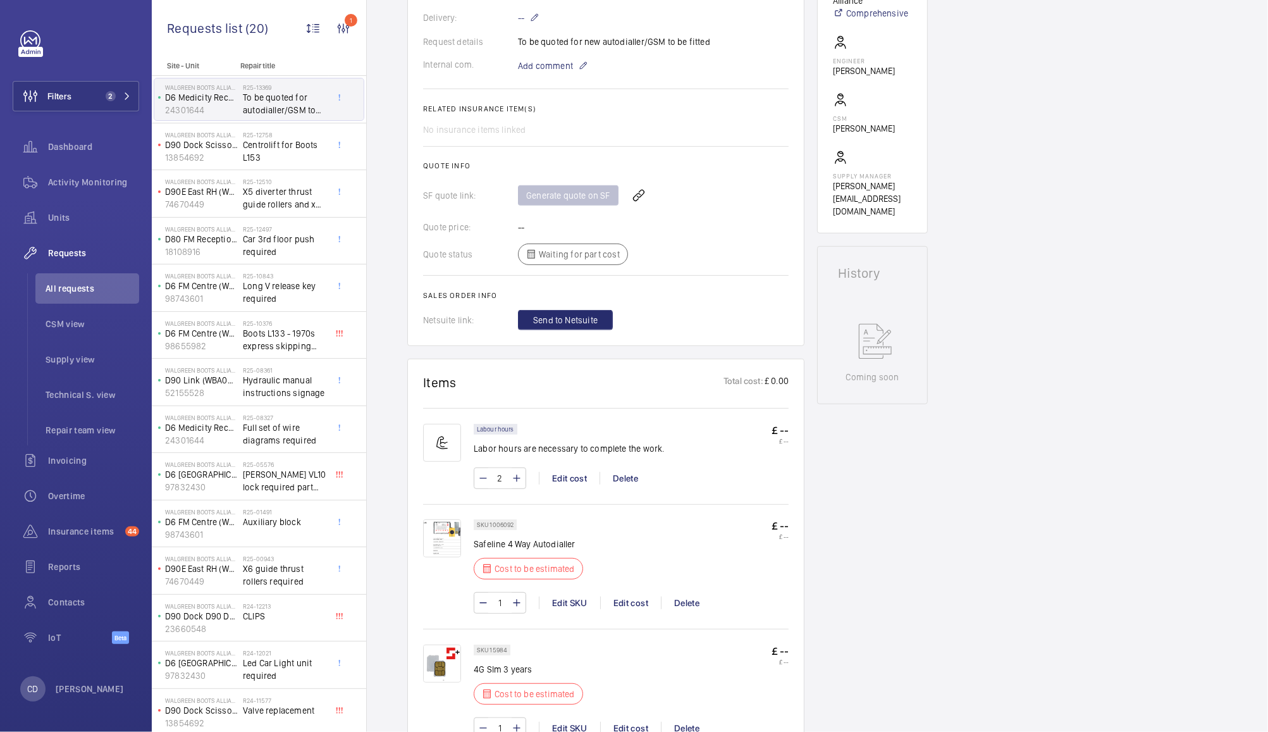
scroll to position [577, 0]
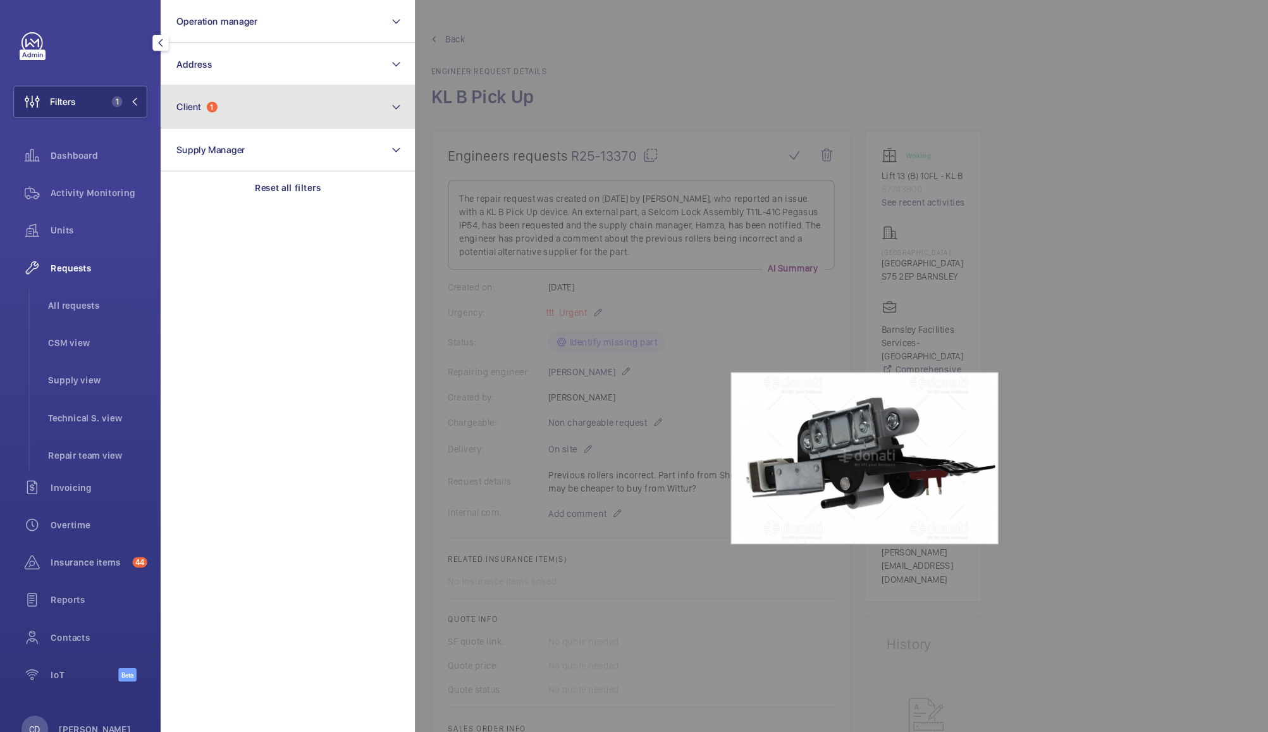
click at [311, 106] on button "Client 1" at bounding box center [272, 101] width 240 height 40
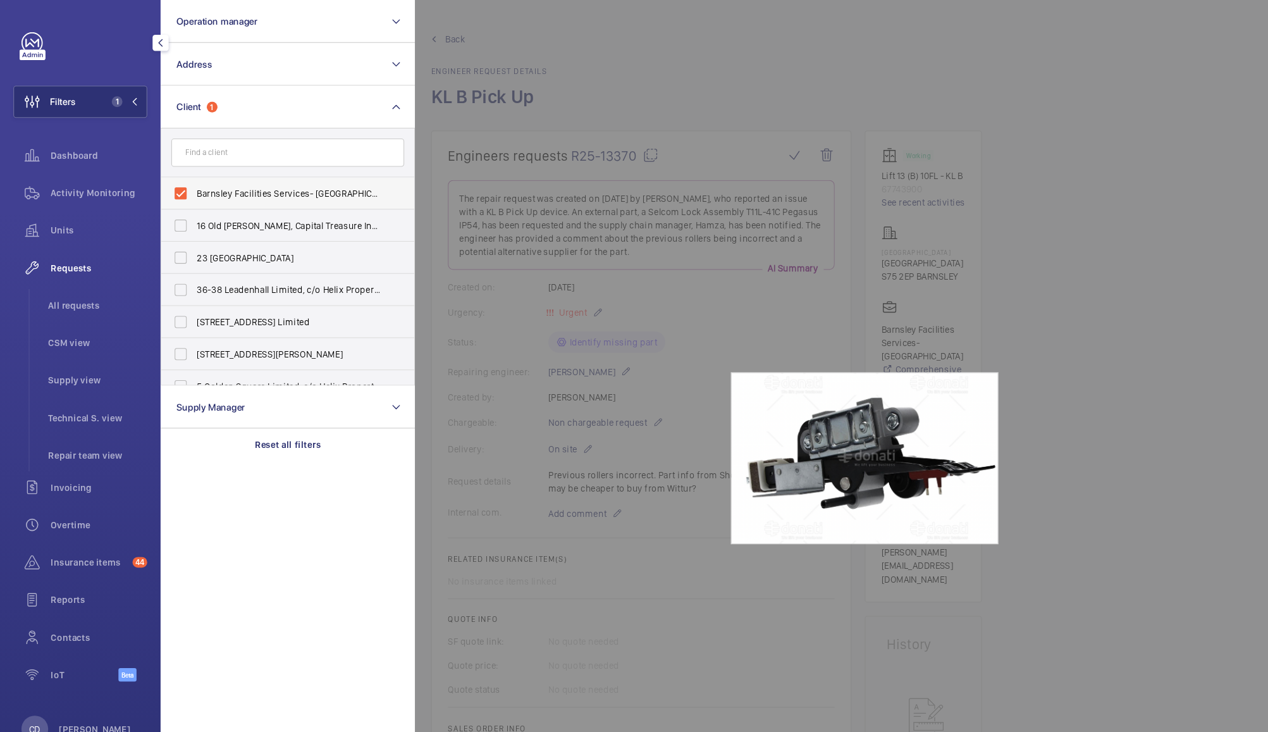
click at [233, 180] on span "Barnsley Facilities Services- [GEOGRAPHIC_DATA]" at bounding box center [273, 182] width 174 height 13
click at [183, 180] on input "Barnsley Facilities Services- [GEOGRAPHIC_DATA]" at bounding box center [170, 182] width 25 height 25
checkbox input "false"
click at [284, 23] on button "Operation manager" at bounding box center [272, 20] width 240 height 40
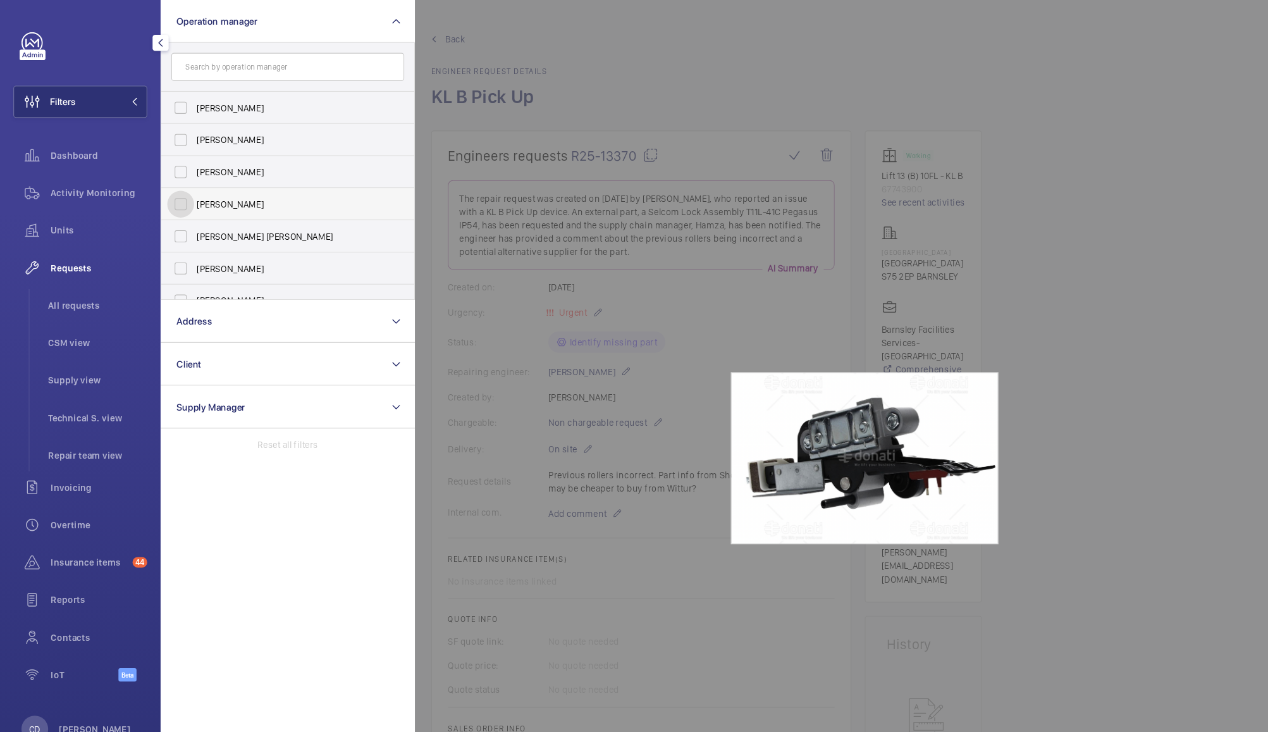
click at [172, 185] on input "[PERSON_NAME]" at bounding box center [170, 192] width 25 height 25
checkbox input "true"
click at [531, 44] on div at bounding box center [1026, 366] width 1268 height 732
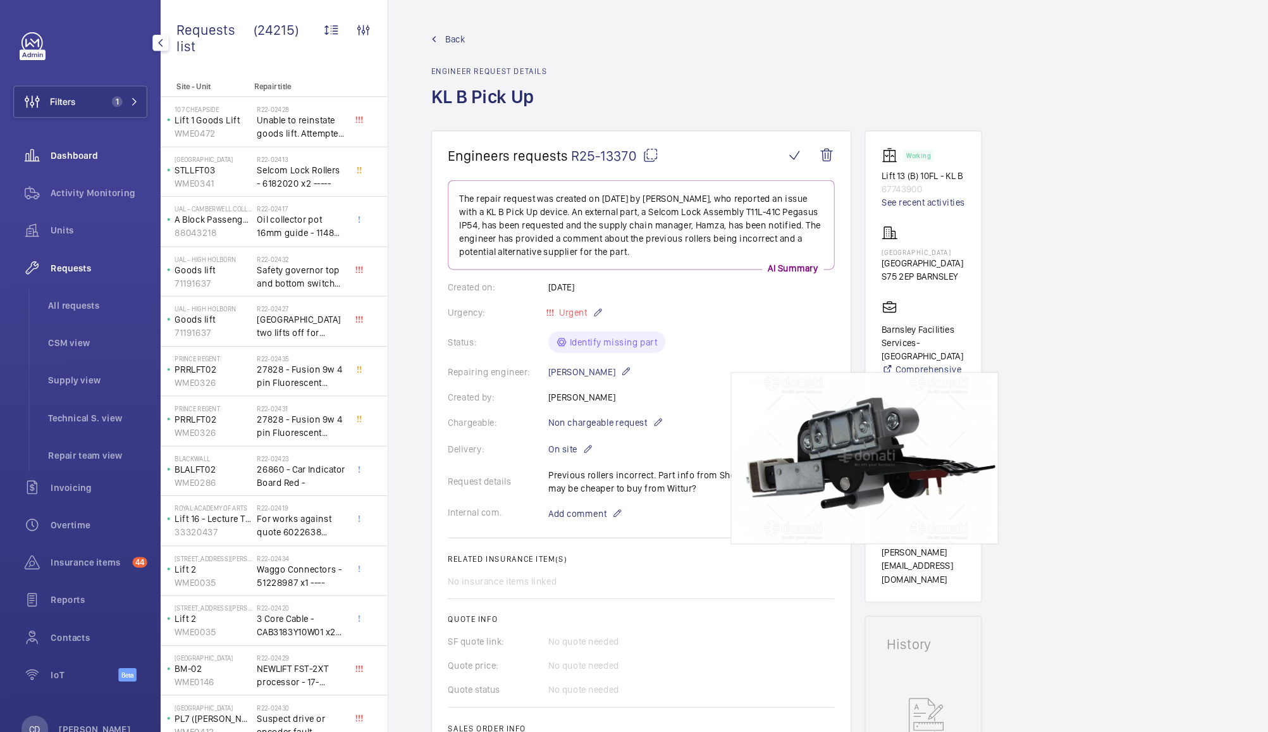
click at [78, 152] on span "Dashboard" at bounding box center [93, 146] width 91 height 13
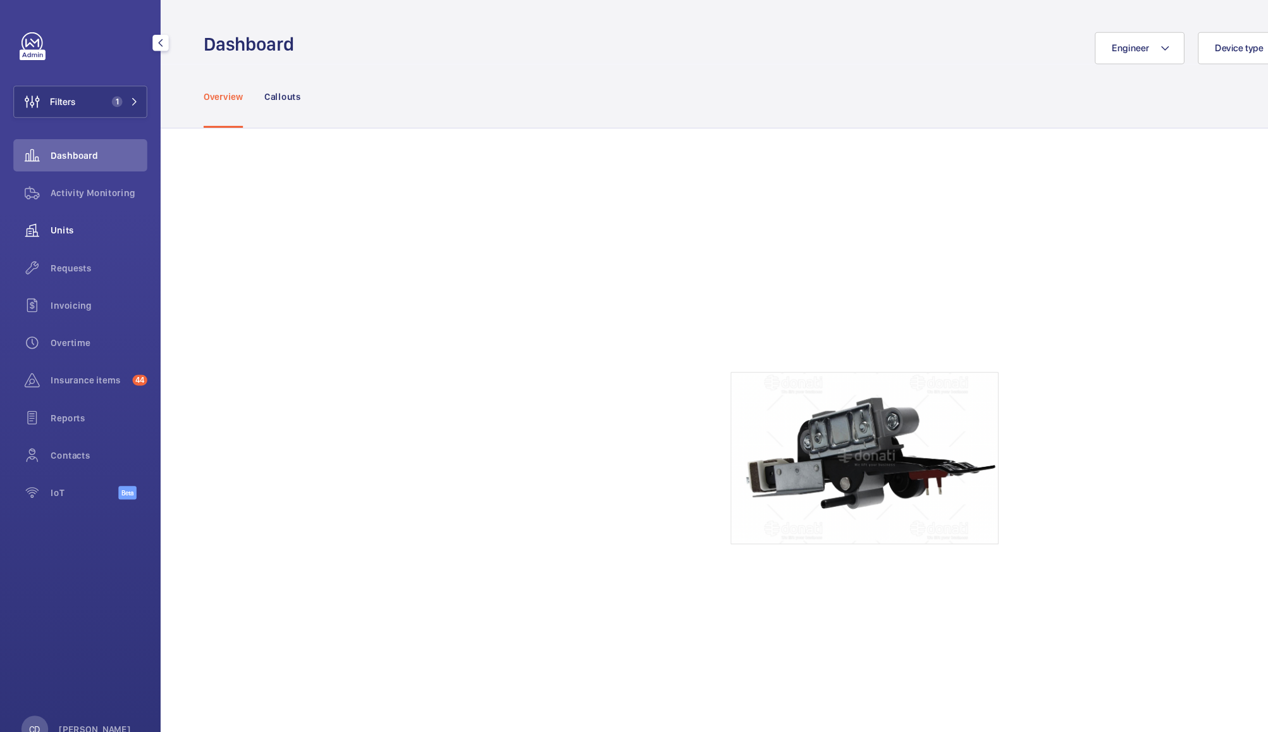
click at [61, 221] on span "Units" at bounding box center [93, 217] width 91 height 13
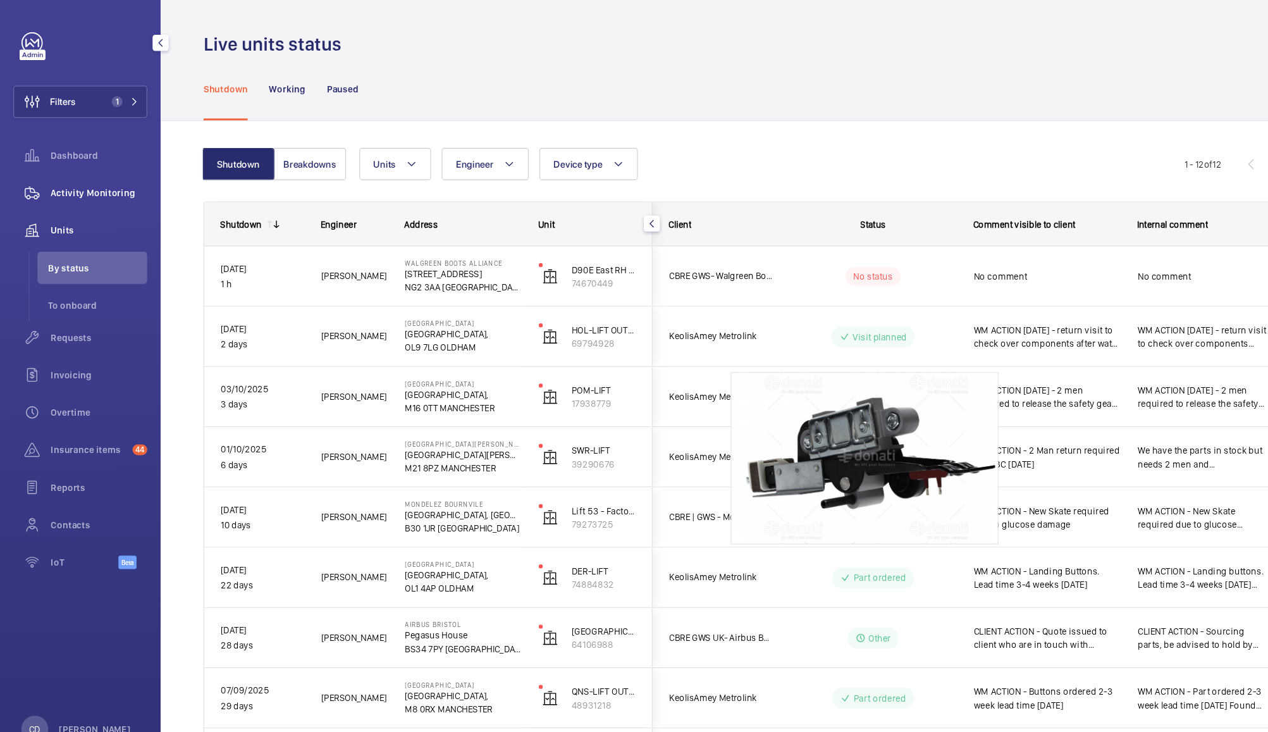
click at [92, 184] on span "Activity Monitoring" at bounding box center [93, 182] width 91 height 13
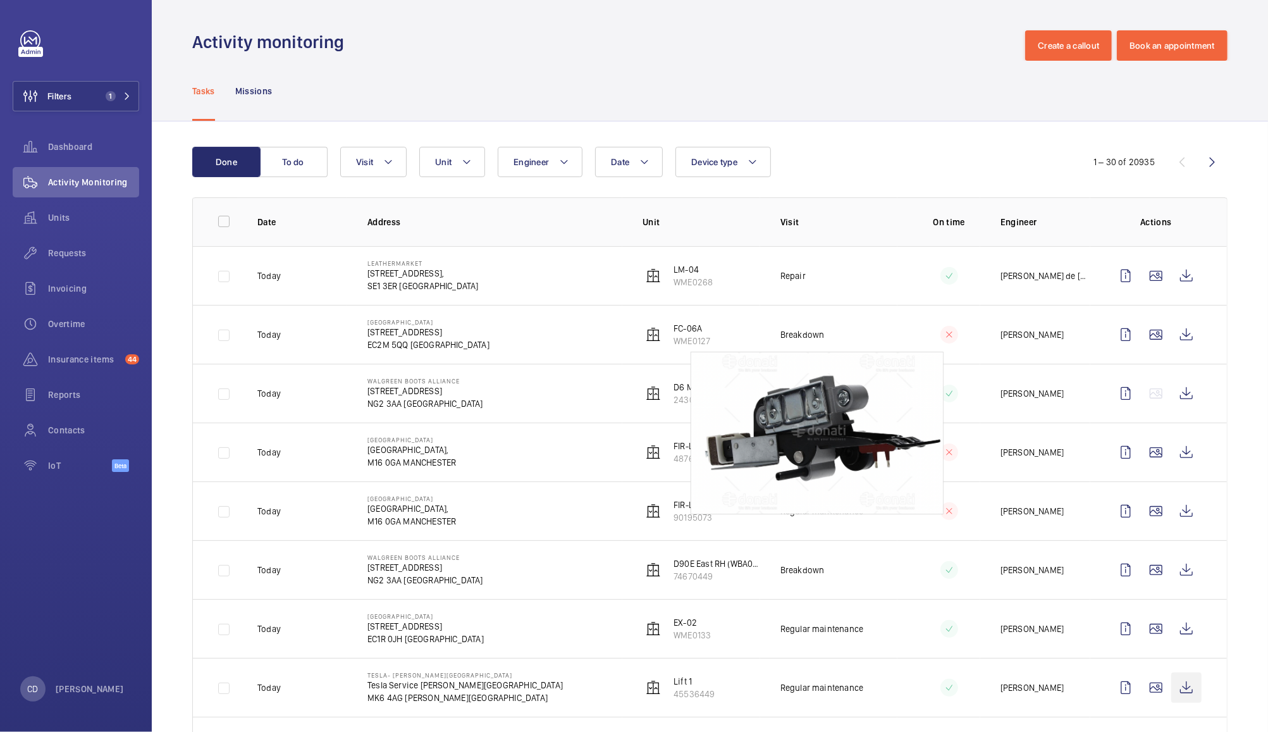
click at [1174, 688] on wm-front-icon-button at bounding box center [1186, 687] width 30 height 30
